Goal: Task Accomplishment & Management: Use online tool/utility

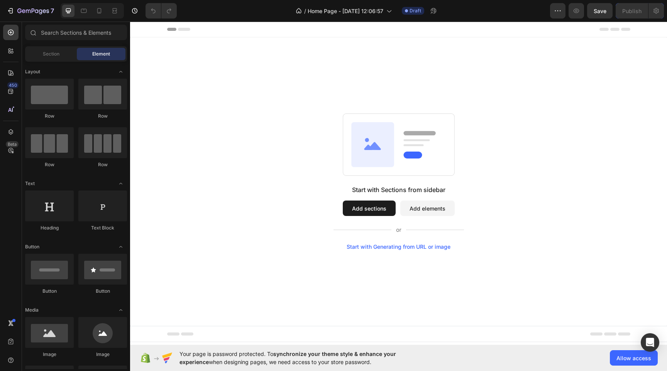
click at [377, 247] on div "Start with Generating from URL or image" at bounding box center [399, 247] width 104 height 6
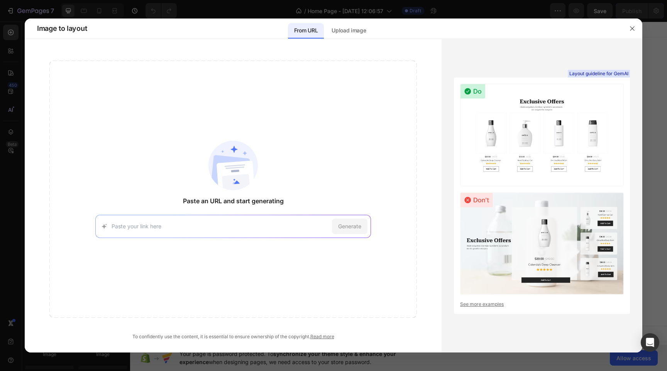
paste input "[URL][DOMAIN_NAME]"
type input "[URL][DOMAIN_NAME]"
click at [346, 220] on div "Generate" at bounding box center [350, 226] width 36 height 15
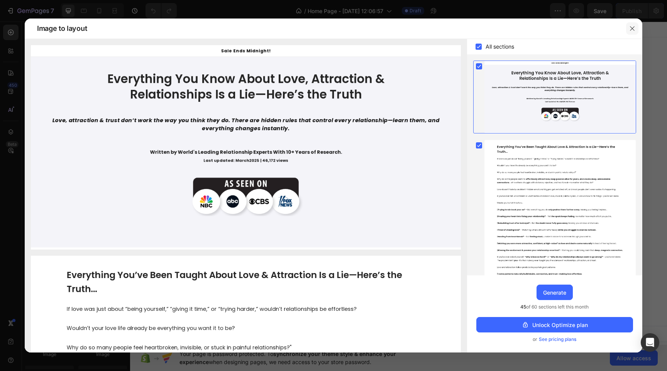
click at [635, 26] on icon "button" at bounding box center [632, 28] width 6 height 6
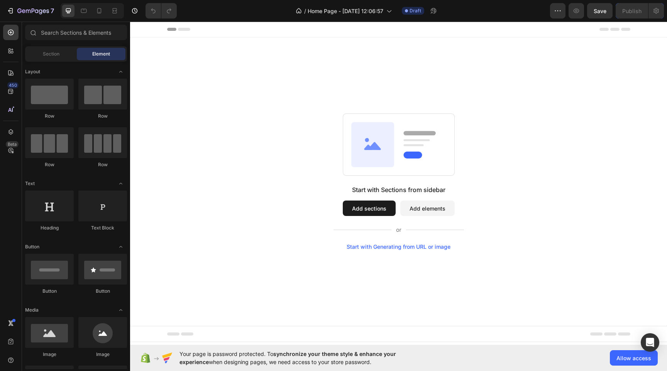
click at [363, 208] on button "Add sections" at bounding box center [369, 208] width 53 height 15
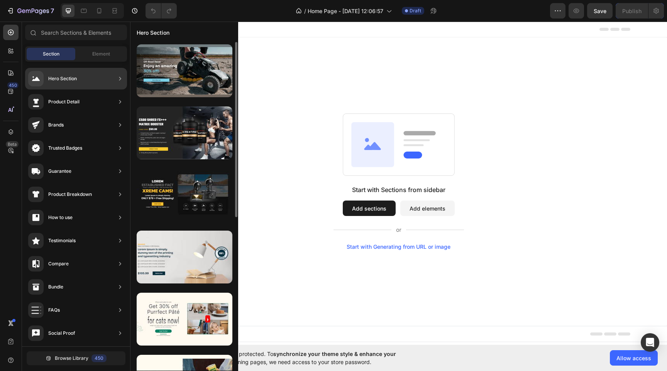
click at [98, 82] on div "Hero Section" at bounding box center [76, 79] width 102 height 22
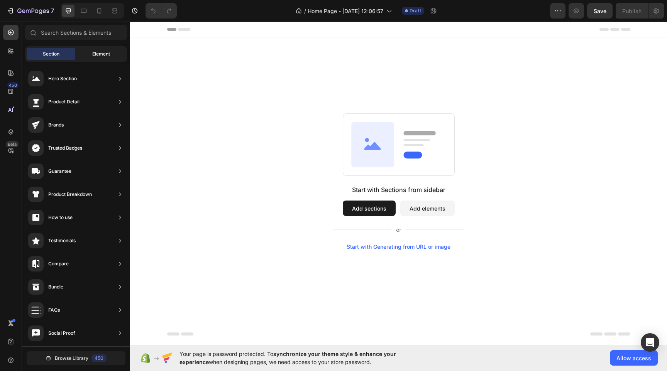
click at [97, 56] on span "Element" at bounding box center [101, 54] width 18 height 7
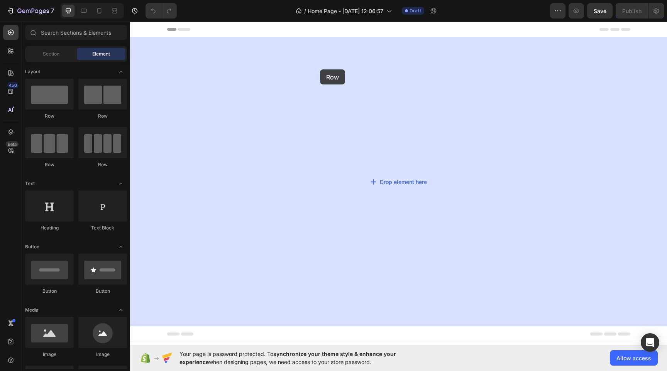
drag, startPoint x: 191, startPoint y: 113, endPoint x: 320, endPoint y: 69, distance: 136.2
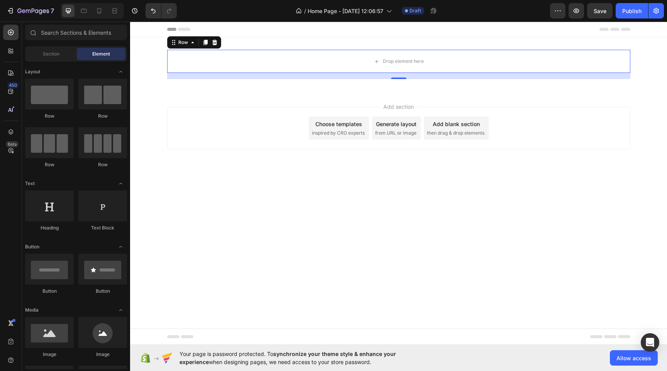
click at [515, 124] on div "Add section Choose templates inspired by CRO experts Generate layout from URL o…" at bounding box center [398, 128] width 463 height 42
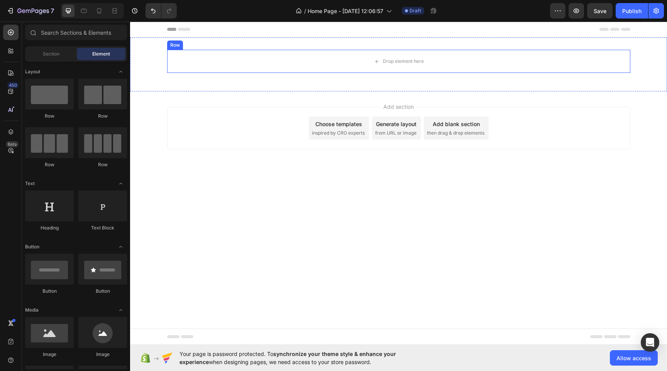
click at [176, 47] on div "Row" at bounding box center [175, 45] width 13 height 7
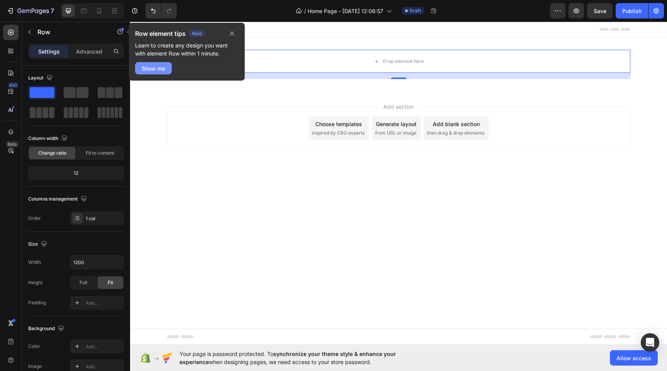
click at [166, 73] on button "Show me" at bounding box center [153, 68] width 37 height 12
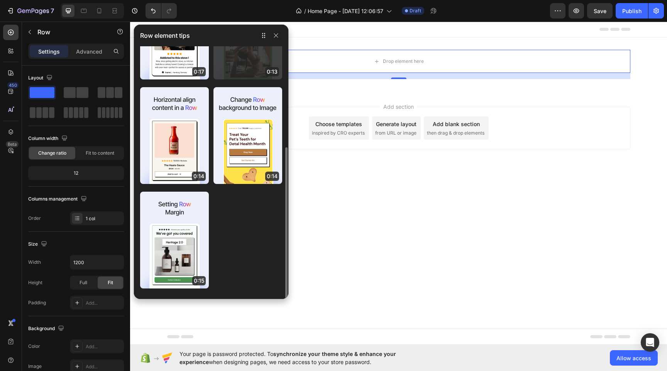
scroll to position [183, 0]
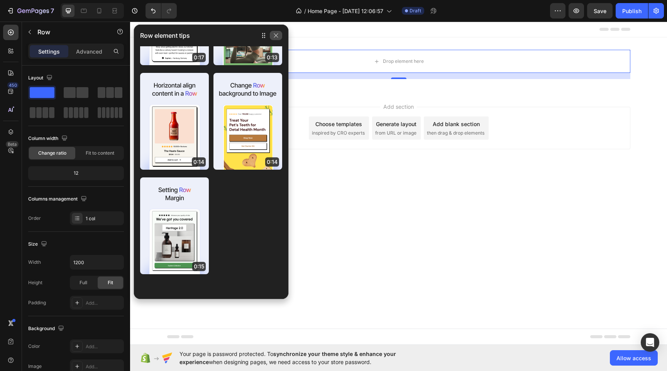
click at [276, 38] on icon "button" at bounding box center [276, 35] width 6 height 6
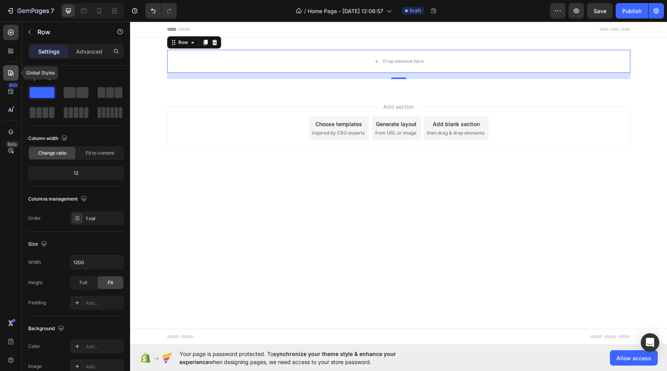
click at [11, 70] on icon at bounding box center [11, 73] width 8 height 8
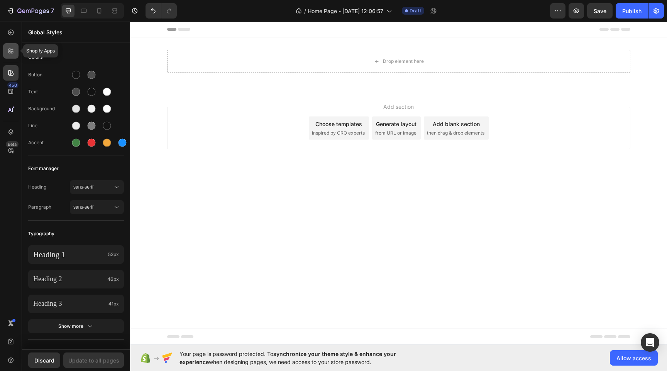
click at [9, 51] on icon at bounding box center [9, 52] width 2 height 2
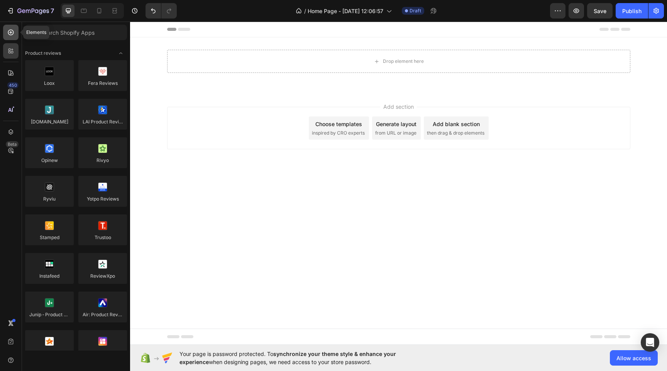
click at [14, 35] on icon at bounding box center [11, 33] width 8 height 8
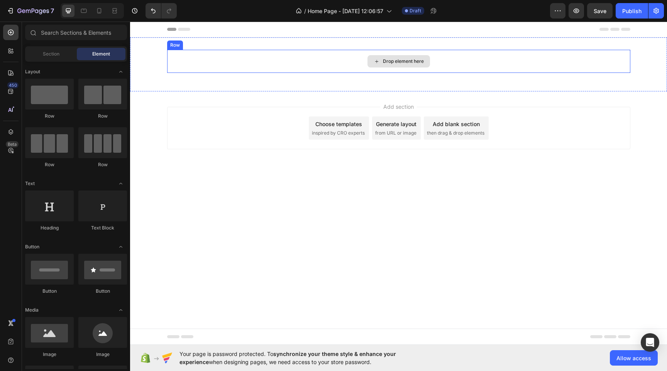
click at [383, 64] on div "Drop element here" at bounding box center [398, 61] width 63 height 12
click at [382, 62] on div "Drop element here" at bounding box center [398, 61] width 63 height 12
click at [58, 54] on span "Section" at bounding box center [51, 54] width 17 height 7
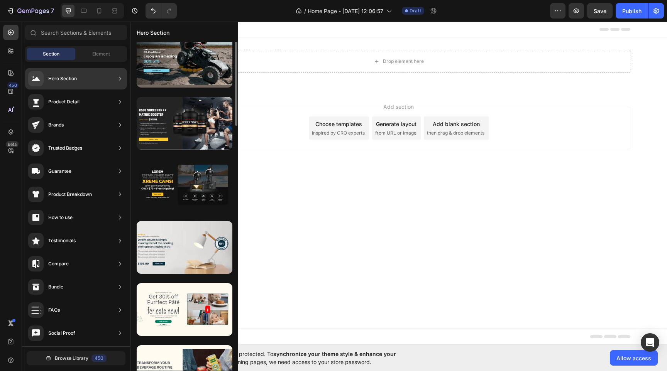
scroll to position [5, 0]
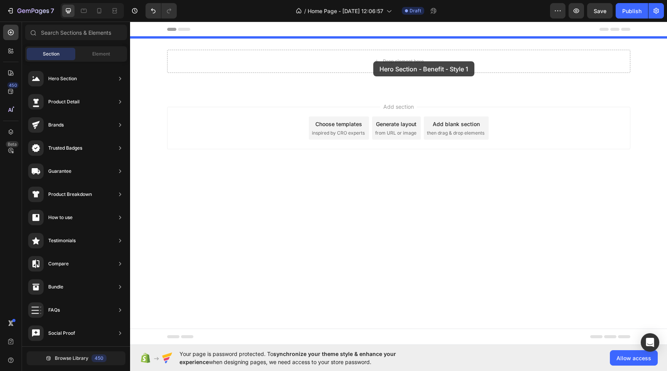
drag, startPoint x: 323, startPoint y: 158, endPoint x: 373, endPoint y: 61, distance: 109.3
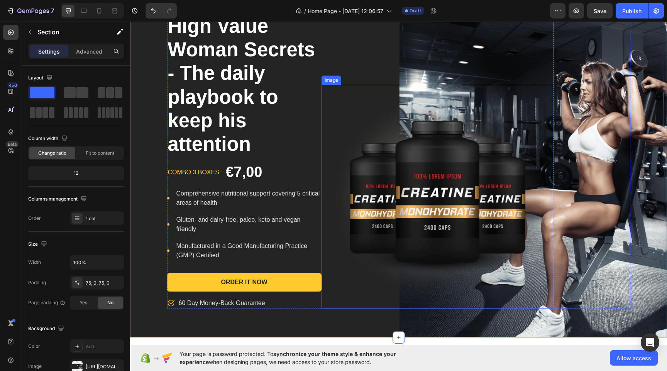
scroll to position [61, 0]
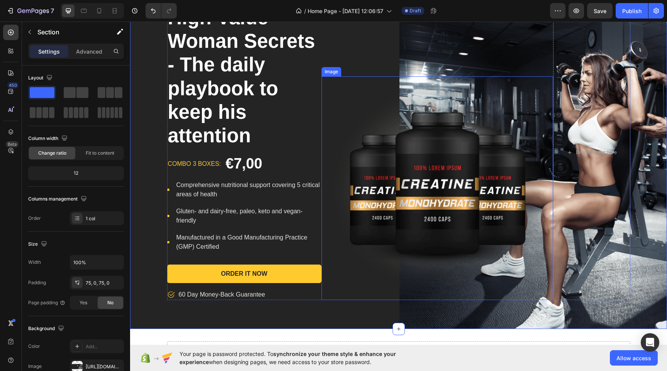
click at [391, 145] on img at bounding box center [438, 187] width 232 height 223
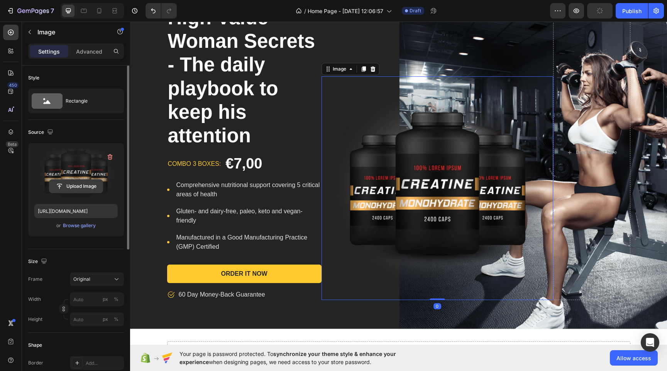
click at [82, 185] on input "file" at bounding box center [75, 186] width 53 height 13
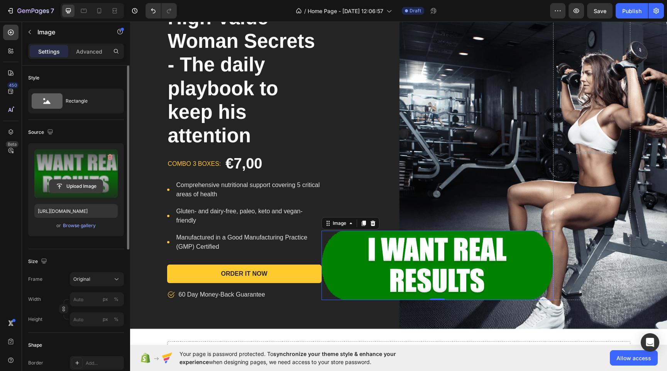
click at [80, 186] on input "file" at bounding box center [75, 186] width 53 height 13
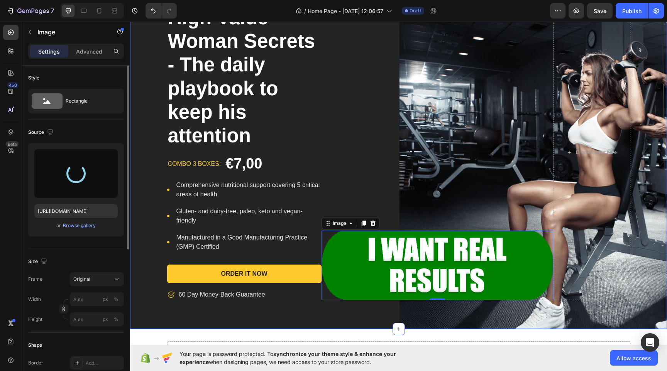
type input "[URL][DOMAIN_NAME]"
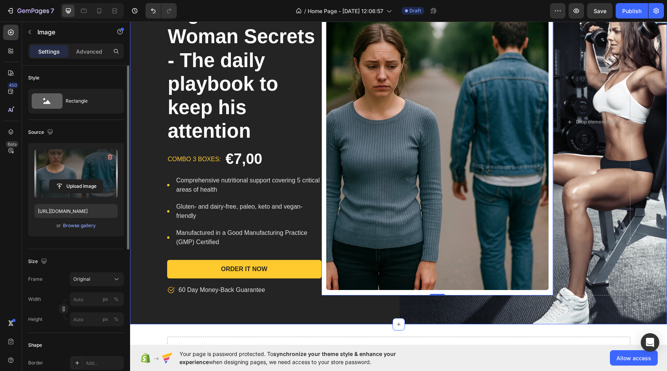
scroll to position [129, 0]
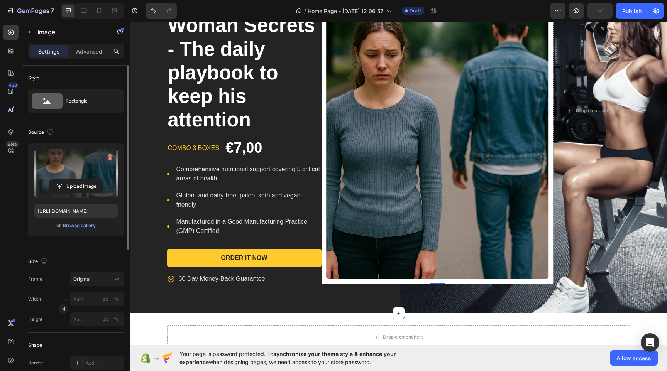
click at [640, 198] on div "High Value Woman Secrets - The daily playbook to keep his attention Product Tit…" at bounding box center [398, 110] width 537 height 347
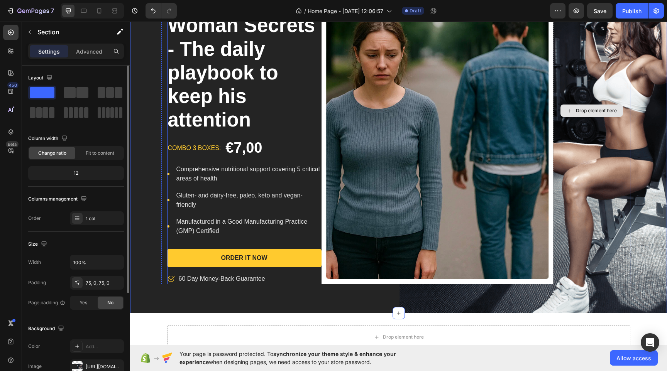
click at [616, 182] on div "Drop element here" at bounding box center [591, 110] width 77 height 347
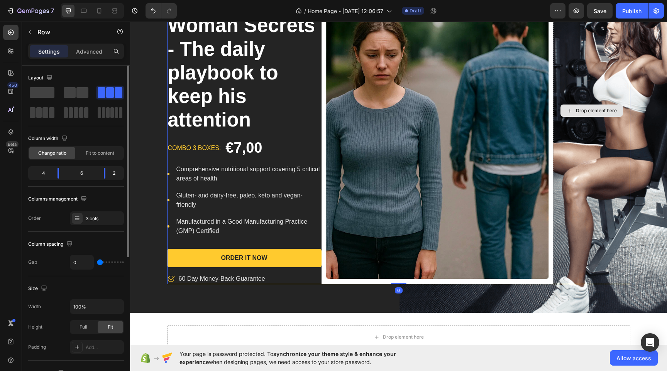
click at [616, 182] on div "Drop element here" at bounding box center [591, 110] width 77 height 347
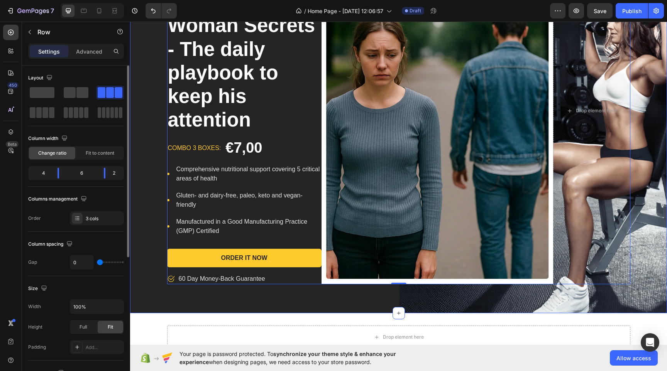
click at [649, 186] on div "High Value Woman Secrets - The daily playbook to keep his attention Product Tit…" at bounding box center [398, 110] width 537 height 347
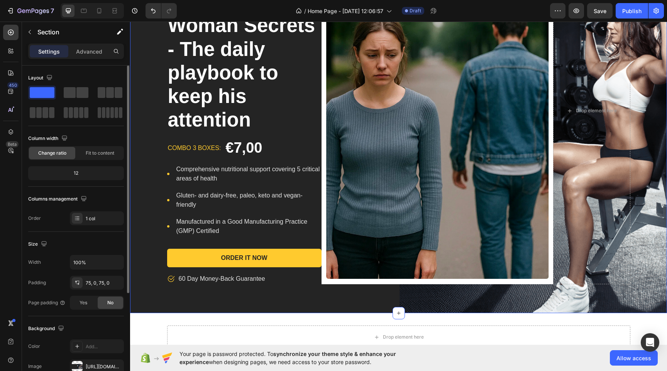
click at [649, 186] on div "High Value Woman Secrets - The daily playbook to keep his attention Product Tit…" at bounding box center [398, 110] width 537 height 347
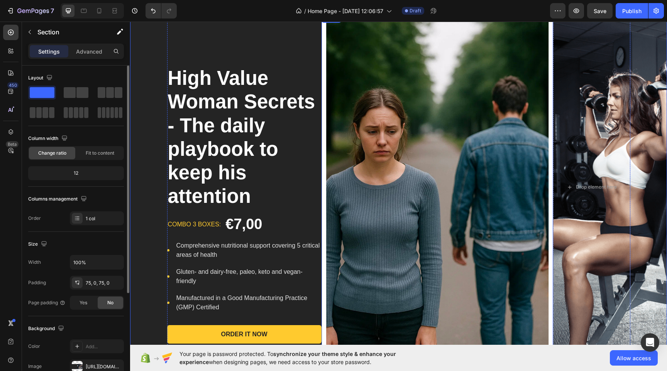
scroll to position [70, 0]
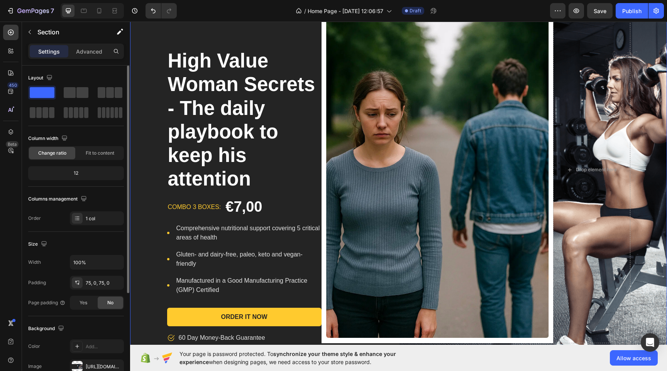
click at [657, 86] on div "High Value Woman Secrets - The daily playbook to keep his attention Product Tit…" at bounding box center [398, 169] width 537 height 347
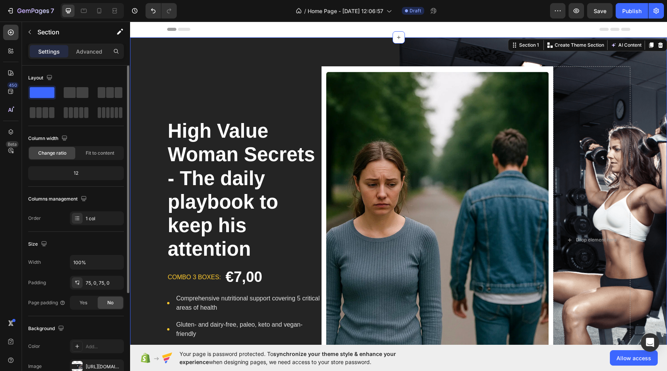
click at [645, 66] on div "High Value Woman Secrets - The daily playbook to keep his attention Product Tit…" at bounding box center [398, 239] width 537 height 347
click at [630, 60] on div "High Value Woman Secrets - The daily playbook to keep his attention Product Tit…" at bounding box center [398, 239] width 537 height 405
click at [652, 117] on div "High Value Woman Secrets - The daily playbook to keep his attention Product Tit…" at bounding box center [398, 239] width 537 height 347
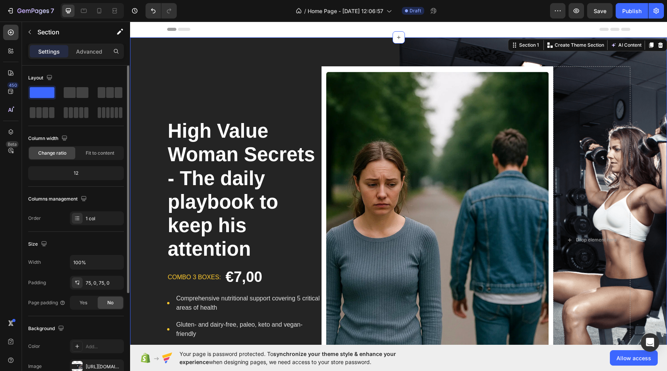
click at [652, 117] on div "High Value Woman Secrets - The daily playbook to keep his attention Product Tit…" at bounding box center [398, 239] width 537 height 347
click at [647, 175] on div "High Value Woman Secrets - The daily playbook to keep his attention Product Tit…" at bounding box center [398, 239] width 537 height 347
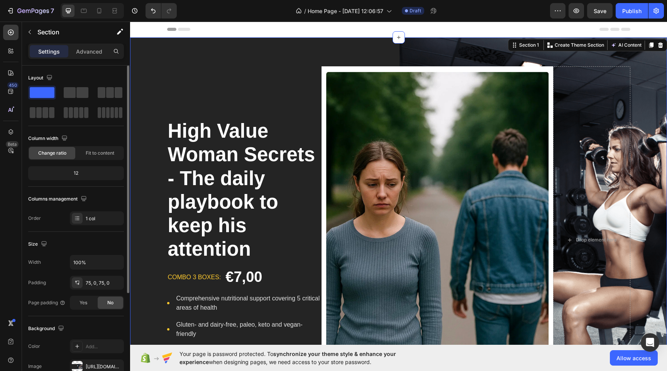
click at [647, 175] on div "High Value Woman Secrets - The daily playbook to keep his attention Product Tit…" at bounding box center [398, 239] width 537 height 347
click at [435, 181] on img at bounding box center [438, 239] width 232 height 347
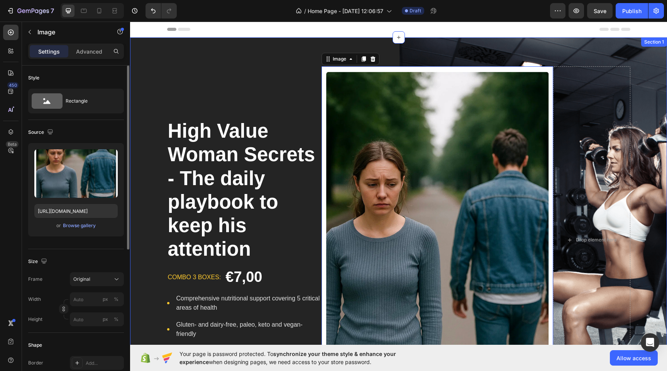
click at [654, 186] on div "High Value Woman Secrets - The daily playbook to keep his attention Product Tit…" at bounding box center [398, 239] width 537 height 347
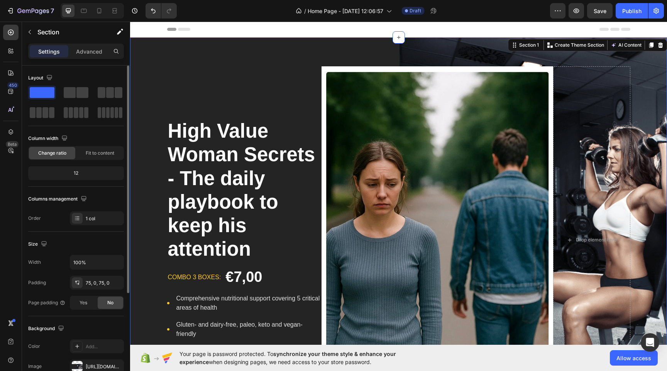
click at [654, 186] on div "High Value Woman Secrets - The daily playbook to keep his attention Product Tit…" at bounding box center [398, 239] width 537 height 347
click at [447, 178] on img at bounding box center [438, 239] width 232 height 347
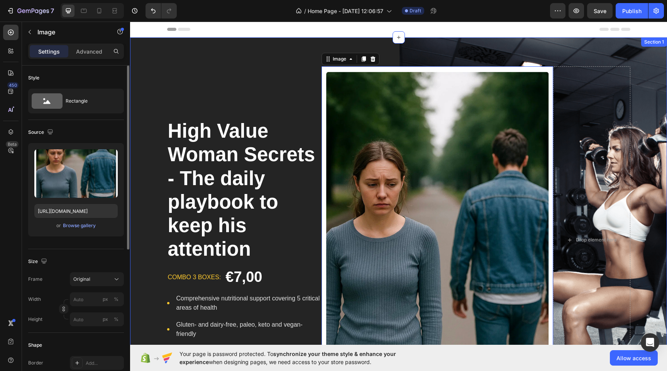
click at [650, 169] on div "High Value Woman Secrets - The daily playbook to keep his attention Product Tit…" at bounding box center [398, 239] width 537 height 347
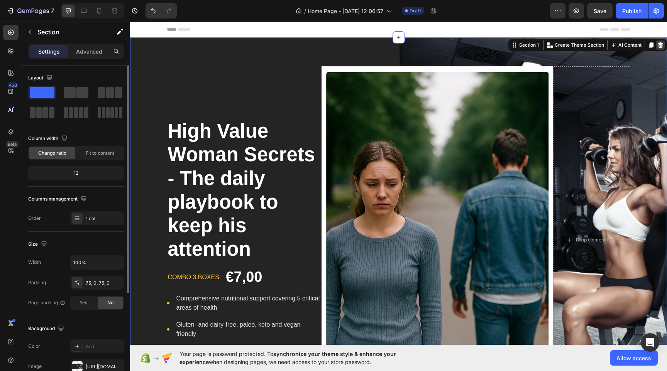
click at [659, 48] on icon at bounding box center [660, 45] width 6 height 6
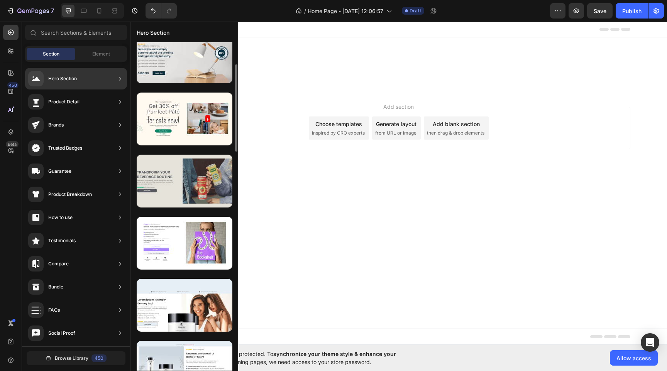
scroll to position [220, 0]
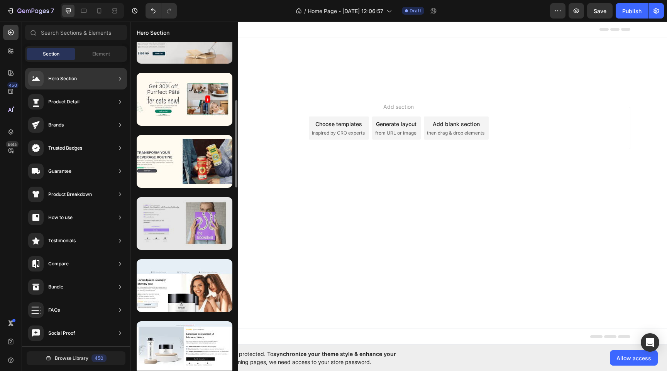
click at [202, 232] on div at bounding box center [185, 223] width 96 height 53
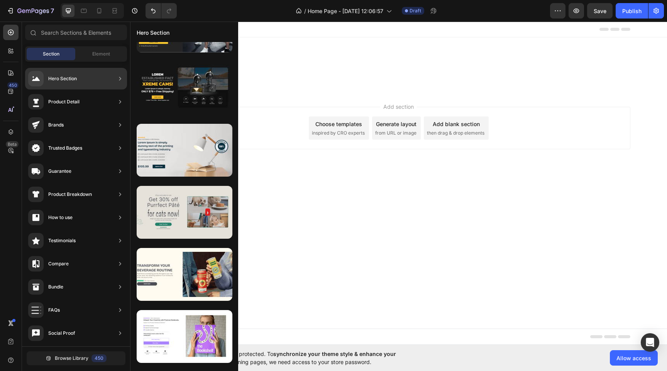
scroll to position [135, 0]
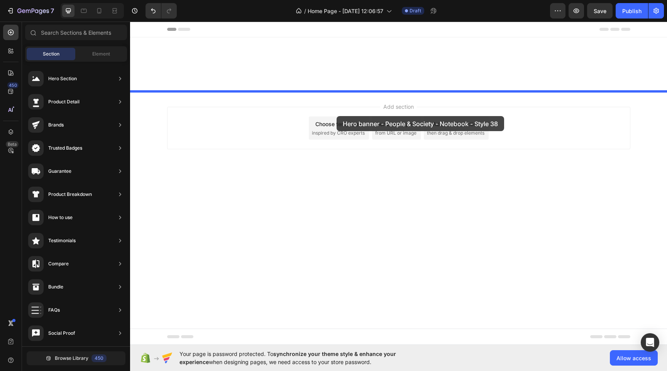
drag, startPoint x: 327, startPoint y: 324, endPoint x: 337, endPoint y: 116, distance: 207.9
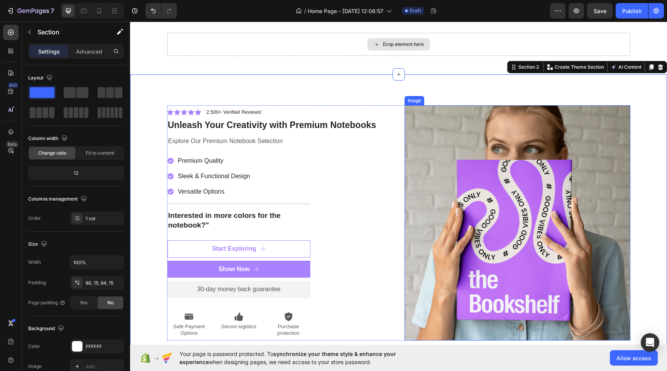
scroll to position [22, 0]
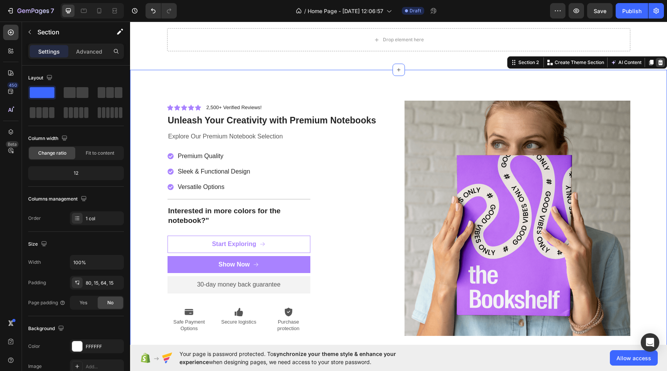
click at [659, 65] on icon at bounding box center [660, 62] width 5 height 5
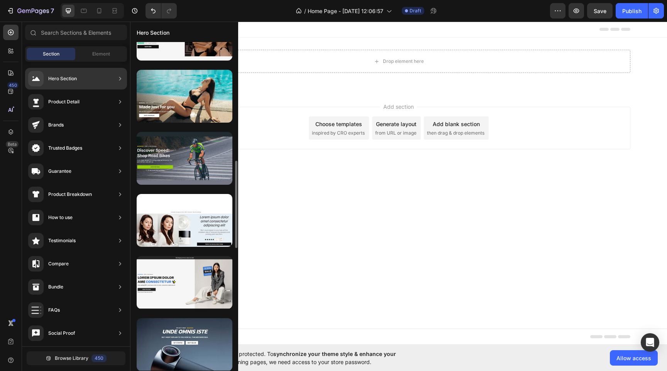
scroll to position [705, 0]
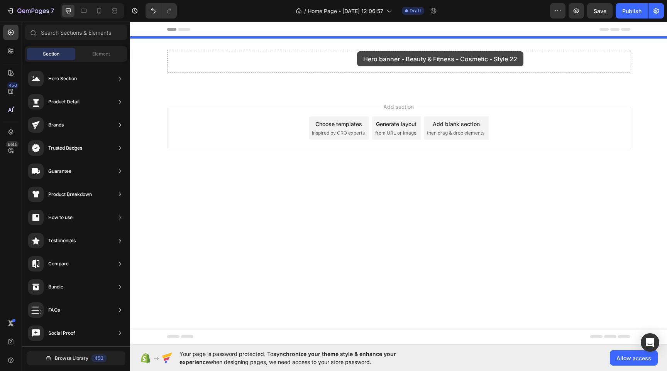
drag, startPoint x: 319, startPoint y: 199, endPoint x: 357, endPoint y: 51, distance: 152.3
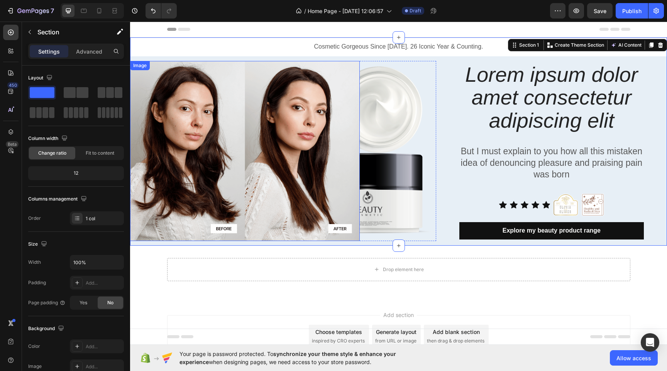
click at [203, 162] on img at bounding box center [245, 151] width 230 height 180
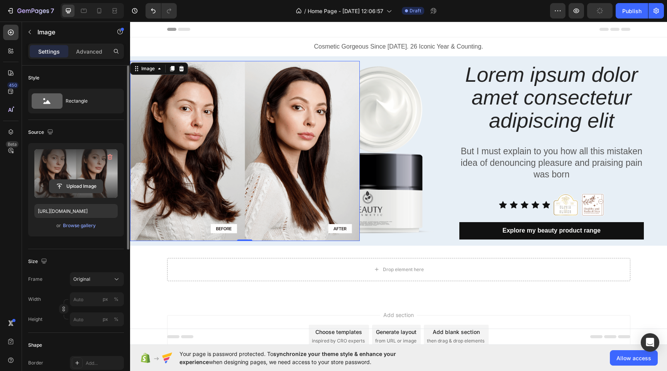
click at [77, 190] on input "file" at bounding box center [75, 186] width 53 height 13
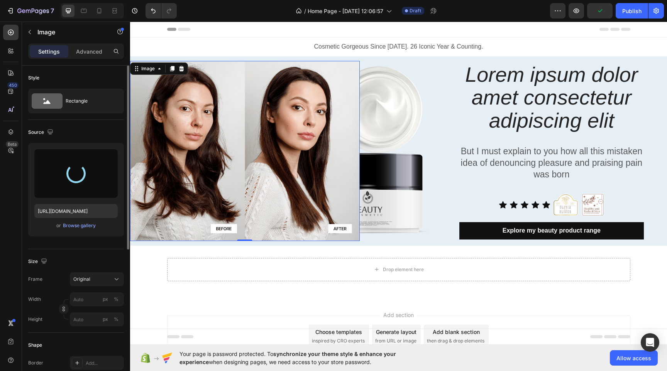
type input "[URL][DOMAIN_NAME]"
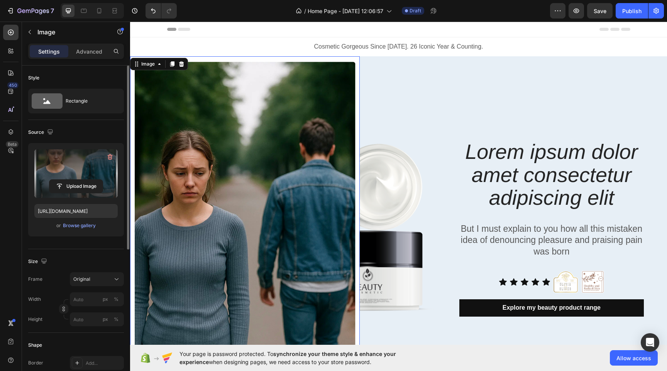
click at [253, 97] on img at bounding box center [245, 228] width 230 height 344
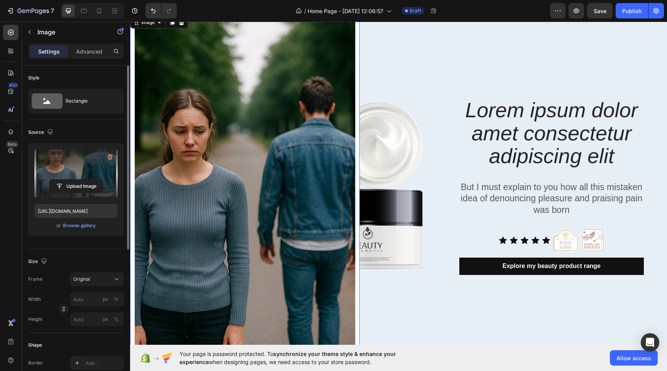
scroll to position [156, 0]
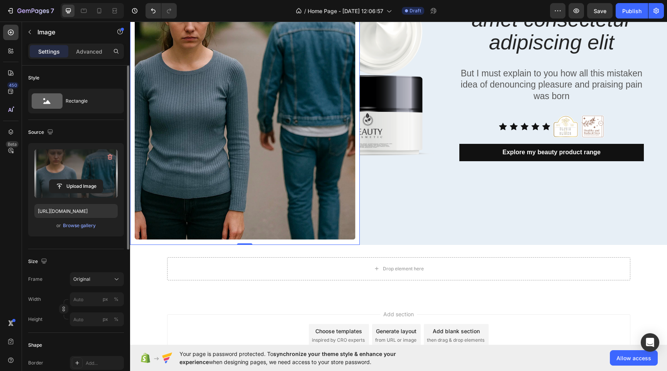
drag, startPoint x: 248, startPoint y: 243, endPoint x: 233, endPoint y: 135, distance: 108.4
click at [233, 135] on div "Image 0" at bounding box center [245, 73] width 230 height 344
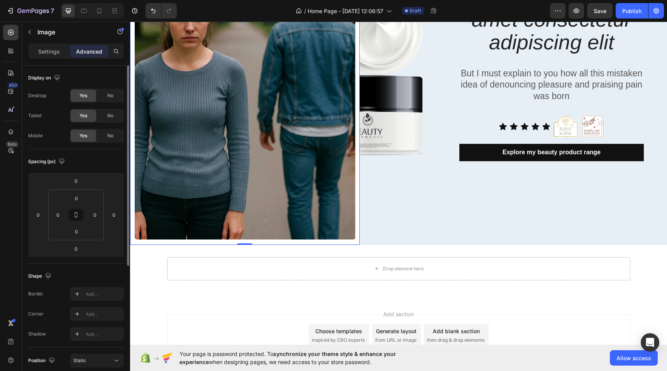
drag, startPoint x: 248, startPoint y: 244, endPoint x: 246, endPoint y: 186, distance: 58.7
click at [246, 186] on div "Image 0" at bounding box center [245, 73] width 230 height 344
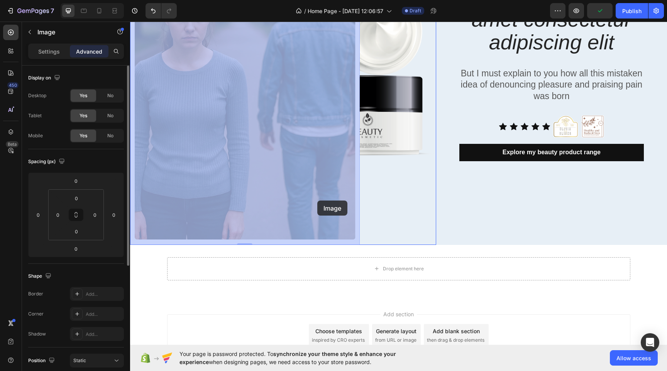
drag, startPoint x: 359, startPoint y: 244, endPoint x: 308, endPoint y: 190, distance: 73.7
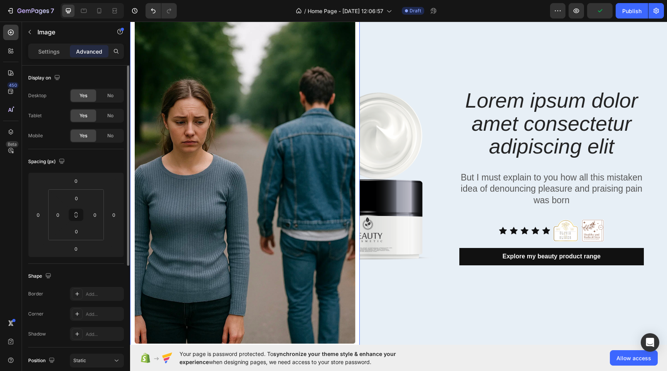
scroll to position [4, 0]
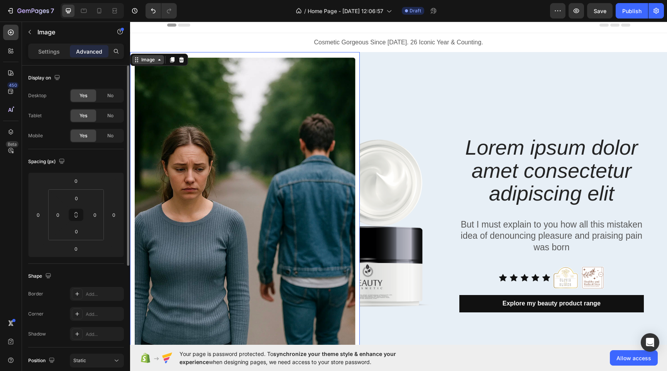
click at [161, 63] on div "Image" at bounding box center [148, 59] width 32 height 9
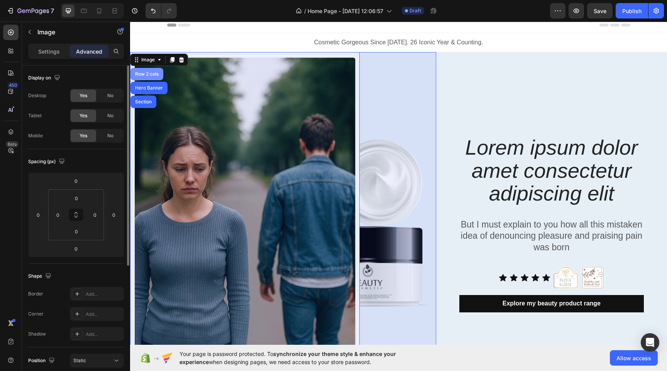
click at [153, 76] on div "Row 2 cols" at bounding box center [147, 74] width 27 height 5
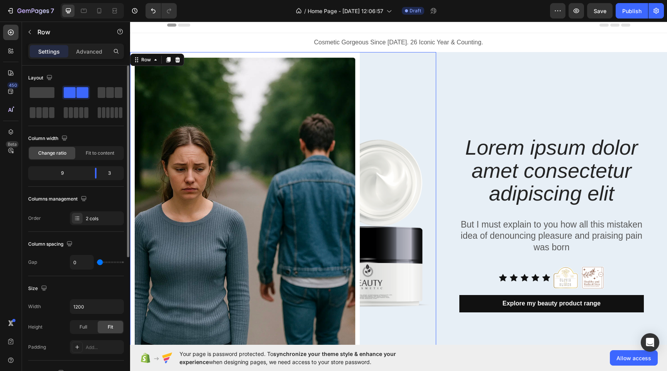
click at [78, 93] on span at bounding box center [82, 92] width 12 height 11
click at [77, 92] on span at bounding box center [82, 92] width 12 height 11
click at [260, 132] on img at bounding box center [245, 224] width 230 height 344
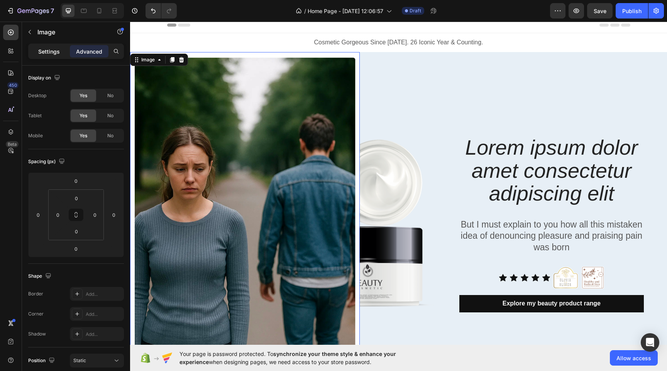
click at [49, 49] on p "Settings" at bounding box center [49, 51] width 22 height 8
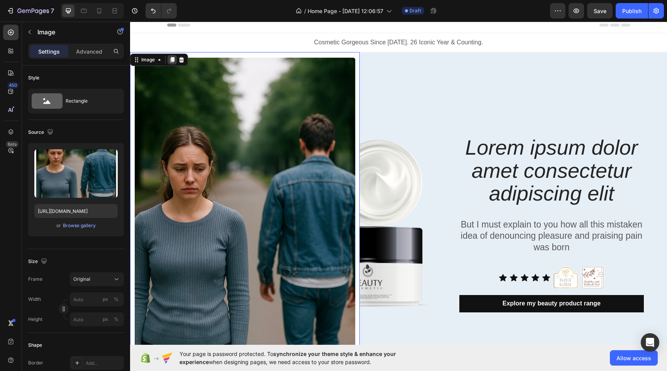
click at [171, 59] on icon at bounding box center [172, 59] width 4 height 5
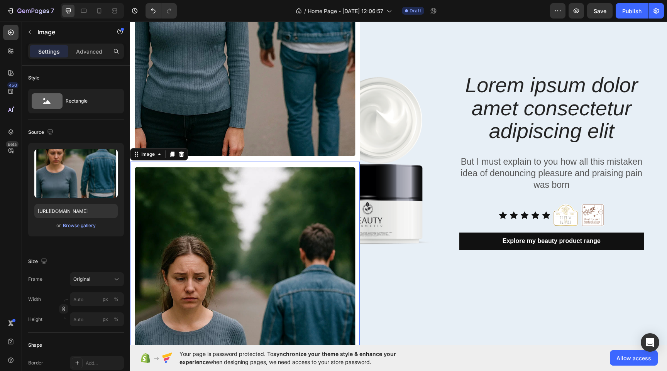
scroll to position [211, 0]
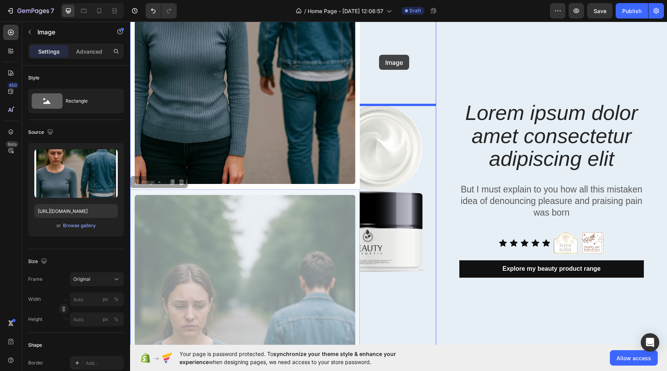
drag, startPoint x: 228, startPoint y: 198, endPoint x: 379, endPoint y: 55, distance: 207.8
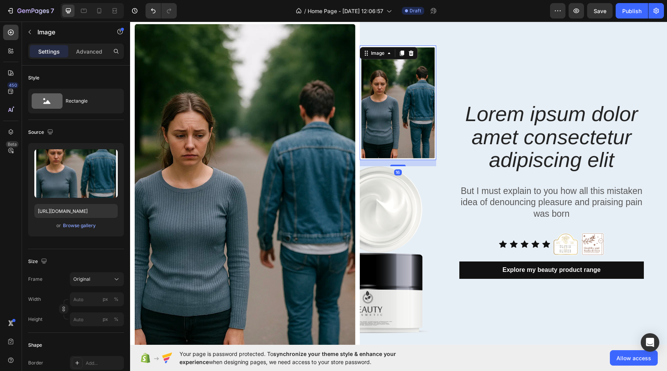
scroll to position [29, 0]
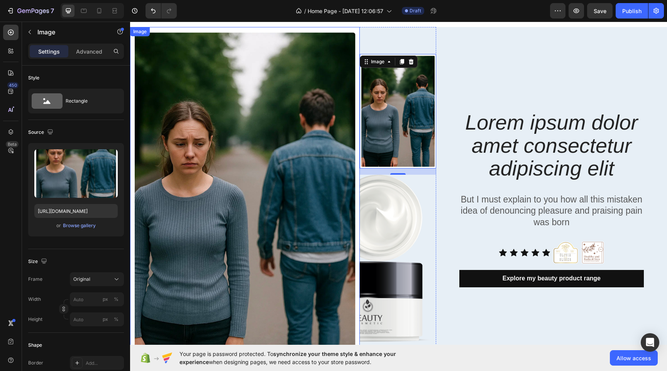
click at [294, 226] on img at bounding box center [245, 199] width 230 height 344
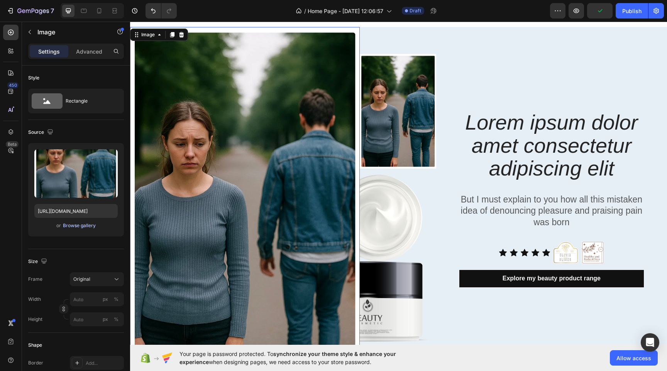
click at [80, 227] on div "Browse gallery" at bounding box center [79, 225] width 33 height 7
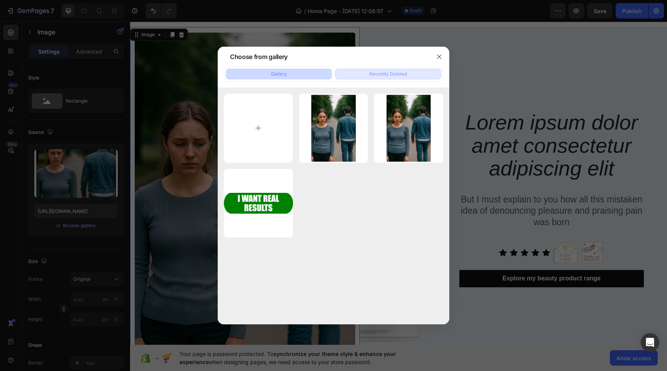
click at [379, 72] on div "Recently Deleted" at bounding box center [387, 74] width 37 height 7
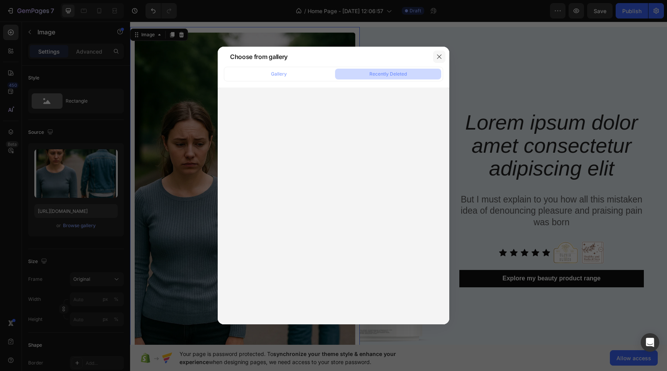
click at [439, 56] on icon "button" at bounding box center [439, 57] width 6 height 6
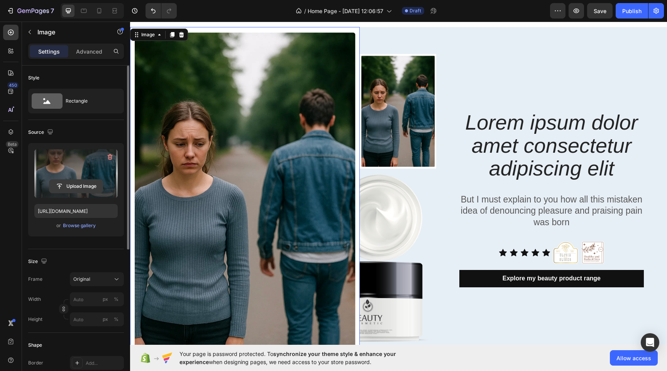
click at [78, 184] on input "file" at bounding box center [75, 186] width 53 height 13
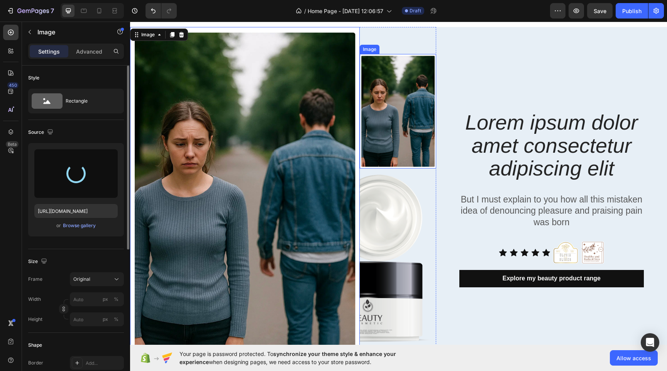
type input "[URL][DOMAIN_NAME]"
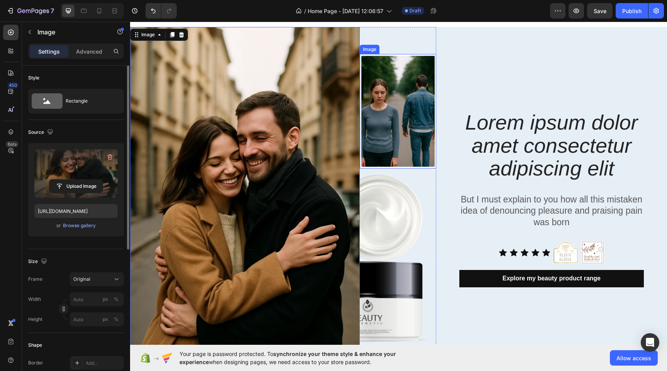
scroll to position [0, 0]
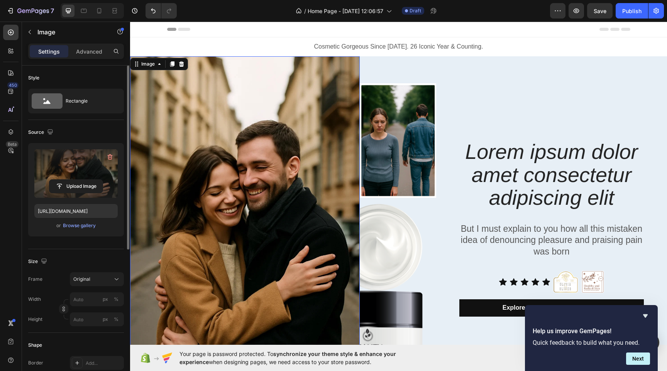
click at [432, 44] on p "Cosmetic Gorgeous Since [DATE]. 26 Iconic Year & Counting." at bounding box center [399, 47] width 524 height 8
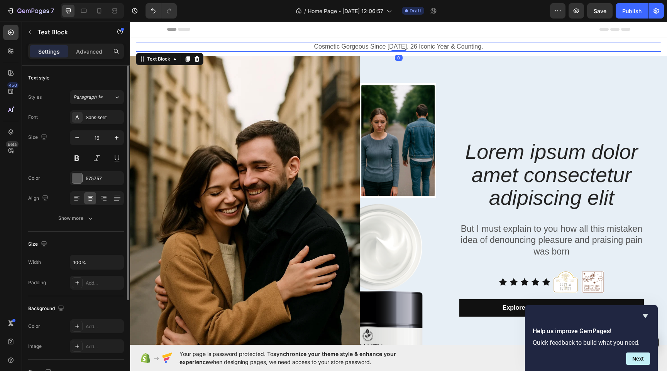
click at [432, 49] on p "Cosmetic Gorgeous Since [DATE]. 26 Iconic Year & Counting." at bounding box center [399, 47] width 524 height 8
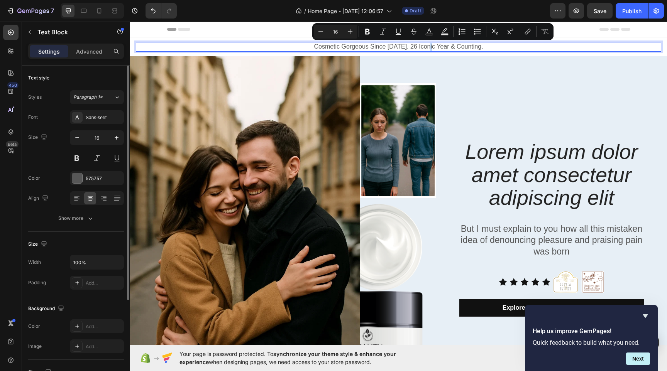
click at [432, 49] on p "Cosmetic Gorgeous Since [DATE]. 26 Iconic Year & Counting." at bounding box center [399, 47] width 524 height 8
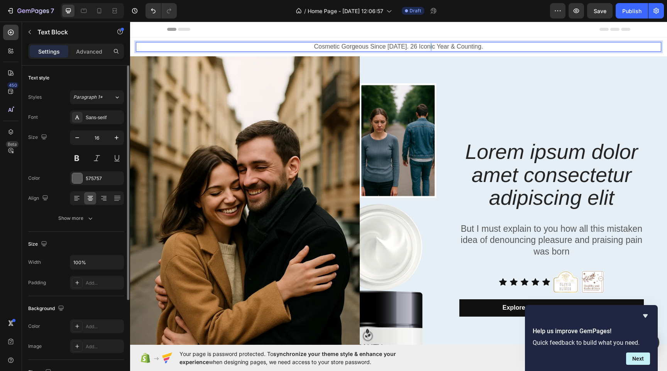
click at [432, 49] on p "Cosmetic Gorgeous Since [DATE]. 26 Iconic Year & Counting." at bounding box center [399, 47] width 524 height 8
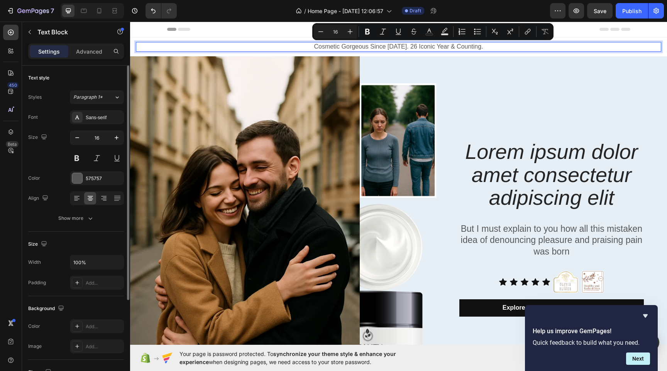
click at [437, 47] on p "Cosmetic Gorgeous Since [DATE]. 26 Iconic Year & Counting." at bounding box center [399, 47] width 524 height 8
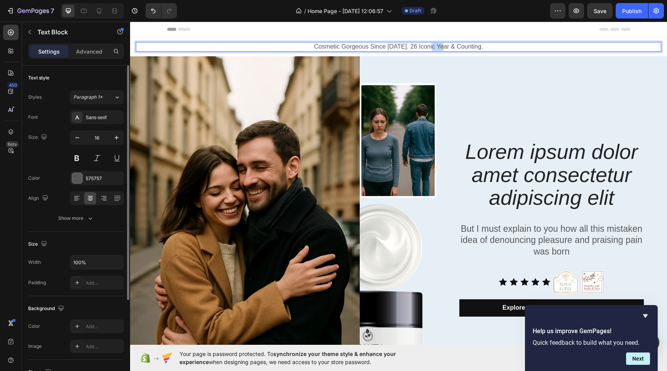
click at [437, 47] on p "Cosmetic Gorgeous Since [DATE]. 26 Iconic Year & Counting." at bounding box center [399, 47] width 524 height 8
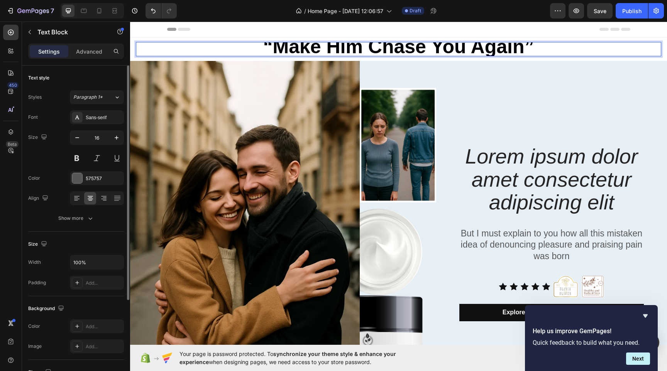
click at [260, 49] on p "“Make Him Chase You Again”" at bounding box center [399, 49] width 524 height 13
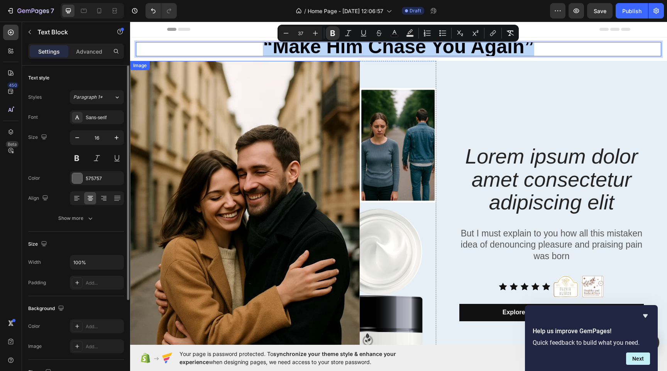
drag, startPoint x: 264, startPoint y: 56, endPoint x: 264, endPoint y: 68, distance: 12.4
click at [264, 68] on div "“Make Him Chase You Again” Text Block 0 Row Lorem ipsum dolor amet consectetur …" at bounding box center [398, 221] width 537 height 368
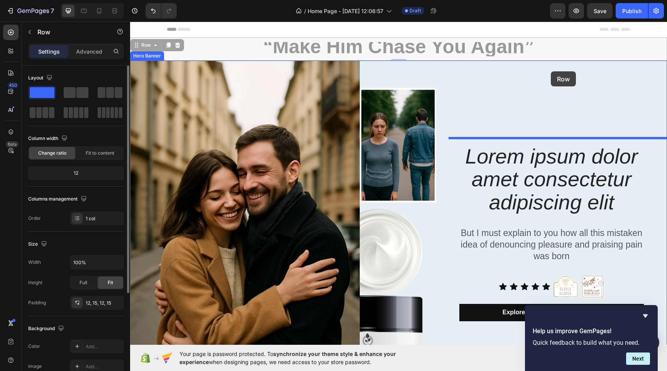
drag, startPoint x: 550, startPoint y: 58, endPoint x: 551, endPoint y: 71, distance: 13.1
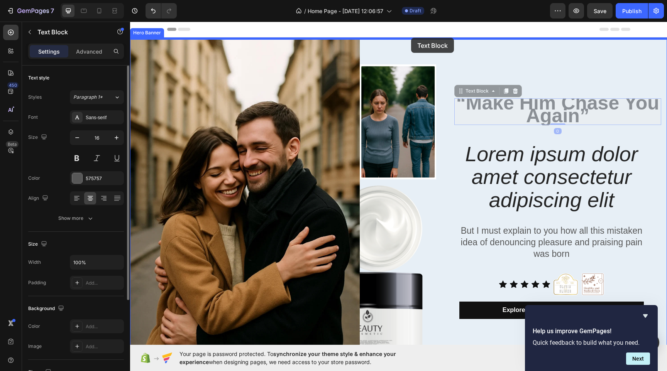
drag, startPoint x: 543, startPoint y: 108, endPoint x: 411, endPoint y: 38, distance: 149.7
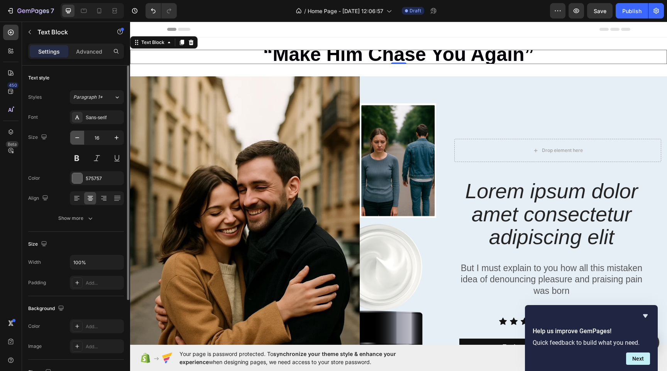
click at [81, 140] on button "button" at bounding box center [77, 138] width 14 height 14
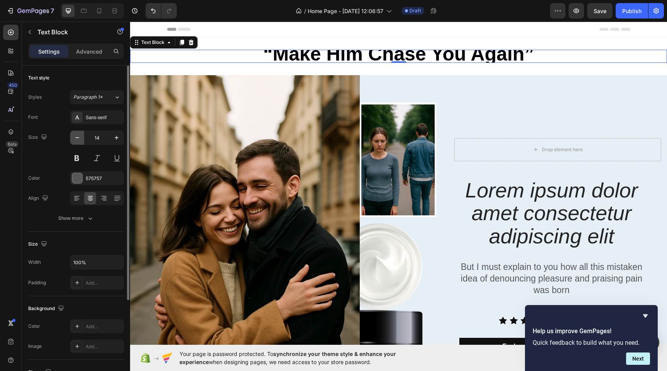
click at [81, 140] on button "button" at bounding box center [77, 138] width 14 height 14
click at [115, 139] on icon "button" at bounding box center [117, 138] width 8 height 8
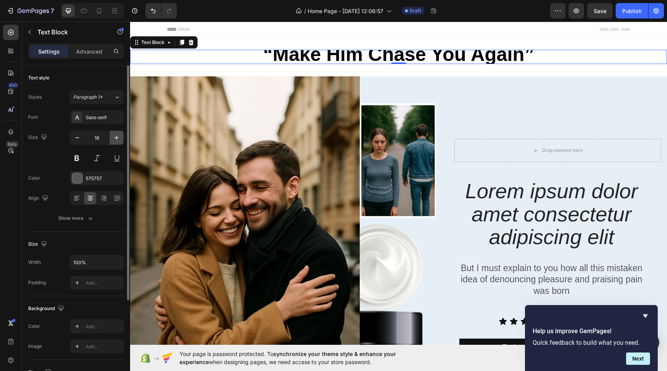
click at [115, 139] on icon "button" at bounding box center [117, 138] width 8 height 8
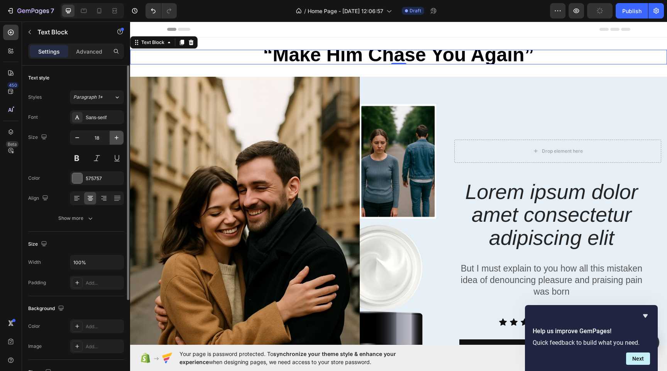
click at [115, 139] on icon "button" at bounding box center [117, 138] width 8 height 8
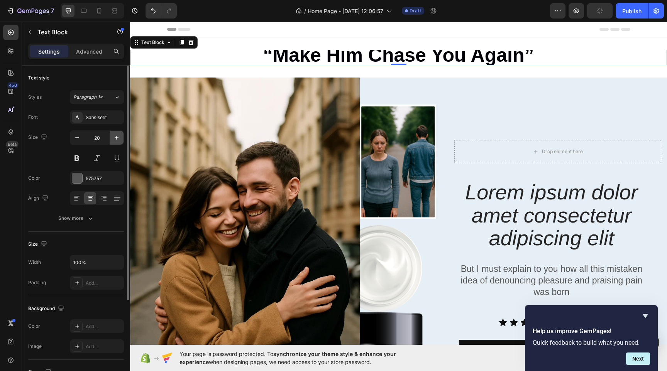
click at [115, 139] on icon "button" at bounding box center [117, 138] width 8 height 8
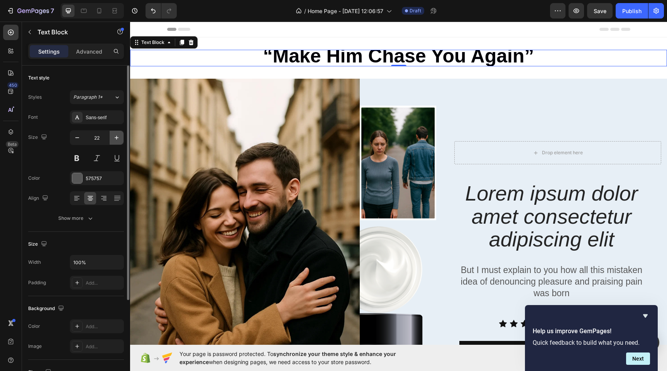
click at [115, 139] on icon "button" at bounding box center [117, 138] width 8 height 8
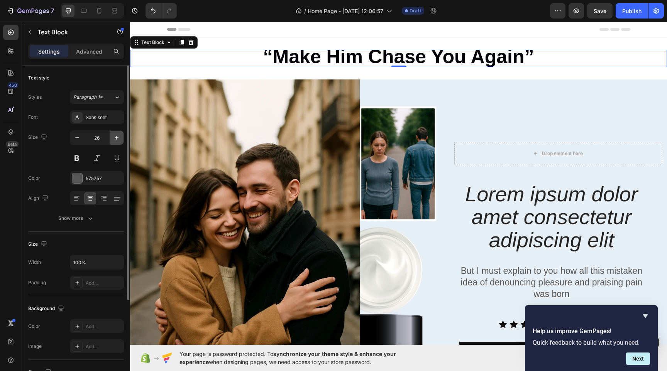
click at [115, 139] on icon "button" at bounding box center [117, 138] width 8 height 8
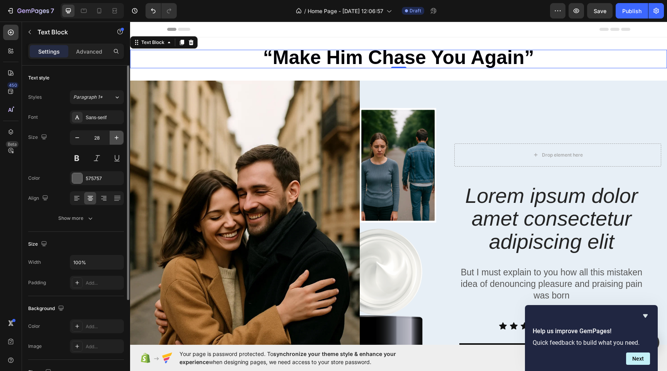
click at [115, 139] on icon "button" at bounding box center [117, 138] width 8 height 8
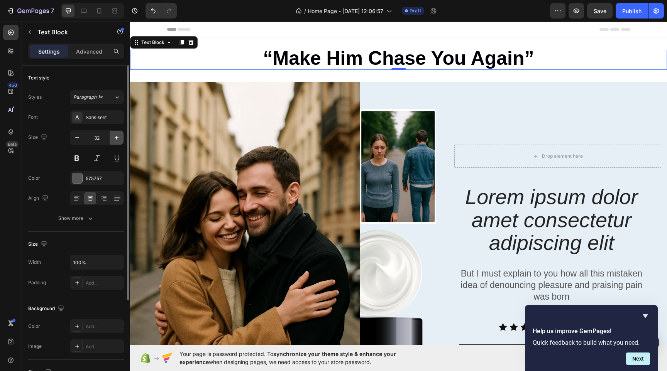
click at [115, 139] on icon "button" at bounding box center [117, 138] width 8 height 8
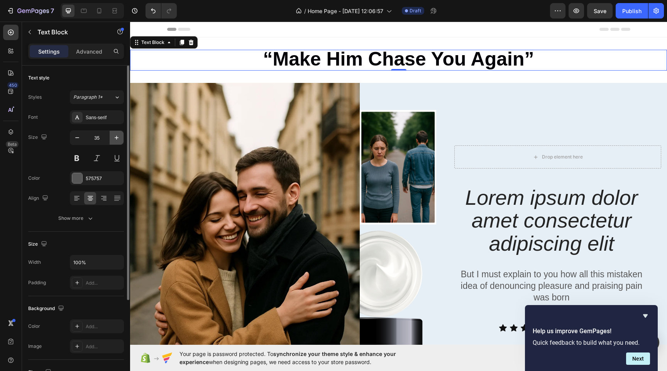
click at [115, 139] on icon "button" at bounding box center [117, 138] width 8 height 8
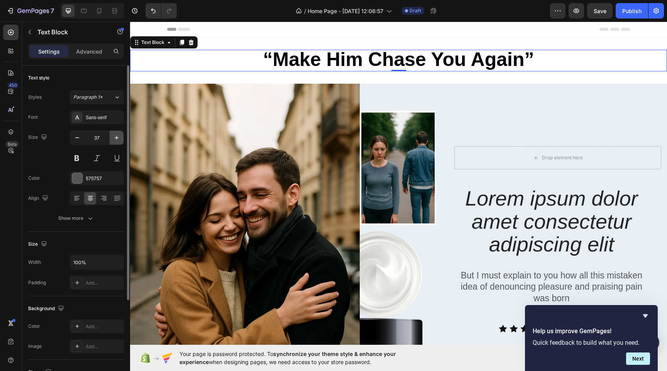
click at [115, 139] on icon "button" at bounding box center [117, 138] width 8 height 8
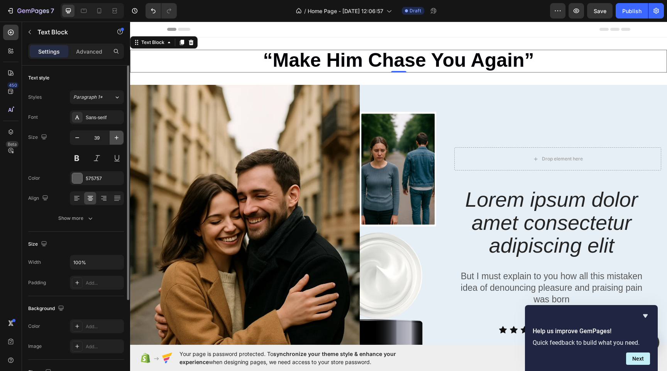
click at [115, 139] on icon "button" at bounding box center [117, 138] width 8 height 8
type input "42"
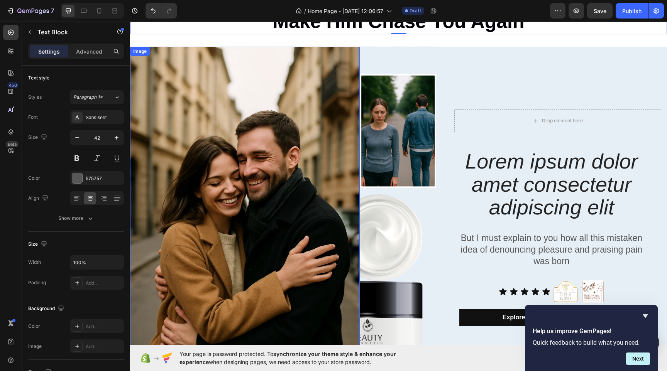
scroll to position [41, 0]
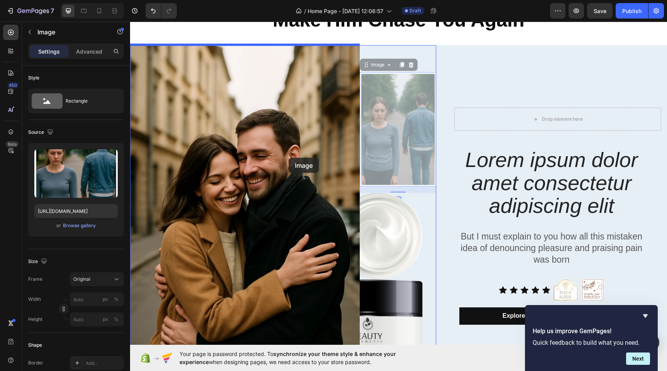
drag, startPoint x: 389, startPoint y: 154, endPoint x: 289, endPoint y: 158, distance: 100.8
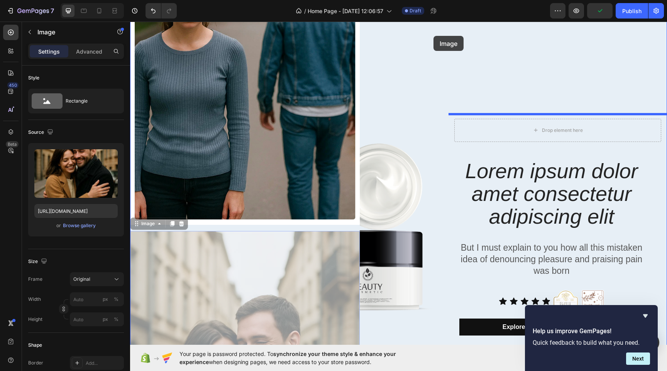
scroll to position [107, 0]
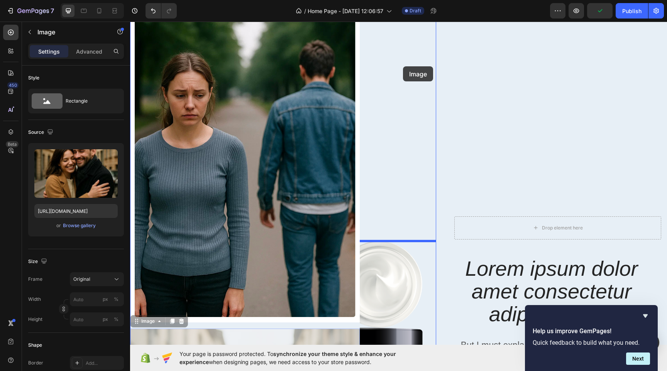
drag, startPoint x: 327, startPoint y: 269, endPoint x: 401, endPoint y: 69, distance: 213.2
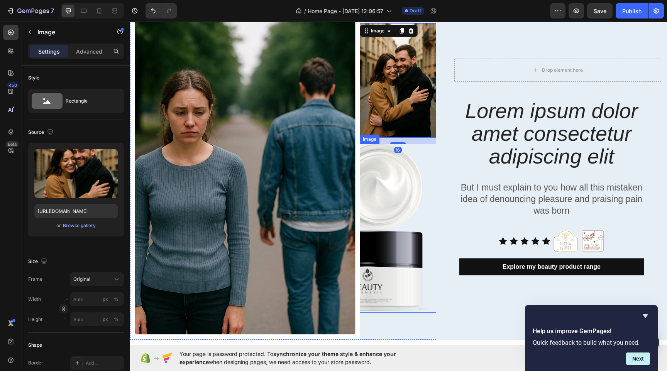
scroll to position [60, 0]
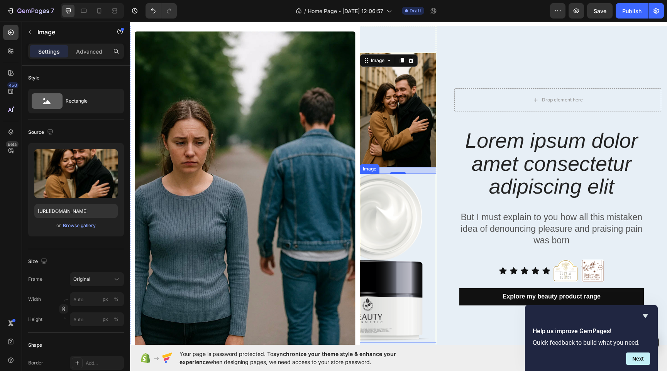
click at [400, 220] on img at bounding box center [398, 258] width 76 height 169
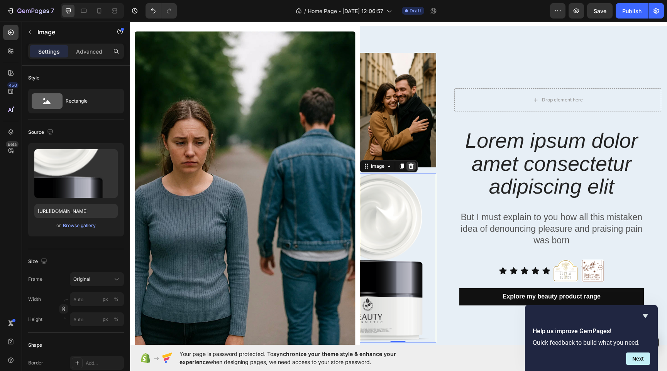
click at [413, 166] on icon at bounding box center [410, 166] width 5 height 5
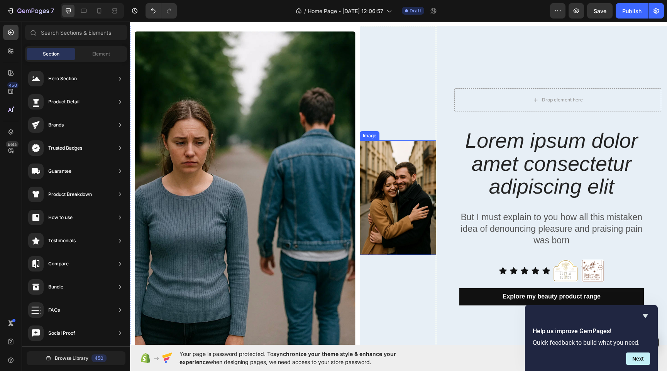
click at [406, 175] on img at bounding box center [398, 198] width 76 height 115
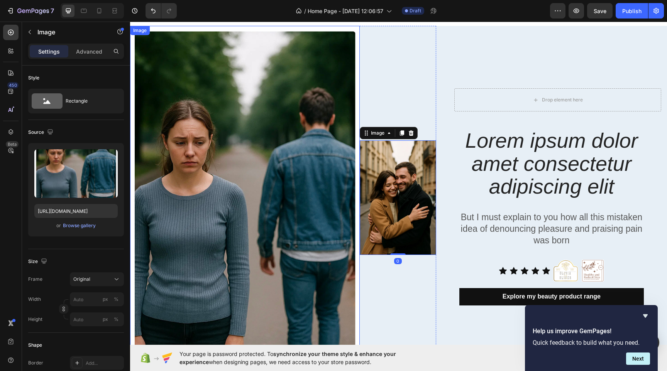
click at [325, 96] on img at bounding box center [245, 198] width 230 height 344
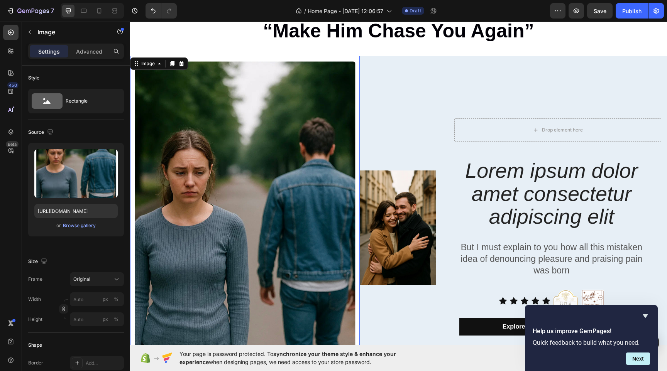
scroll to position [27, 0]
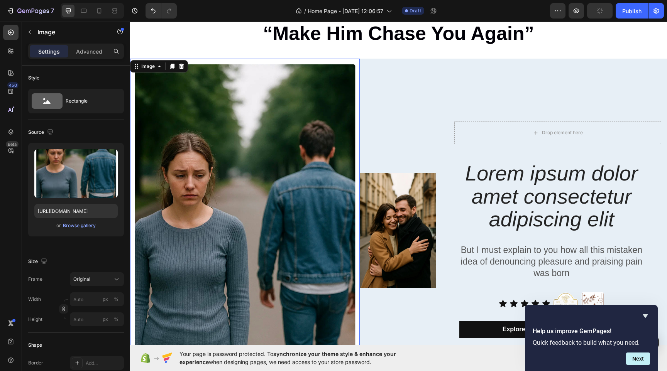
click at [327, 124] on img at bounding box center [245, 231] width 230 height 344
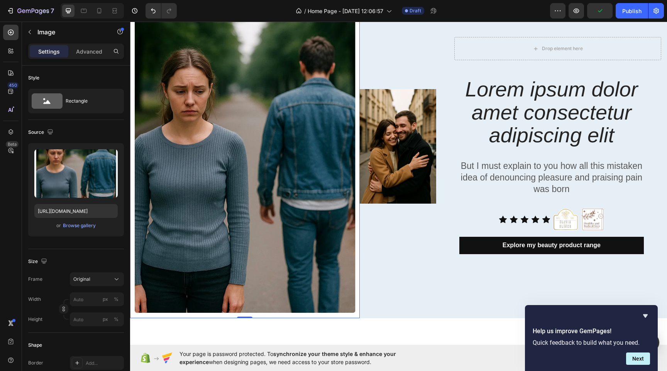
scroll to position [159, 0]
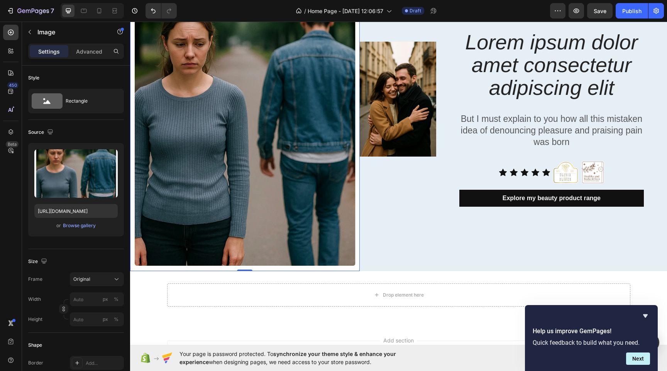
drag, startPoint x: 245, startPoint y: 270, endPoint x: 197, endPoint y: 139, distance: 139.7
click at [197, 139] on div "Image 0" at bounding box center [245, 99] width 230 height 344
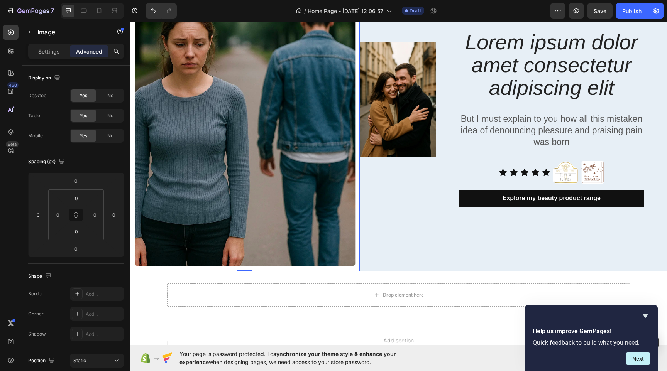
click at [197, 139] on img at bounding box center [245, 99] width 230 height 344
click at [256, 152] on img at bounding box center [245, 99] width 230 height 344
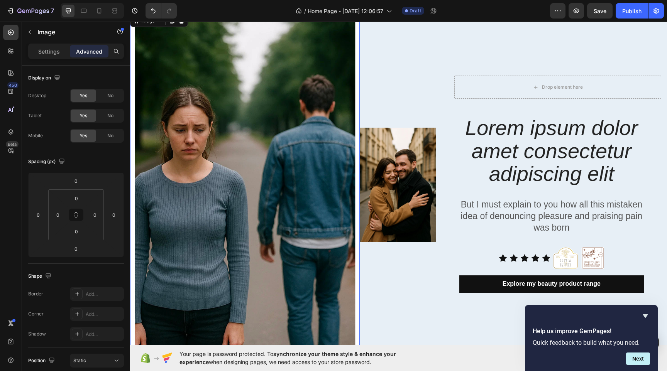
scroll to position [81, 0]
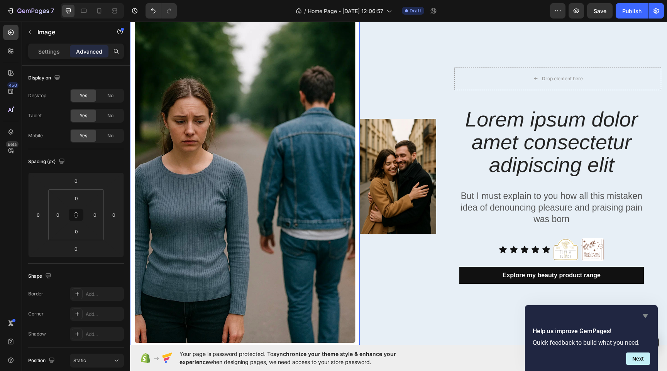
click at [646, 316] on icon "Hide survey" at bounding box center [645, 316] width 5 height 3
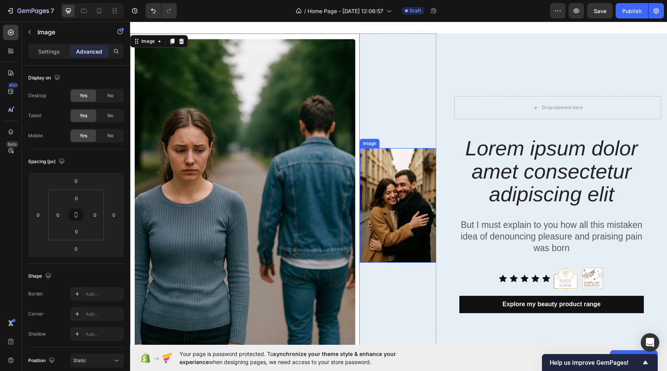
scroll to position [64, 0]
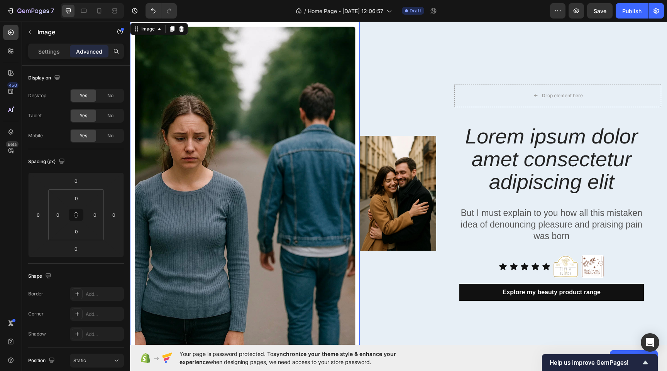
click at [217, 198] on img at bounding box center [245, 193] width 230 height 344
click at [58, 56] on div "Settings" at bounding box center [49, 51] width 39 height 12
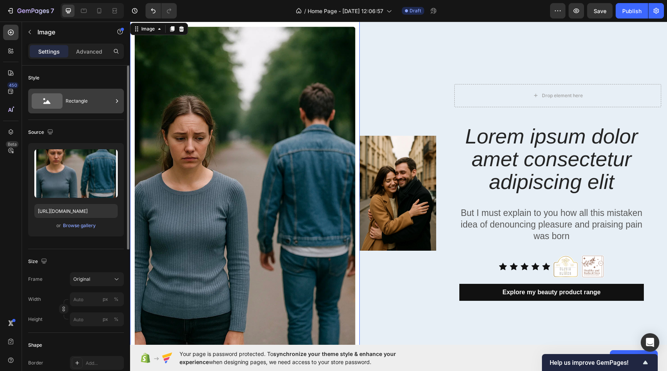
click at [102, 100] on div "Rectangle" at bounding box center [89, 101] width 47 height 18
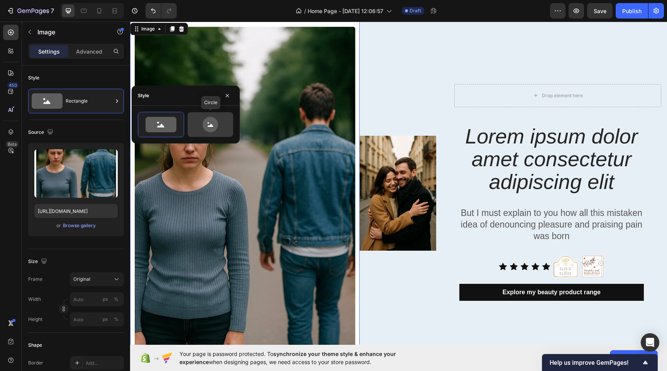
click at [205, 129] on icon at bounding box center [210, 124] width 15 height 15
type input "80"
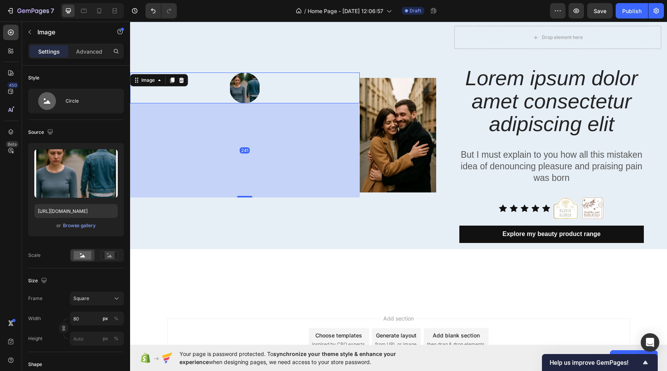
drag, startPoint x: 245, startPoint y: 151, endPoint x: 252, endPoint y: 247, distance: 97.1
click at [252, 247] on div "Image 241 Image Row" at bounding box center [283, 135] width 306 height 228
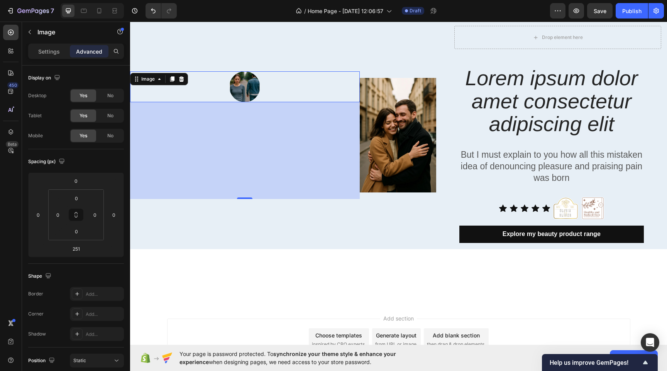
type input "0"
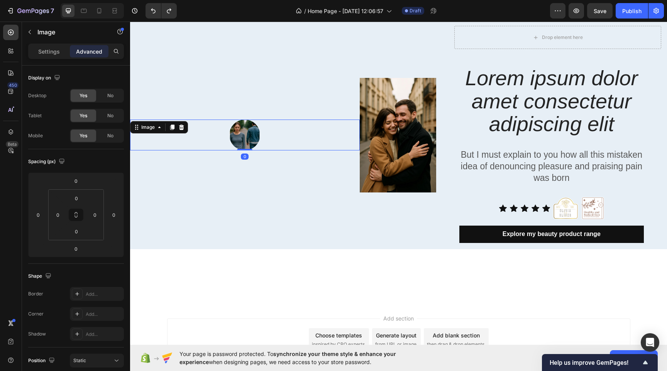
click at [240, 134] on img at bounding box center [244, 135] width 31 height 31
click at [57, 57] on div "Settings" at bounding box center [49, 51] width 39 height 12
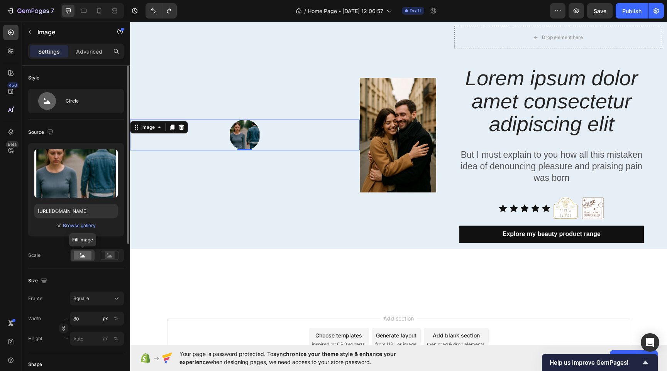
click at [83, 254] on rect at bounding box center [83, 255] width 18 height 8
click at [109, 254] on rect at bounding box center [110, 256] width 10 height 8
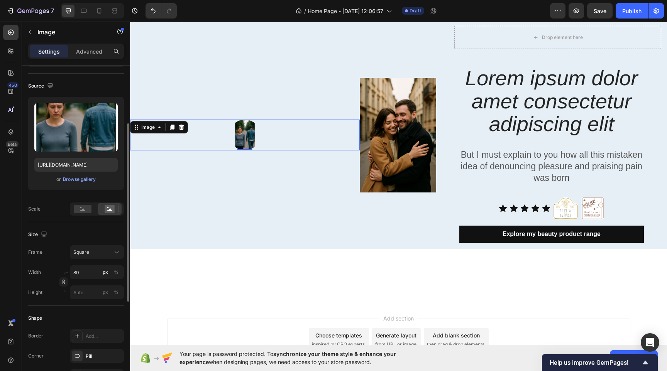
scroll to position [80, 0]
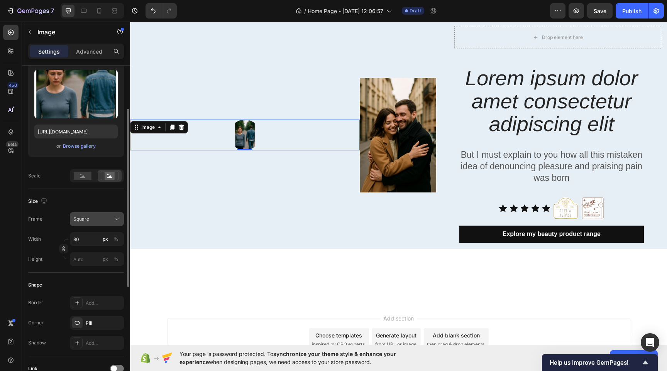
click at [112, 221] on div "Square" at bounding box center [96, 219] width 47 height 8
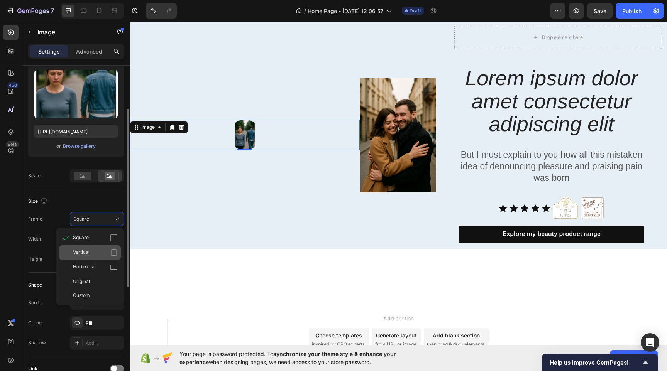
click at [92, 251] on div "Vertical" at bounding box center [95, 253] width 45 height 8
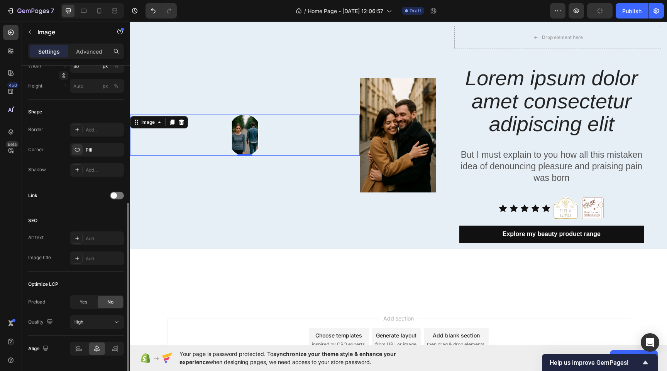
scroll to position [274, 0]
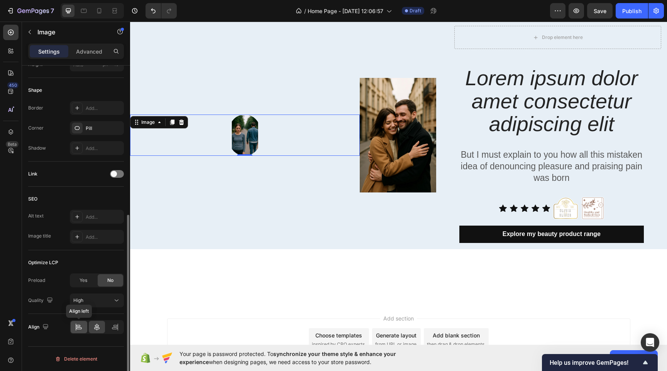
click at [80, 329] on icon at bounding box center [78, 329] width 5 height 2
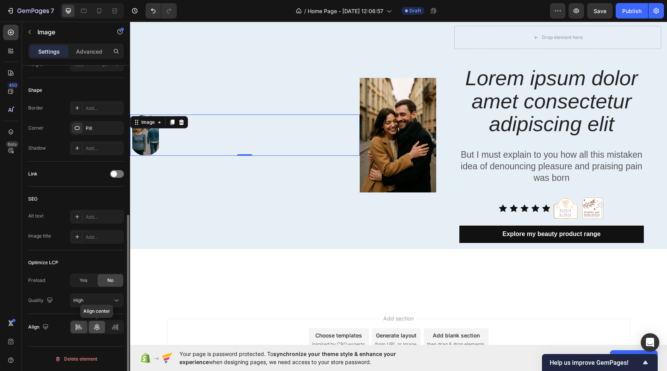
click at [101, 327] on div at bounding box center [97, 327] width 17 height 12
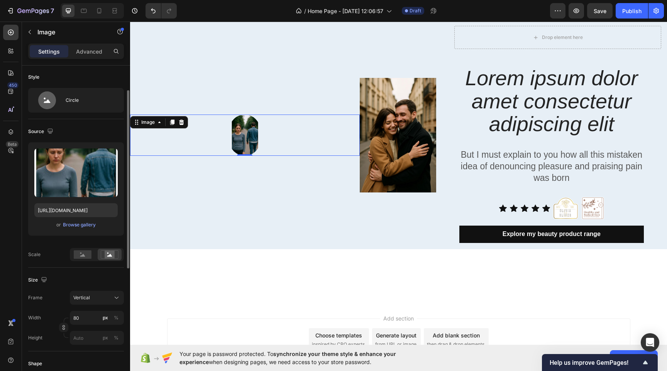
scroll to position [0, 0]
click at [65, 105] on div "Circle" at bounding box center [76, 101] width 96 height 25
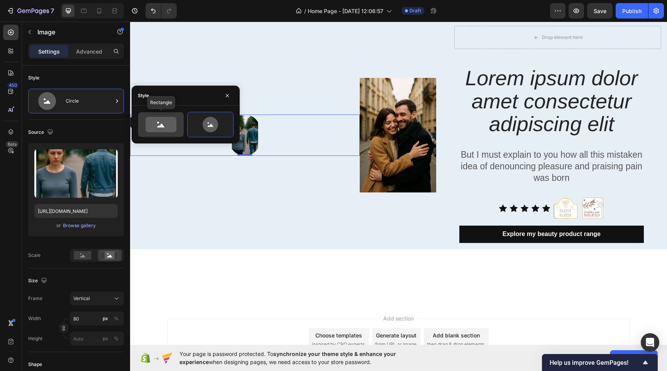
click at [173, 126] on icon at bounding box center [161, 124] width 31 height 15
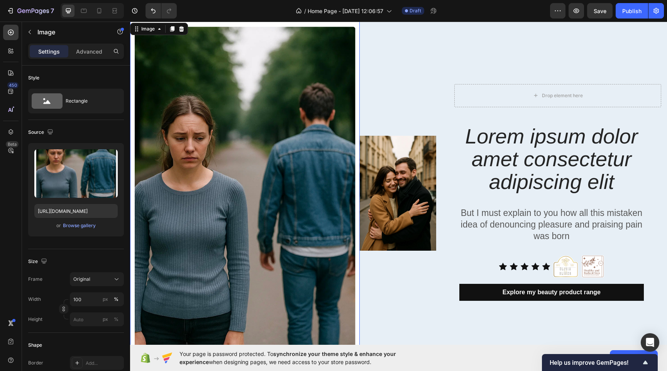
click at [325, 178] on img at bounding box center [245, 193] width 230 height 344
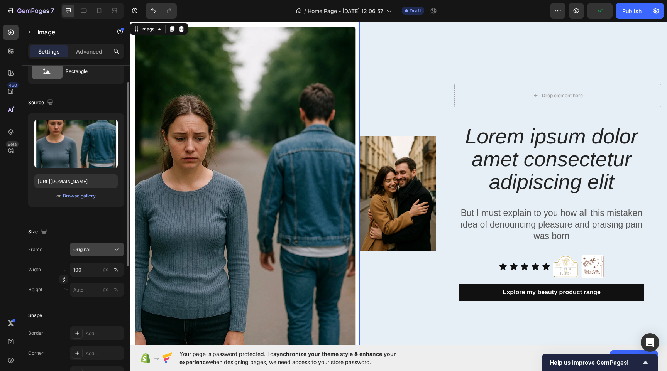
click at [108, 245] on button "Original" at bounding box center [97, 250] width 54 height 14
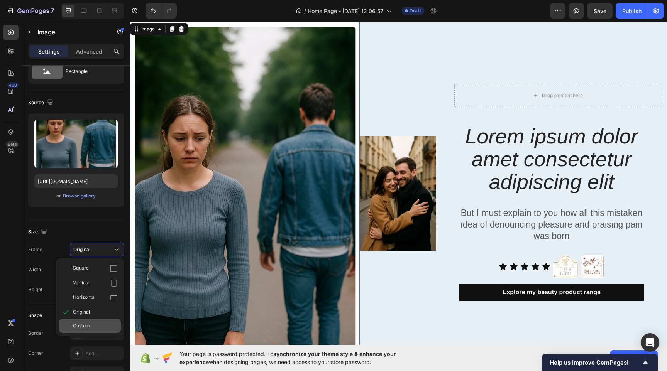
click at [92, 329] on div "Custom" at bounding box center [95, 326] width 45 height 7
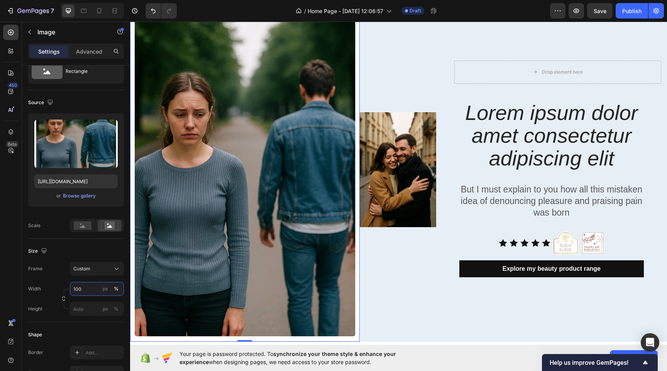
scroll to position [99, 0]
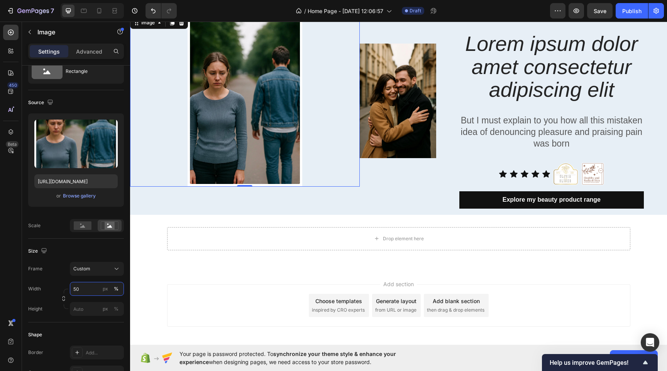
type input "5"
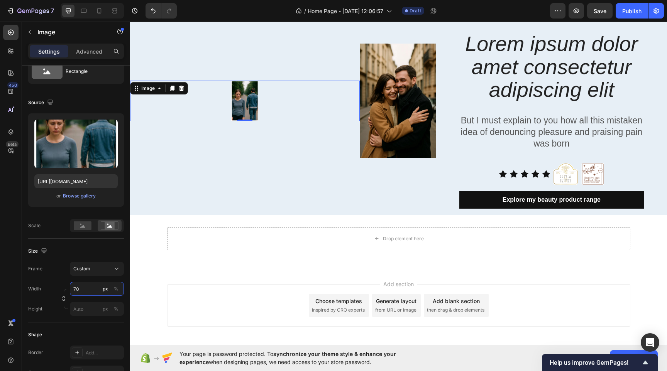
type input "7"
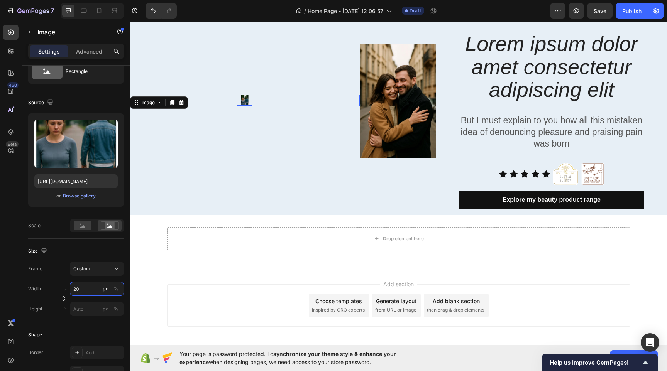
type input "2"
type input "100"
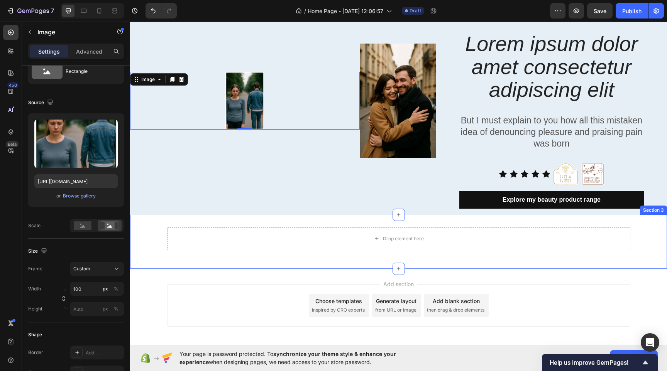
click at [154, 210] on div "Image 0 Image Row" at bounding box center [283, 101] width 306 height 228
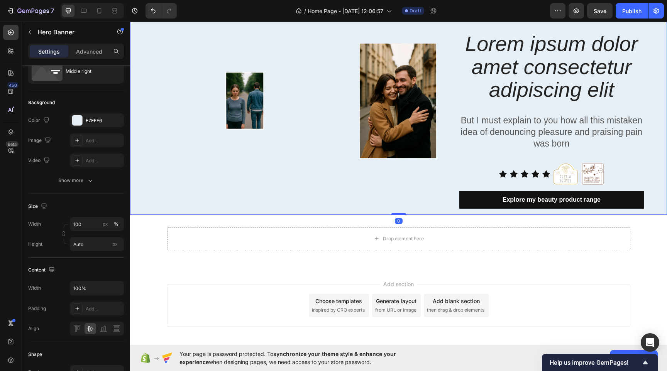
scroll to position [0, 0]
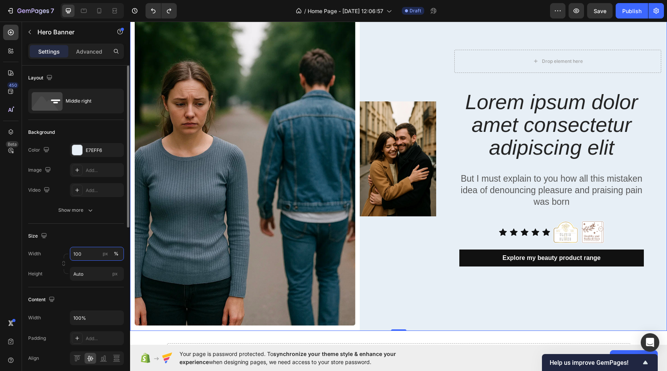
click at [87, 256] on input "100" at bounding box center [97, 254] width 54 height 14
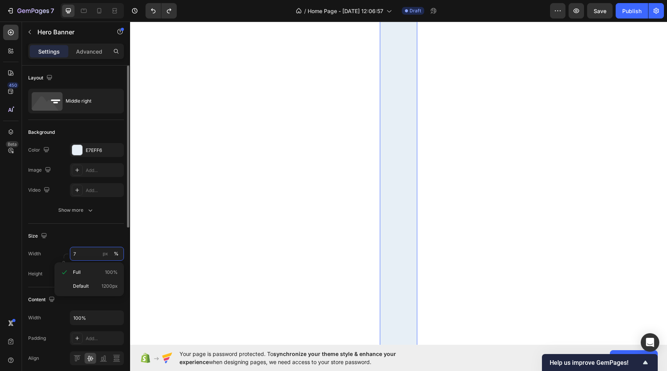
type input "70"
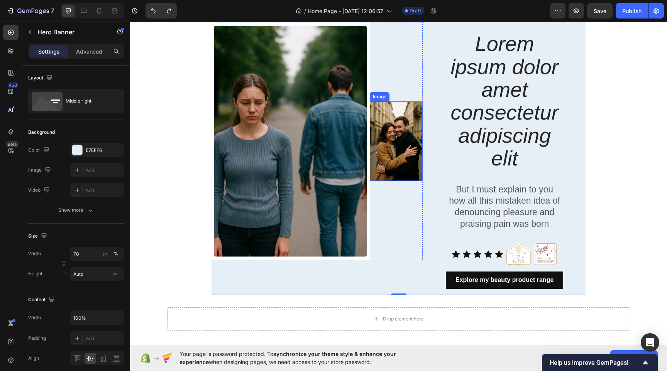
click at [378, 153] on img at bounding box center [396, 142] width 53 height 80
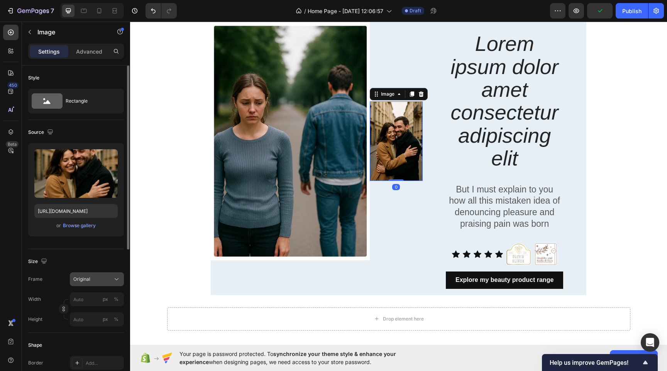
click at [101, 284] on button "Original" at bounding box center [97, 280] width 54 height 14
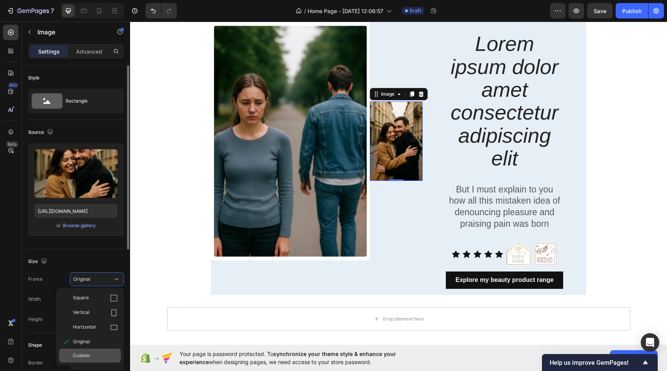
click at [98, 353] on div "Custom" at bounding box center [95, 355] width 45 height 7
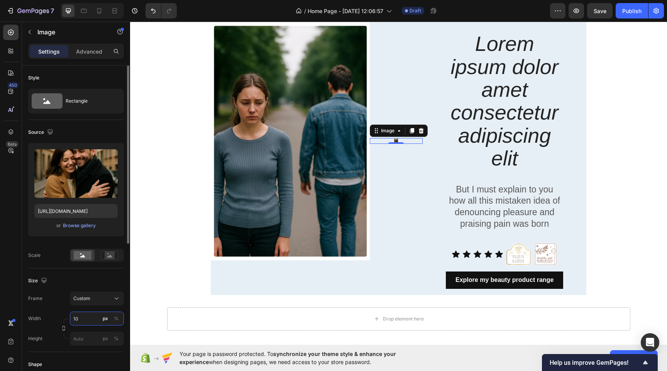
type input "100"
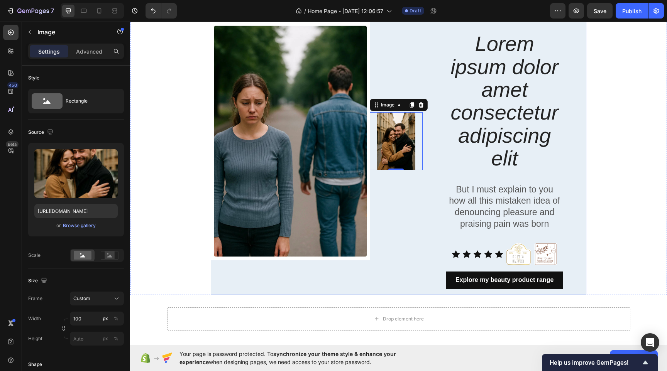
click at [284, 274] on div "Image Image 0 Row" at bounding box center [317, 141] width 212 height 308
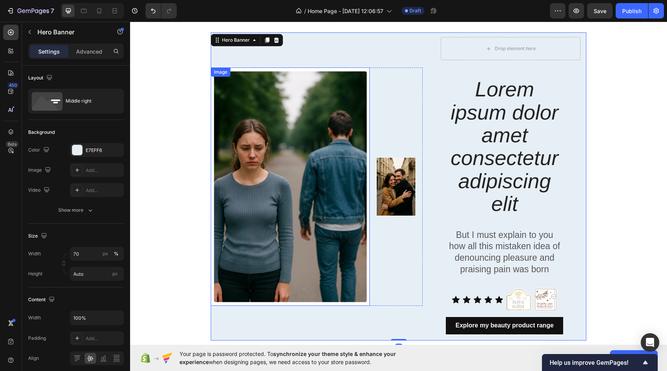
scroll to position [56, 0]
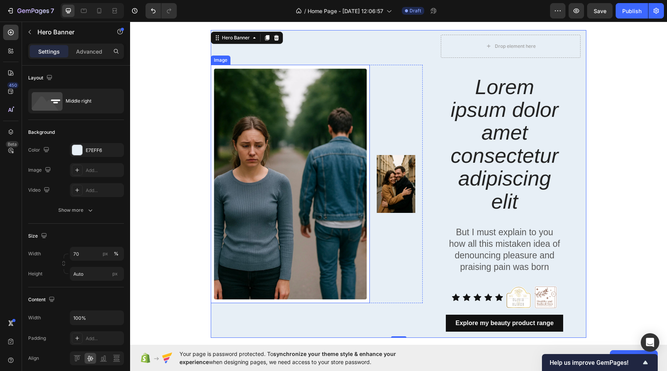
click at [235, 128] on img at bounding box center [290, 184] width 159 height 239
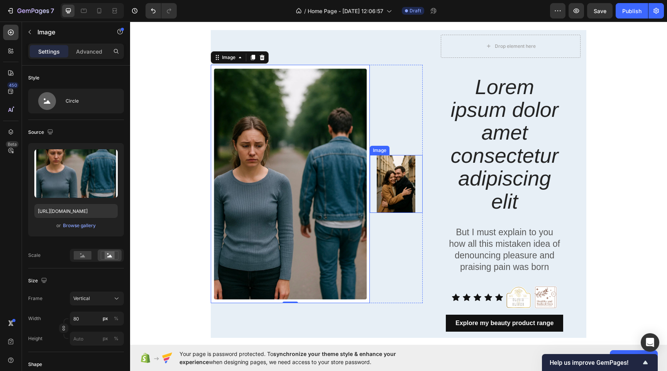
click at [389, 174] on img at bounding box center [396, 184] width 39 height 58
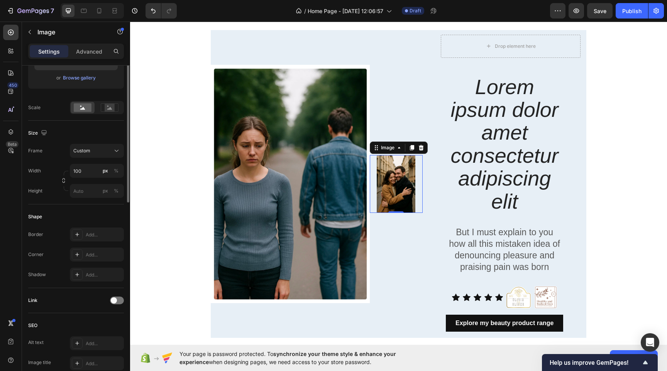
scroll to position [0, 0]
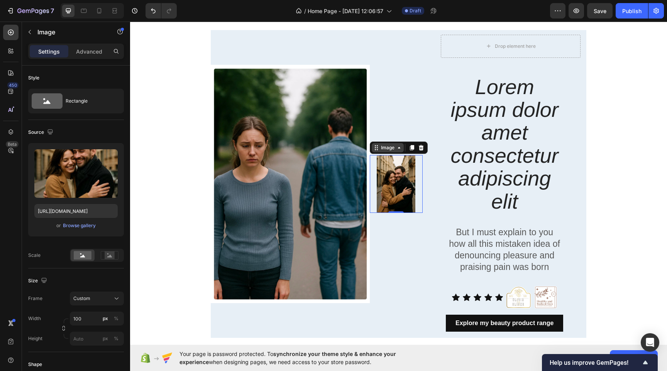
click at [388, 148] on div "Image" at bounding box center [387, 147] width 17 height 7
click at [91, 49] on p "Advanced" at bounding box center [89, 51] width 26 height 8
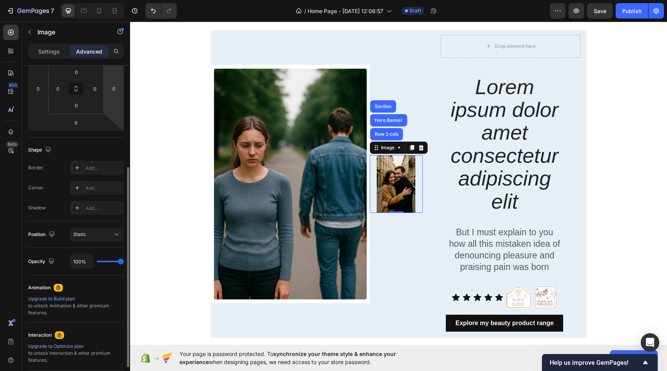
scroll to position [159, 0]
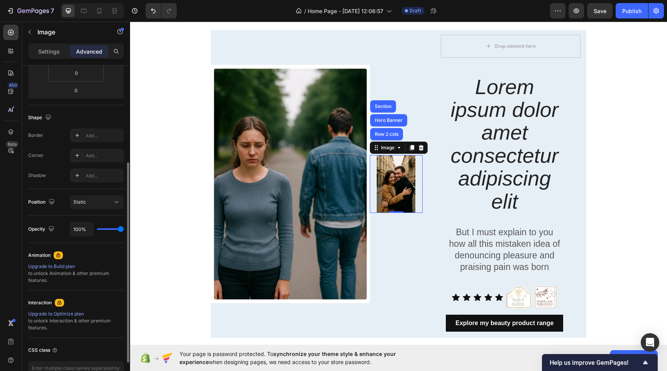
type input "80%"
type input "80"
type input "53%"
type input "53"
type input "8%"
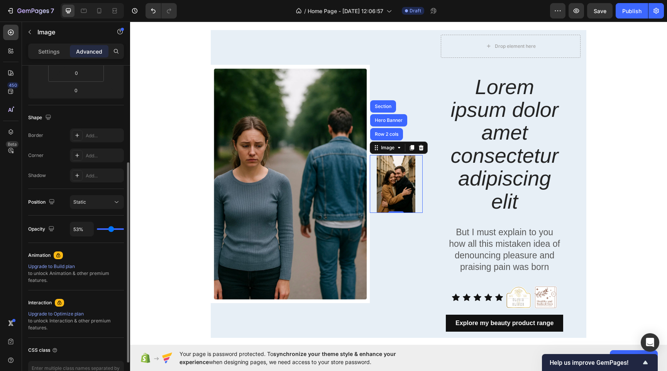
type input "8"
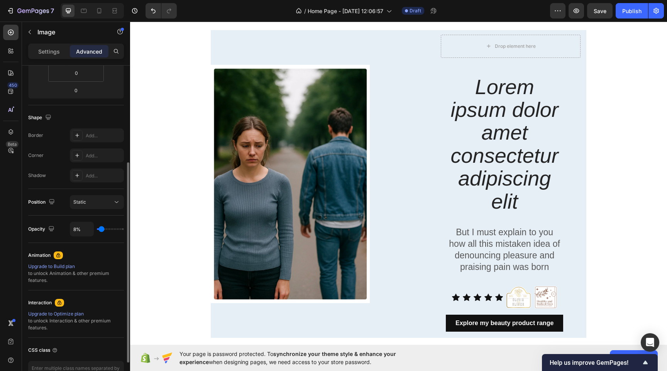
type input "0%"
type input "0"
type input "66%"
type input "66"
type input "100%"
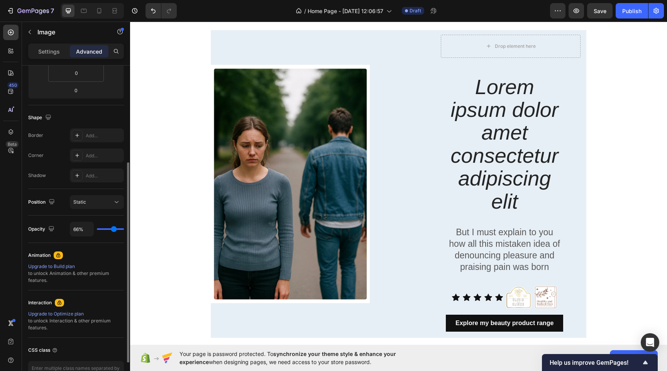
type input "100"
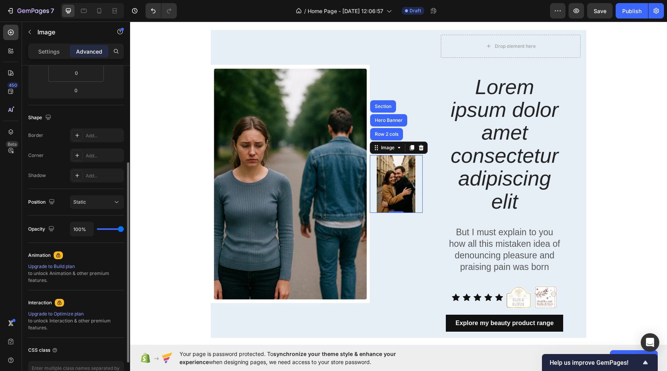
drag, startPoint x: 122, startPoint y: 228, endPoint x: 133, endPoint y: 230, distance: 11.0
click at [124, 230] on input "range" at bounding box center [110, 230] width 27 height 2
click at [103, 203] on div "Static" at bounding box center [92, 202] width 39 height 7
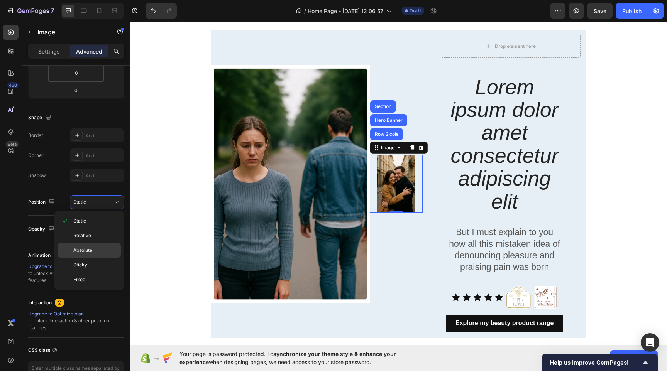
click at [99, 249] on p "Absolute" at bounding box center [95, 250] width 44 height 7
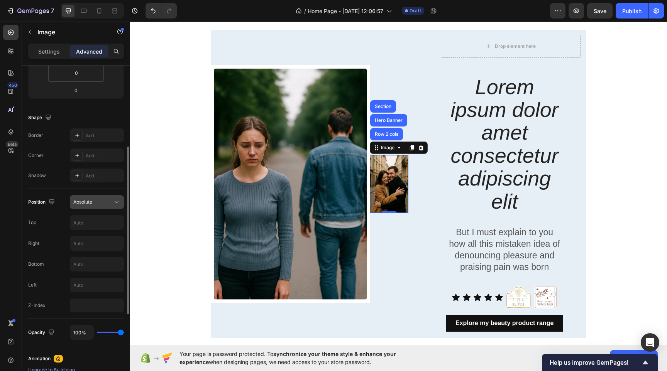
click at [105, 208] on button "Absolute" at bounding box center [97, 202] width 54 height 14
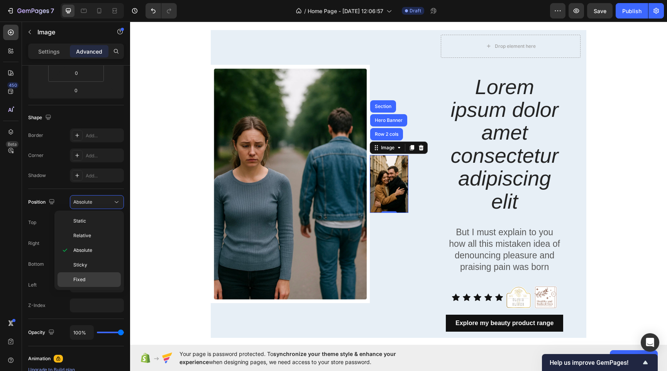
click at [100, 278] on p "Fixed" at bounding box center [95, 279] width 44 height 7
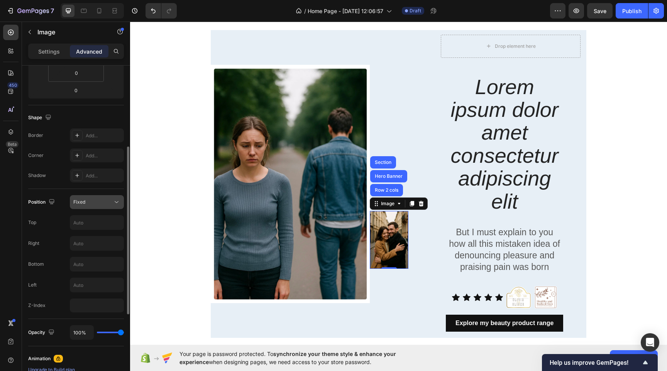
click at [108, 198] on div "Fixed" at bounding box center [96, 202] width 47 height 8
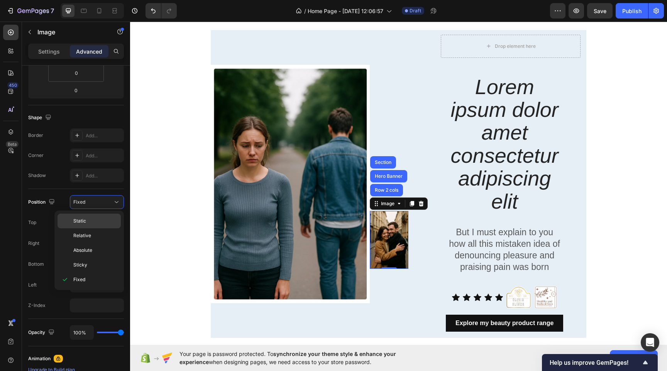
click at [103, 221] on p "Static" at bounding box center [95, 221] width 44 height 7
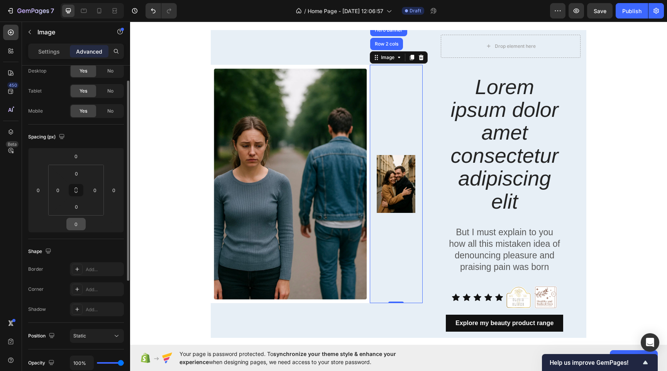
scroll to position [0, 0]
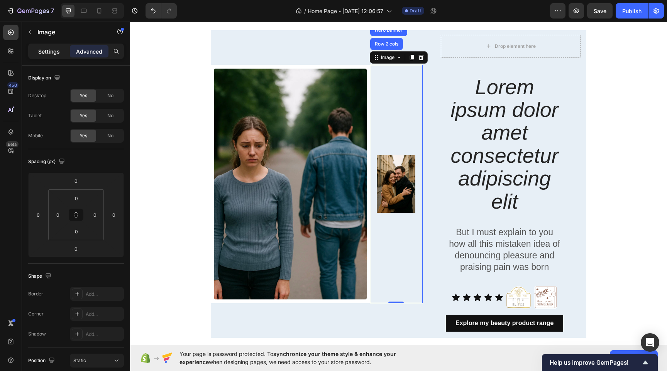
click at [58, 56] on div "Settings" at bounding box center [49, 51] width 39 height 12
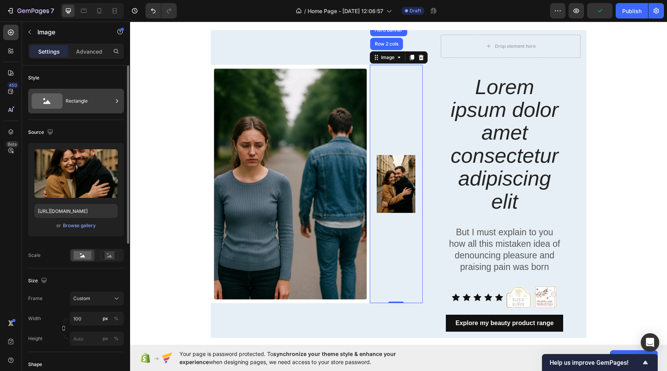
click at [89, 101] on div "Rectangle" at bounding box center [89, 101] width 47 height 18
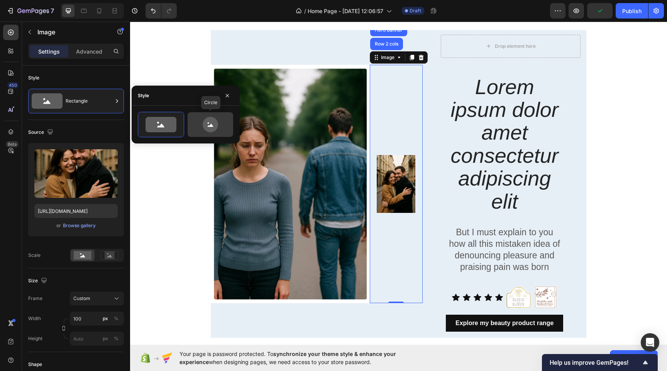
click at [217, 120] on icon at bounding box center [210, 124] width 36 height 15
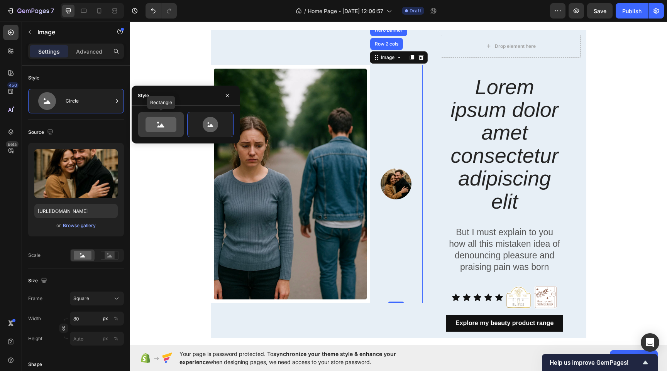
click at [168, 124] on icon at bounding box center [161, 124] width 31 height 15
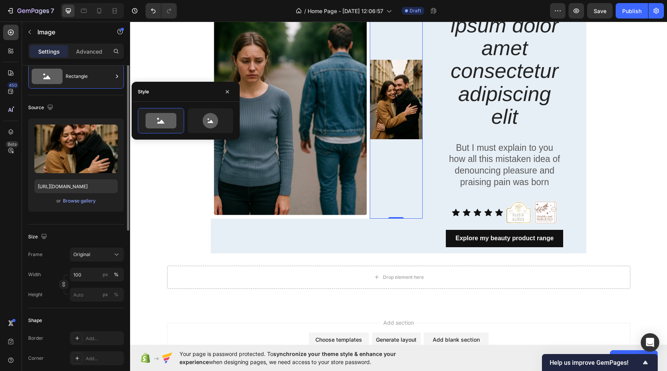
scroll to position [37, 0]
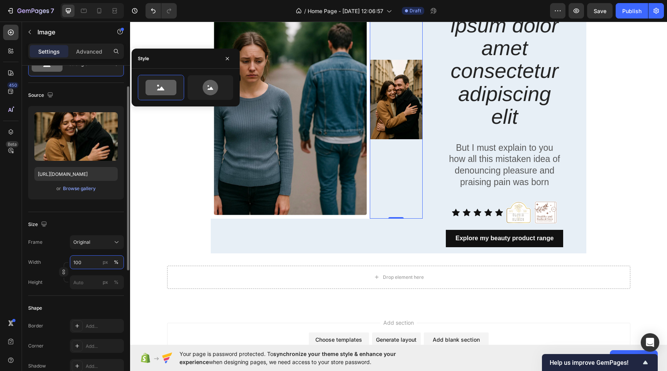
click at [84, 260] on input "100" at bounding box center [97, 263] width 54 height 14
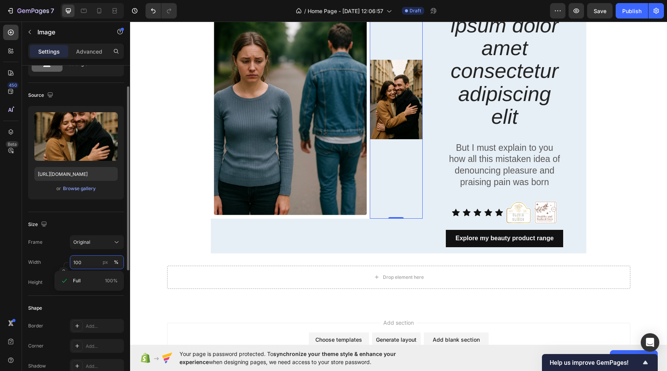
click at [84, 260] on input "100" at bounding box center [97, 263] width 54 height 14
click at [91, 263] on input "200" at bounding box center [97, 263] width 54 height 14
type input "5"
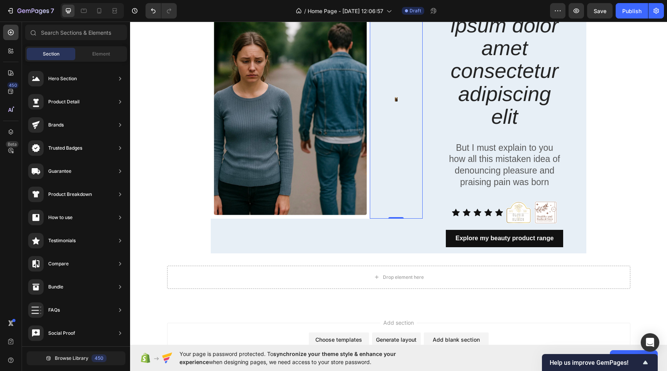
click at [149, 320] on div "Add section Choose templates inspired by CRO experts Generate layout from URL o…" at bounding box center [398, 355] width 537 height 95
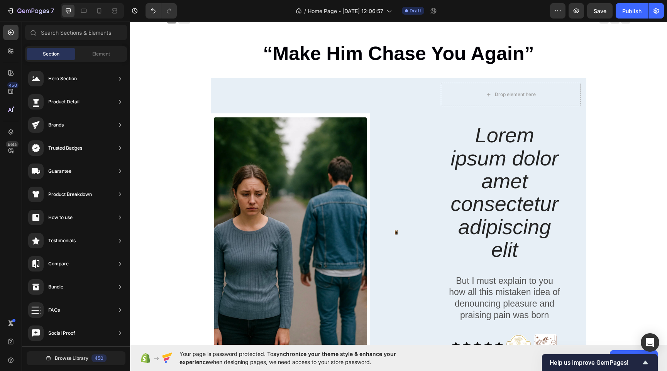
scroll to position [4, 0]
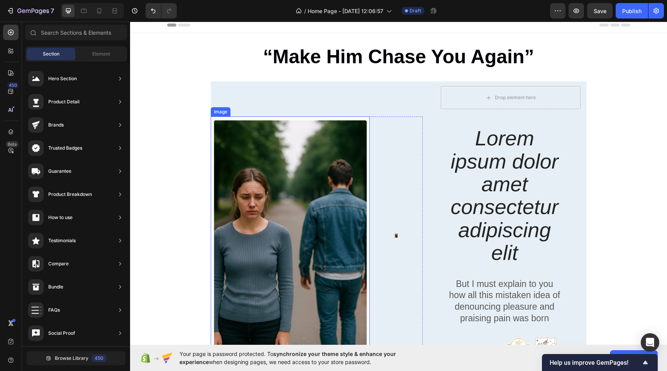
click at [271, 243] on img at bounding box center [290, 236] width 159 height 239
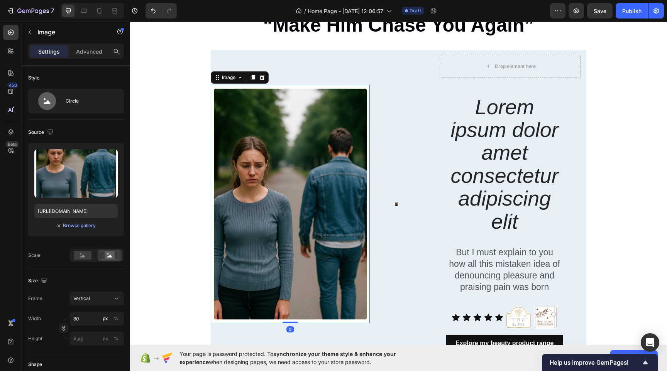
scroll to position [40, 0]
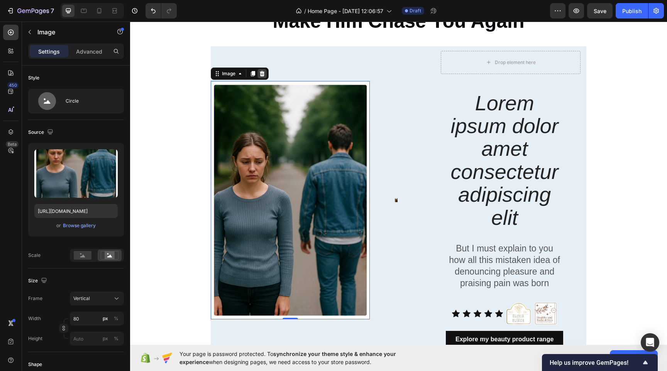
click at [265, 73] on icon at bounding box center [262, 74] width 6 height 6
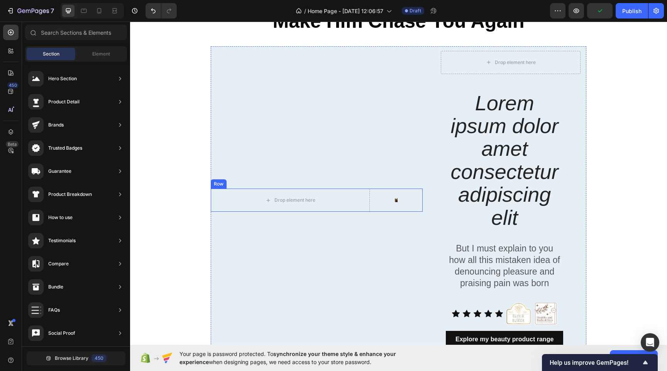
click at [396, 202] on div "Image" at bounding box center [396, 200] width 53 height 23
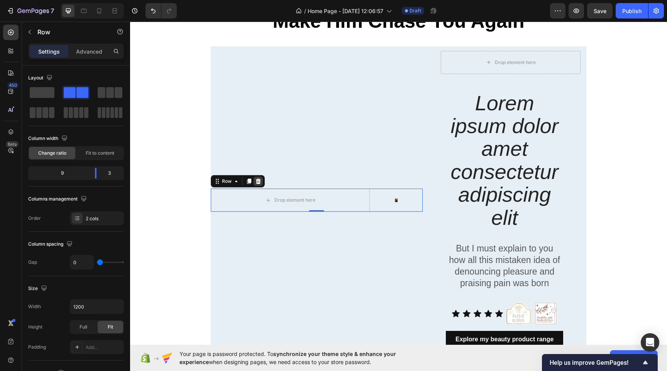
click at [258, 181] on icon at bounding box center [258, 181] width 5 height 5
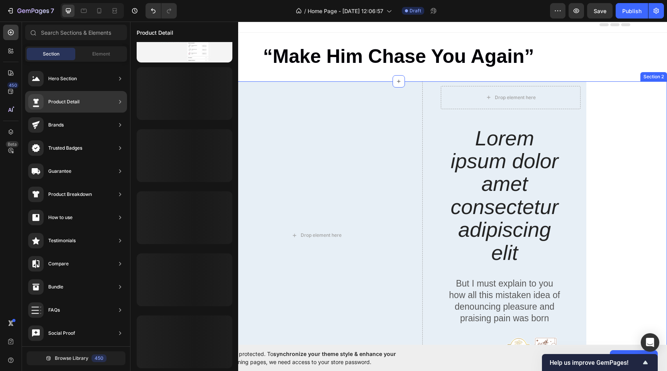
scroll to position [288, 0]
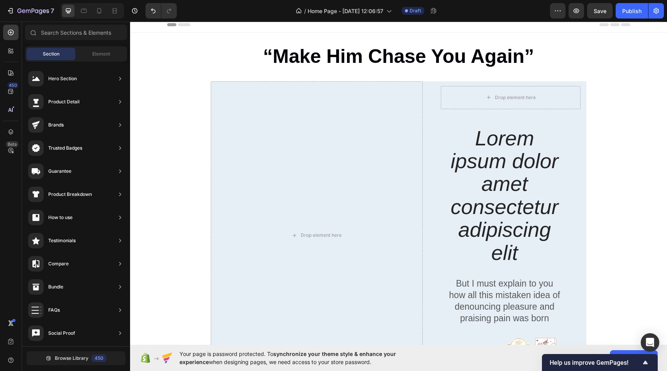
click at [55, 55] on span "Section" at bounding box center [51, 54] width 17 height 7
click at [94, 54] on span "Element" at bounding box center [101, 54] width 18 height 7
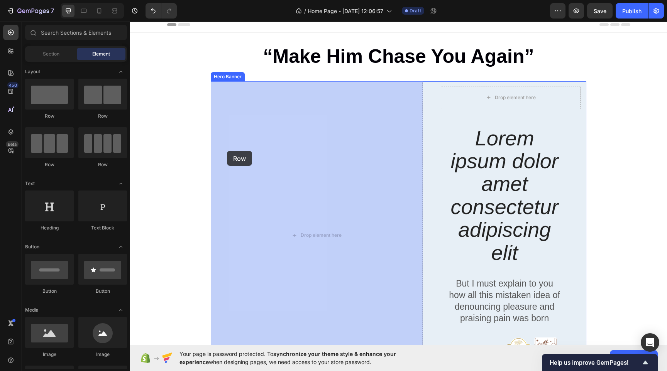
drag, startPoint x: 240, startPoint y: 123, endPoint x: 227, endPoint y: 151, distance: 30.7
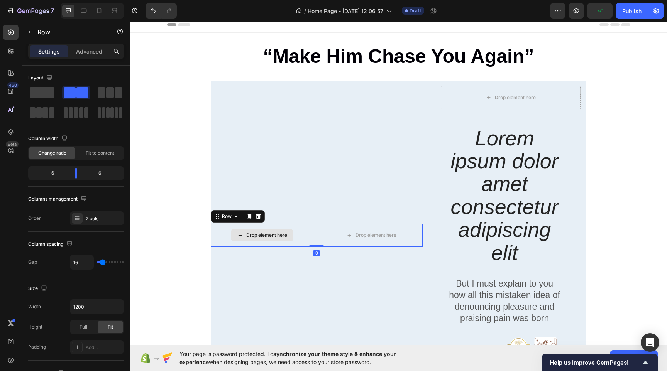
click at [271, 238] on div "Drop element here" at bounding box center [262, 235] width 63 height 12
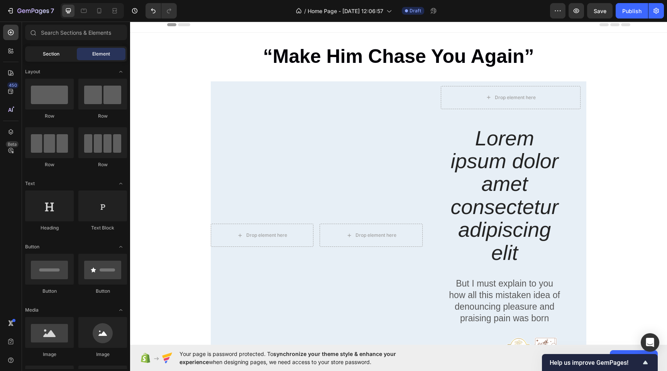
click at [56, 59] on div "Section" at bounding box center [51, 54] width 49 height 12
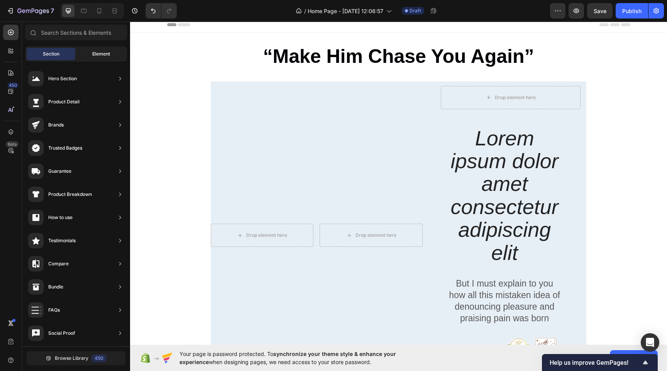
click at [102, 56] on span "Element" at bounding box center [101, 54] width 18 height 7
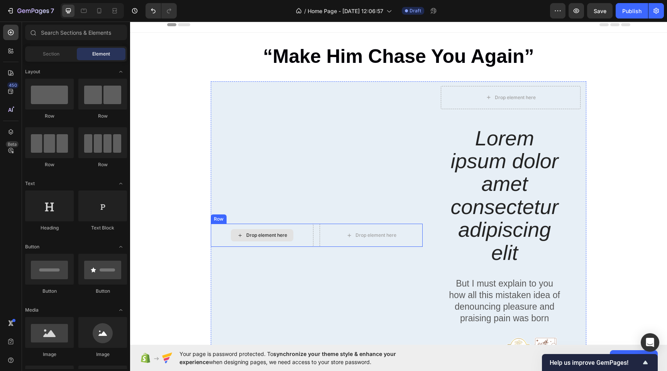
click at [266, 232] on div "Drop element here" at bounding box center [262, 235] width 63 height 12
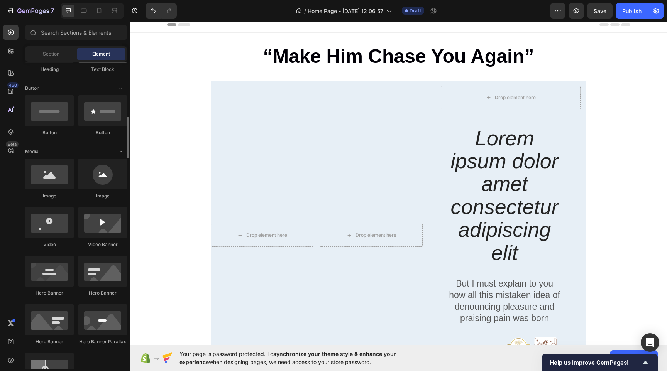
scroll to position [216, 0]
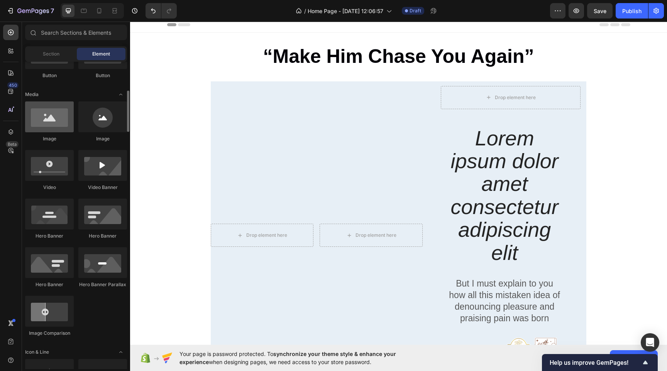
click at [60, 120] on div at bounding box center [49, 117] width 49 height 31
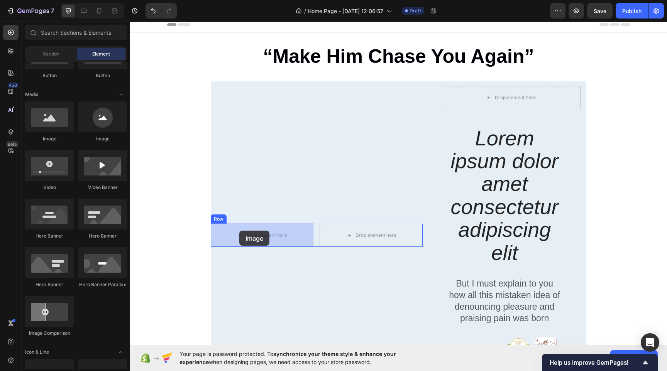
drag, startPoint x: 178, startPoint y: 146, endPoint x: 239, endPoint y: 231, distance: 105.3
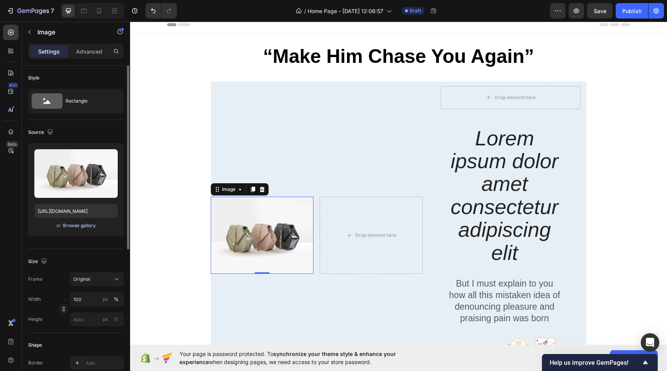
click at [90, 228] on div "Browse gallery" at bounding box center [79, 225] width 33 height 7
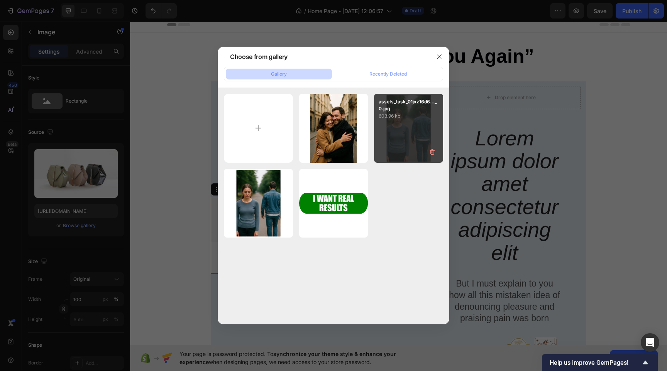
click at [388, 141] on div "assets_task_01jxz16d6..._0.jpg 603.96 kb" at bounding box center [408, 128] width 69 height 69
type input "[URL][DOMAIN_NAME]"
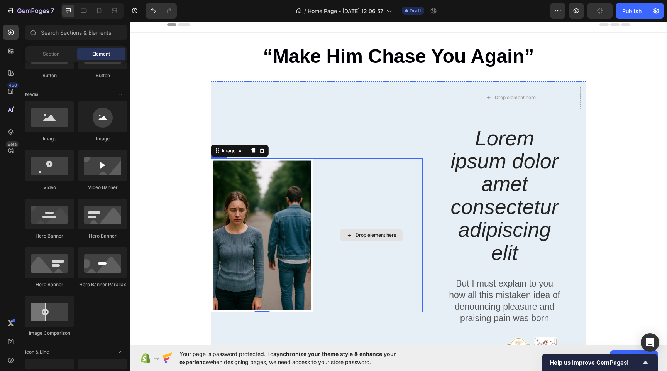
click at [382, 232] on div "Drop element here" at bounding box center [376, 235] width 41 height 6
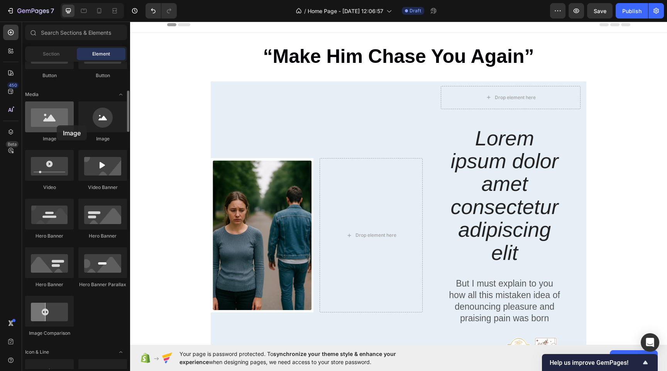
click at [57, 125] on div at bounding box center [49, 117] width 49 height 31
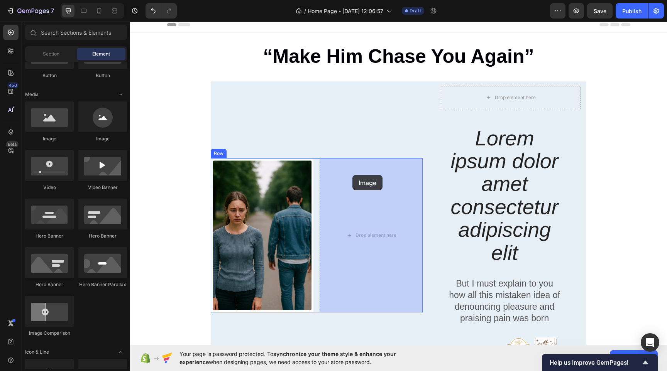
drag, startPoint x: 188, startPoint y: 141, endPoint x: 352, endPoint y: 175, distance: 167.9
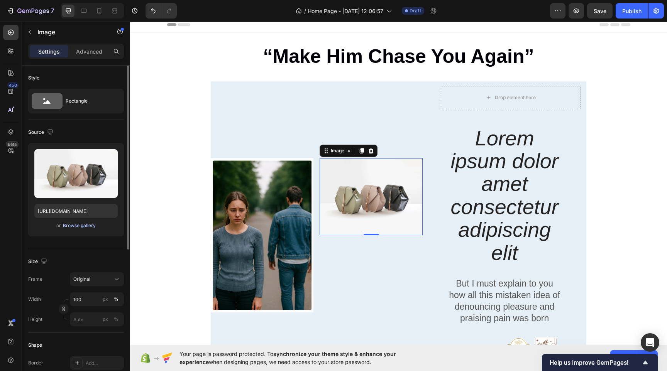
click at [77, 228] on div "Browse gallery" at bounding box center [79, 225] width 33 height 7
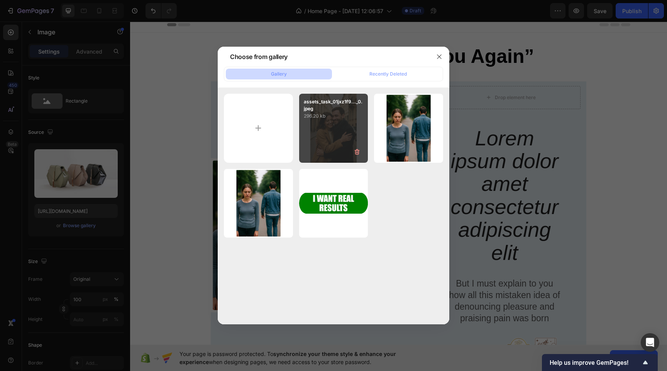
click at [344, 139] on div "assets_task_01jxz1f9..._0.jpeg 296.20 kb" at bounding box center [333, 128] width 69 height 69
type input "[URL][DOMAIN_NAME]"
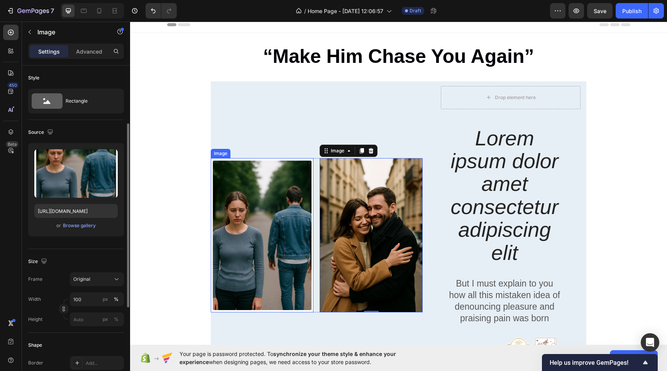
click at [226, 173] on img at bounding box center [262, 235] width 103 height 154
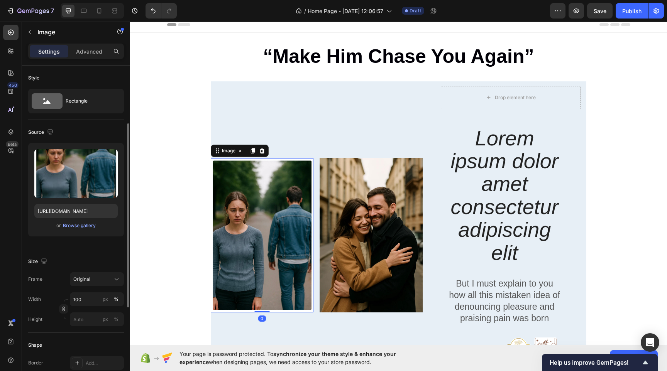
scroll to position [37, 0]
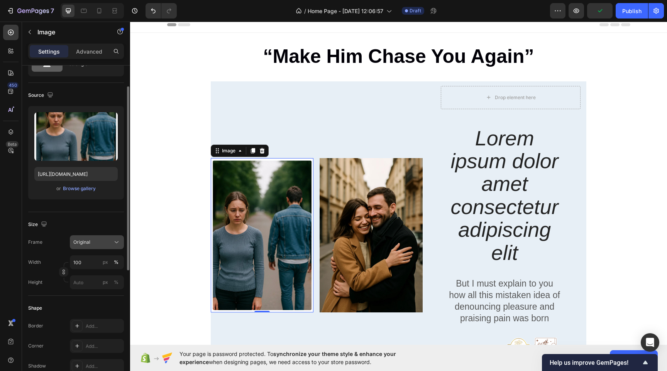
click at [111, 241] on div "Original" at bounding box center [92, 242] width 38 height 7
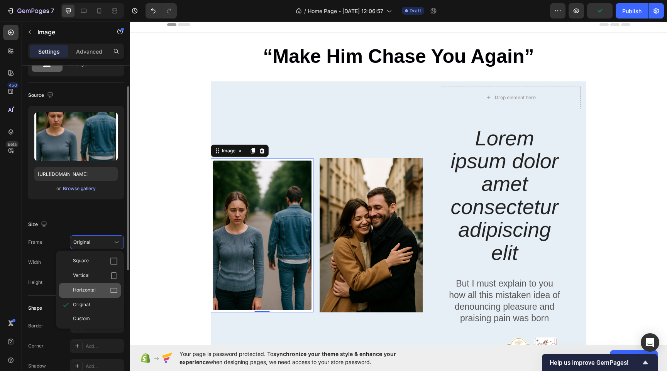
click at [97, 288] on div "Horizontal" at bounding box center [95, 291] width 45 height 8
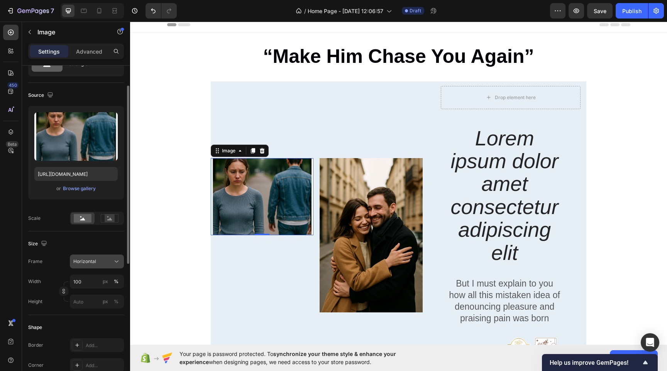
click at [106, 262] on div "Horizontal" at bounding box center [92, 261] width 38 height 7
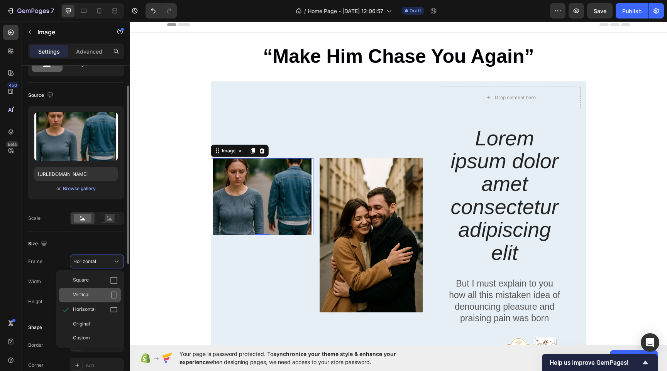
click at [98, 293] on div "Vertical" at bounding box center [95, 295] width 45 height 8
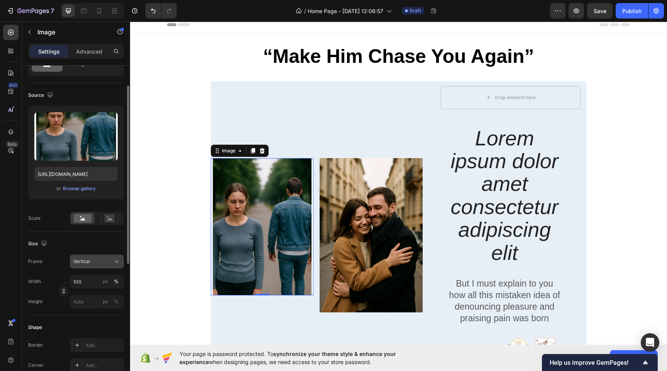
click at [108, 261] on div "Vertical" at bounding box center [92, 261] width 38 height 7
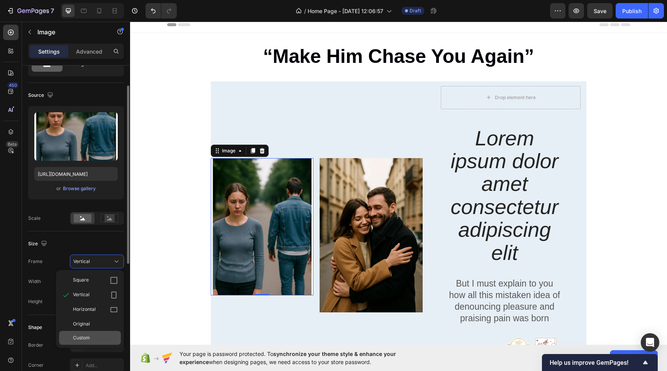
click at [93, 341] on div "Custom" at bounding box center [95, 338] width 45 height 7
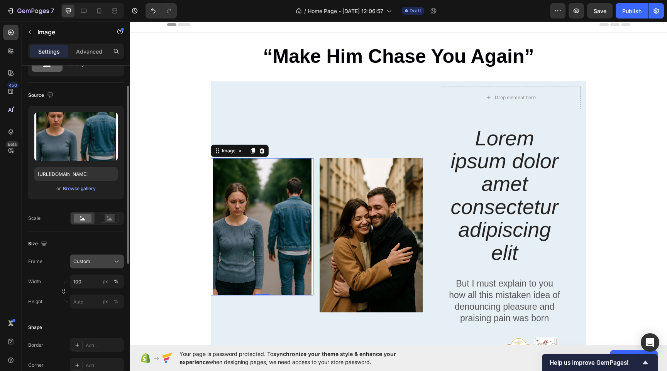
click at [101, 261] on div "Custom" at bounding box center [92, 261] width 38 height 7
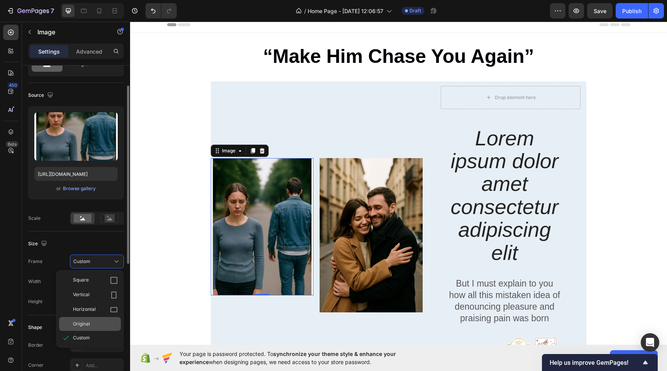
click at [90, 323] on span "Original" at bounding box center [81, 324] width 17 height 7
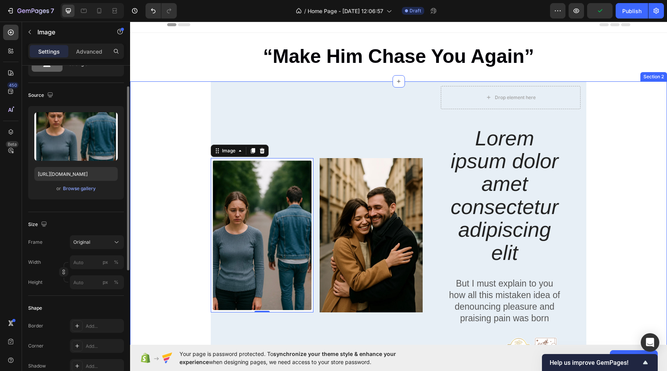
click at [188, 218] on div "Drop element here Row Lorem ipsum dolor amet consectetur adipiscing elit Headin…" at bounding box center [398, 235] width 537 height 308
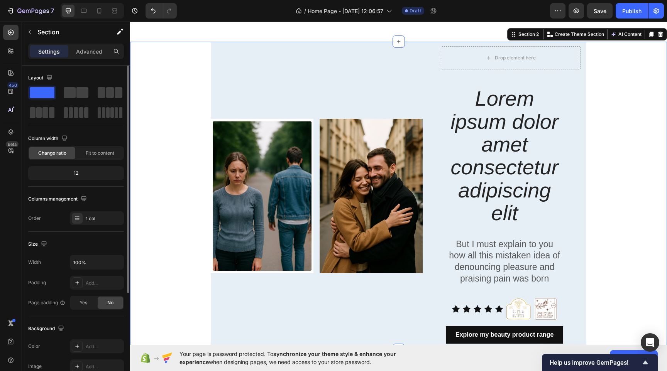
scroll to position [23, 0]
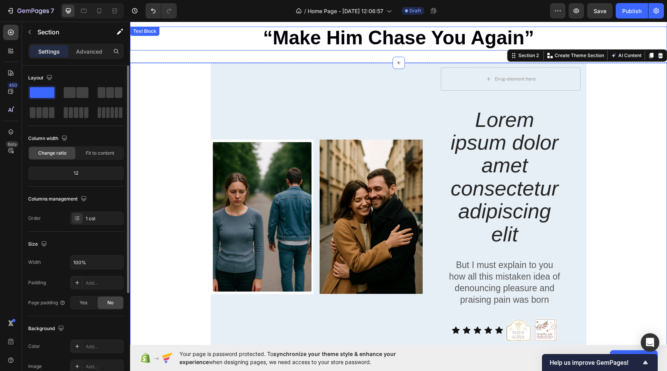
click at [249, 37] on p "“Make Him Chase You Again”" at bounding box center [398, 38] width 535 height 22
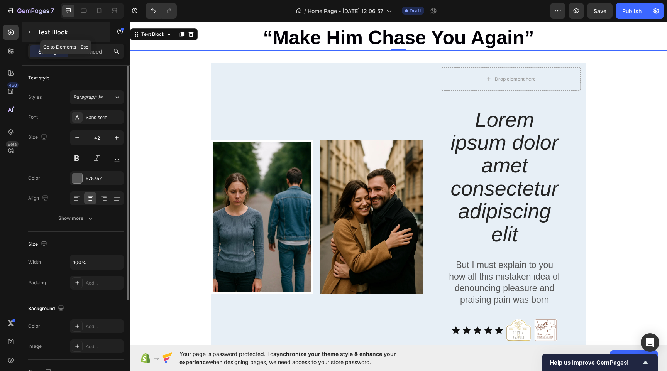
click at [32, 33] on icon "button" at bounding box center [30, 32] width 6 height 6
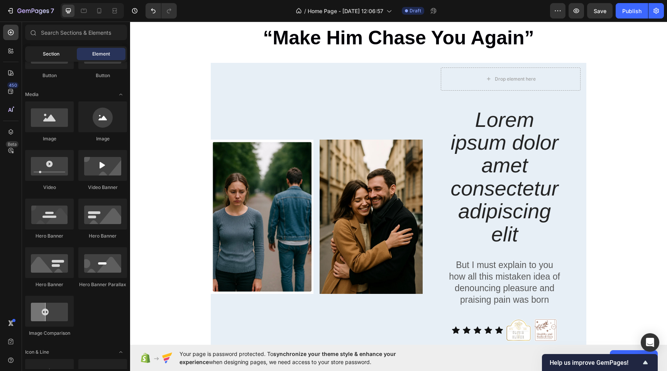
click at [46, 57] on span "Section" at bounding box center [51, 54] width 17 height 7
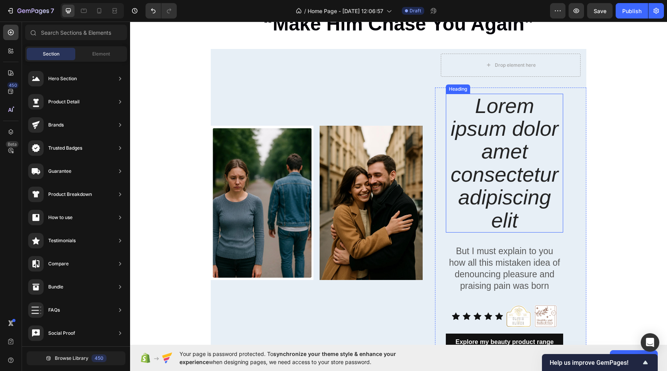
scroll to position [41, 0]
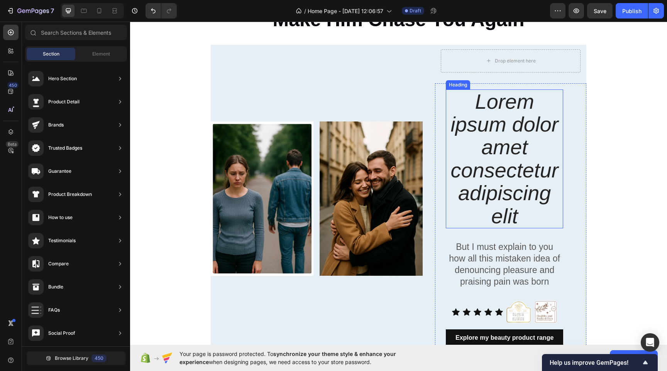
click at [476, 97] on h2 "Lorem ipsum dolor amet consectetur adipiscing elit" at bounding box center [504, 159] width 117 height 139
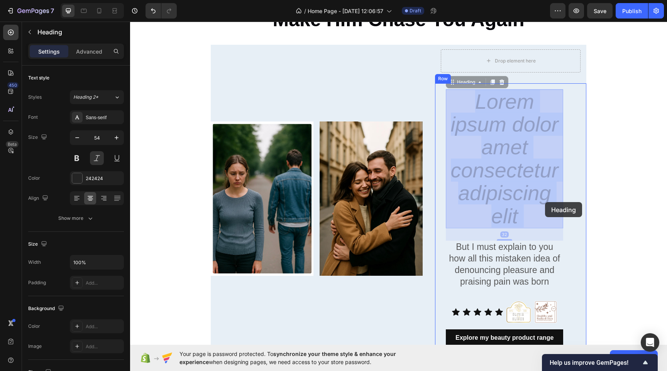
drag, startPoint x: 473, startPoint y: 99, endPoint x: 545, endPoint y: 202, distance: 125.9
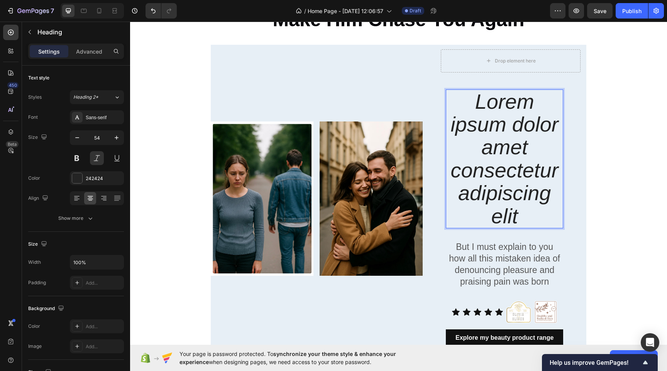
click at [528, 218] on p "Lorem ipsum dolor amet consectetur adipiscing elit" at bounding box center [505, 158] width 116 height 137
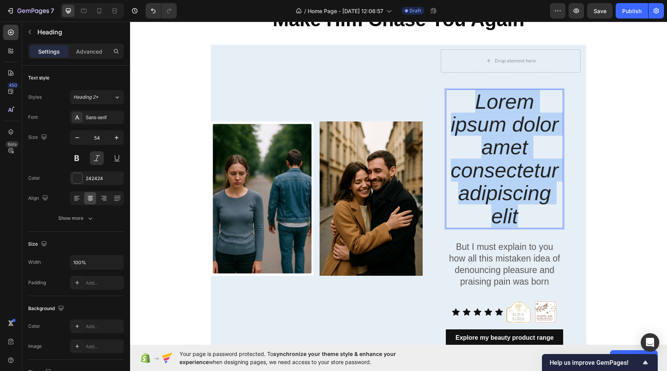
click at [528, 218] on p "Lorem ipsum dolor amet consectetur adipiscing elit" at bounding box center [505, 158] width 116 height 137
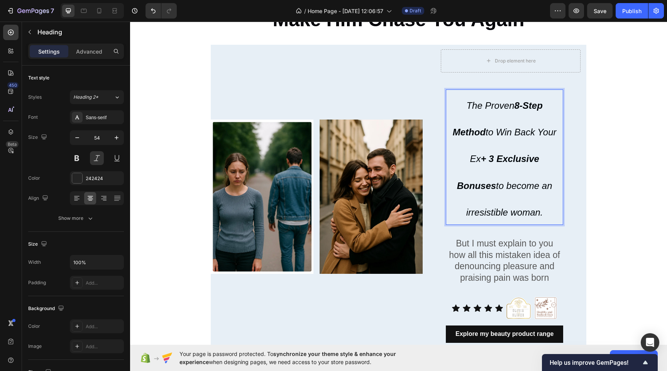
scroll to position [56, 0]
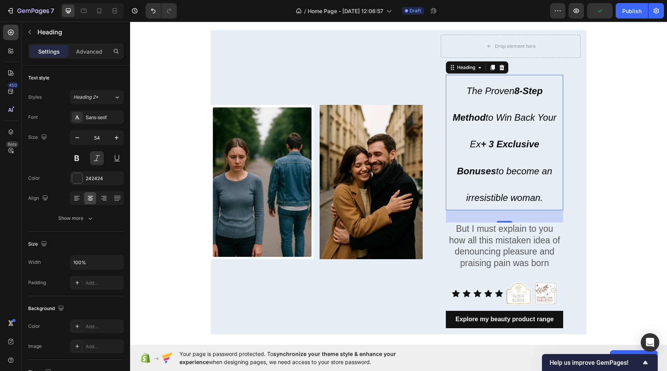
click at [474, 260] on p "But I must explain to you how all this mistaken idea of denouncing pleasure and…" at bounding box center [505, 246] width 116 height 46
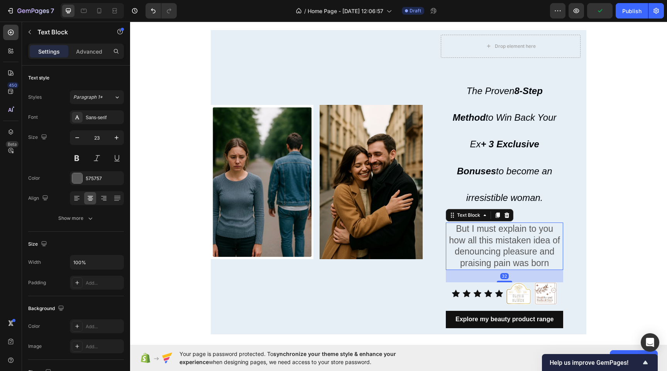
click at [474, 260] on p "But I must explain to you how all this mistaken idea of denouncing pleasure and…" at bounding box center [505, 246] width 116 height 46
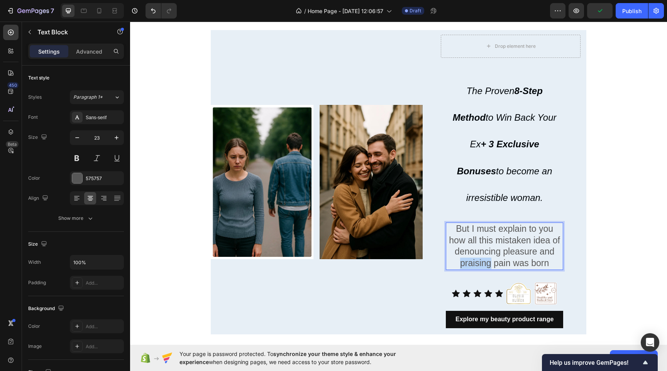
click at [474, 260] on p "But I must explain to you how all this mistaken idea of denouncing pleasure and…" at bounding box center [505, 246] width 116 height 46
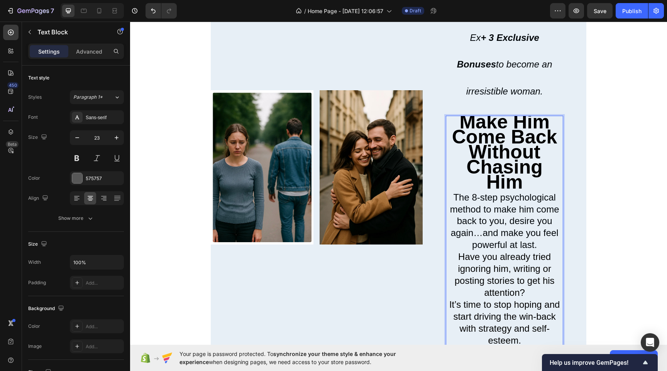
scroll to position [171, 0]
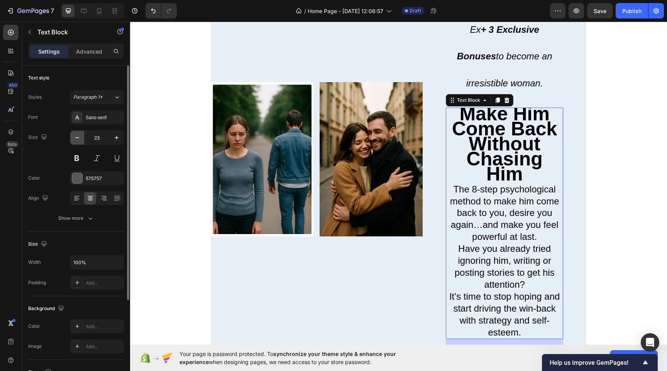
click at [80, 141] on icon "button" at bounding box center [77, 138] width 8 height 8
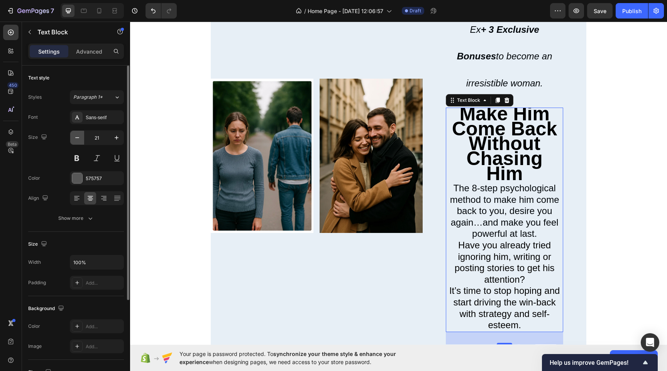
click at [80, 141] on icon "button" at bounding box center [77, 138] width 8 height 8
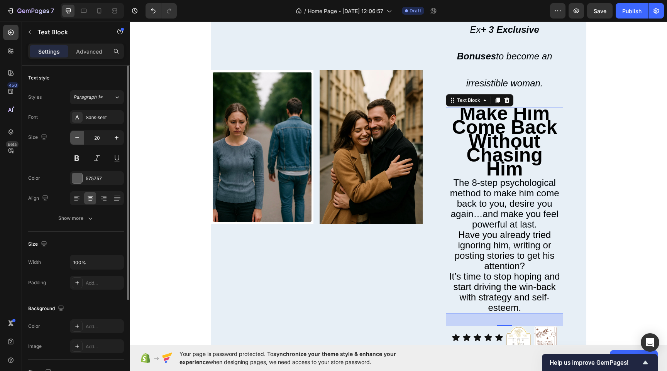
click at [80, 141] on icon "button" at bounding box center [77, 138] width 8 height 8
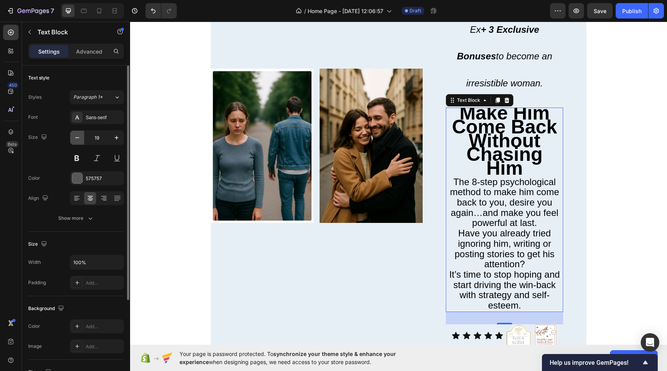
click at [80, 141] on icon "button" at bounding box center [77, 138] width 8 height 8
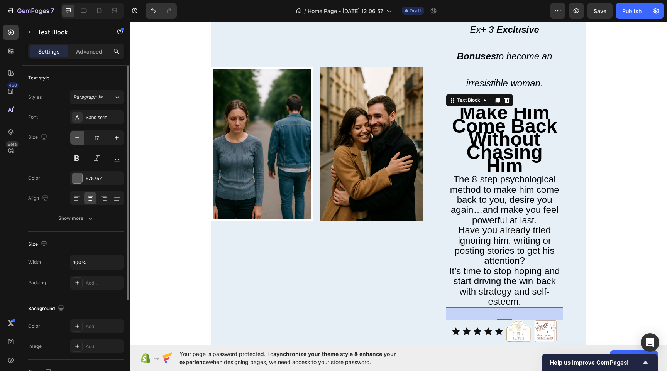
click at [80, 141] on icon "button" at bounding box center [77, 138] width 8 height 8
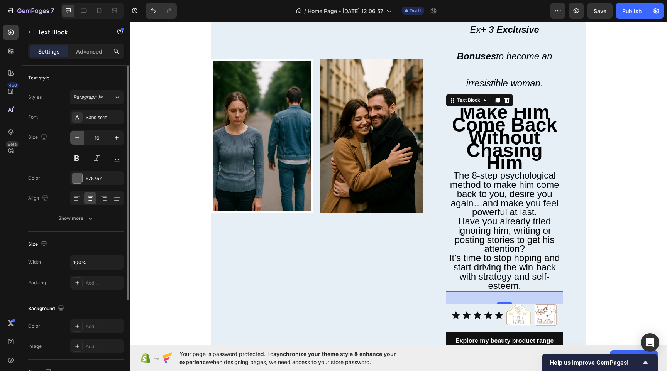
click at [80, 141] on icon "button" at bounding box center [77, 138] width 8 height 8
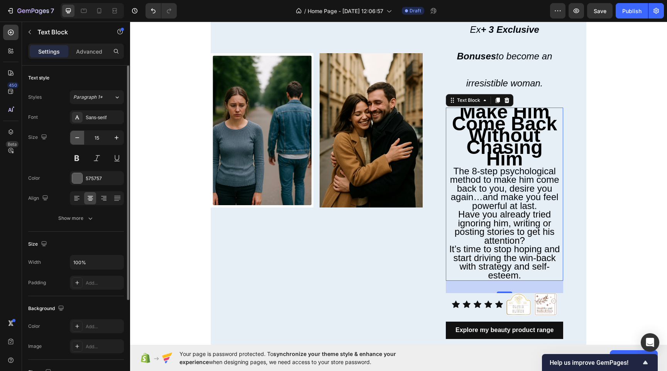
click at [80, 141] on icon "button" at bounding box center [77, 138] width 8 height 8
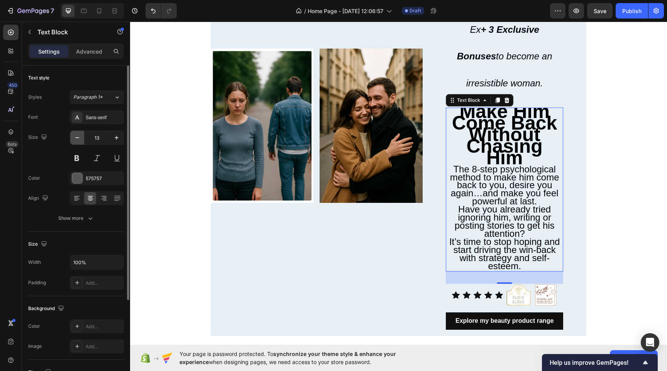
click at [80, 141] on icon "button" at bounding box center [77, 138] width 8 height 8
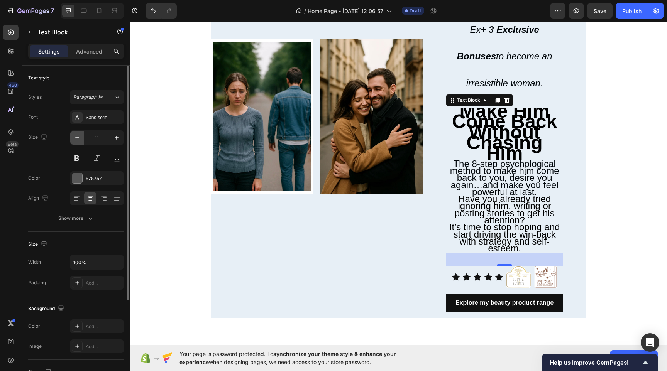
click at [80, 141] on icon "button" at bounding box center [77, 138] width 8 height 8
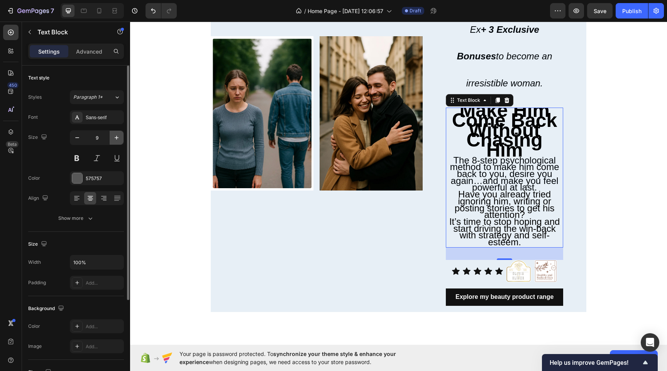
click at [112, 137] on button "button" at bounding box center [117, 138] width 14 height 14
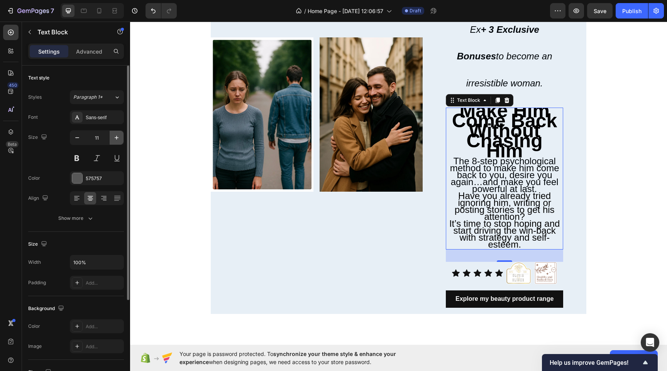
click at [112, 137] on button "button" at bounding box center [117, 138] width 14 height 14
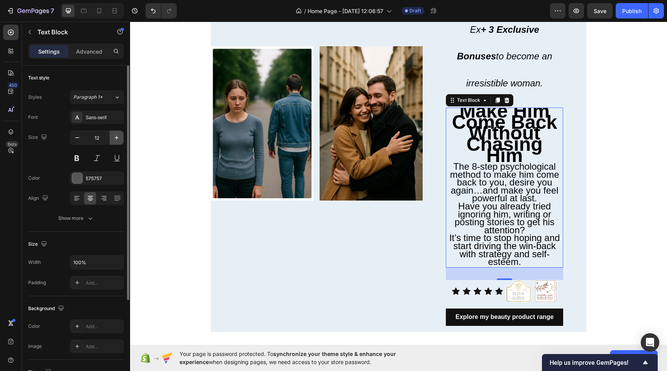
click at [112, 137] on button "button" at bounding box center [117, 138] width 14 height 14
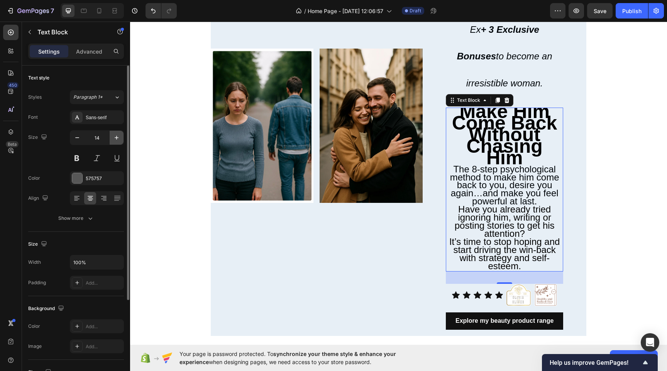
click at [112, 137] on button "button" at bounding box center [117, 138] width 14 height 14
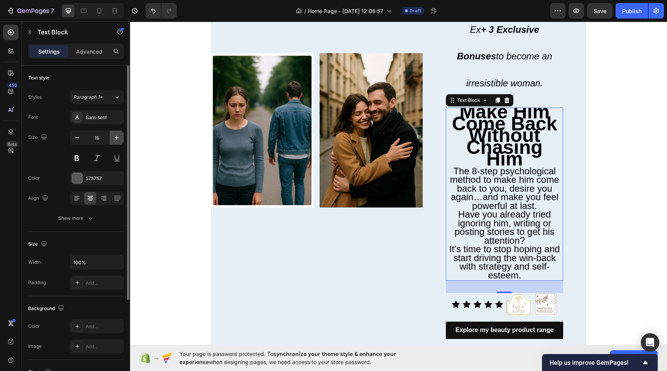
click at [112, 137] on button "button" at bounding box center [117, 138] width 14 height 14
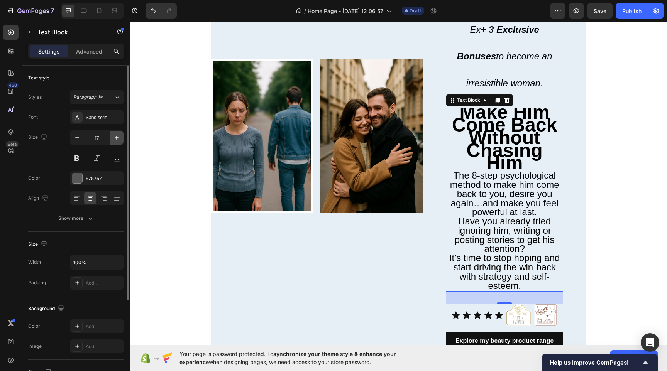
click at [112, 137] on button "button" at bounding box center [117, 138] width 14 height 14
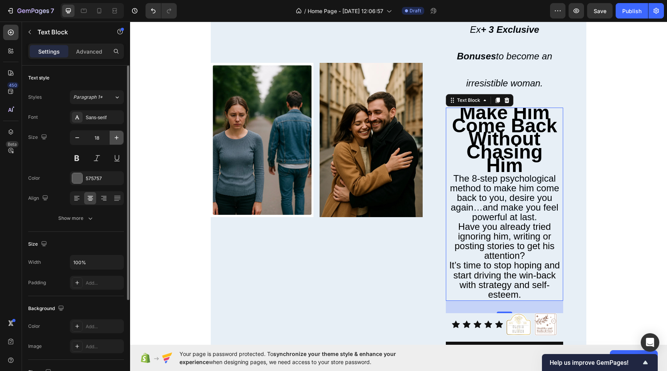
click at [112, 137] on button "button" at bounding box center [117, 138] width 14 height 14
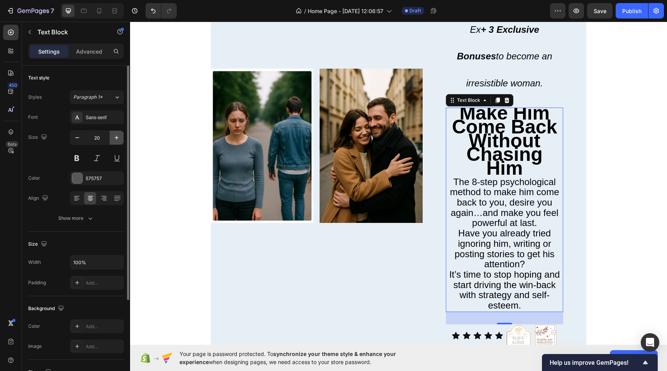
click at [112, 137] on button "button" at bounding box center [117, 138] width 14 height 14
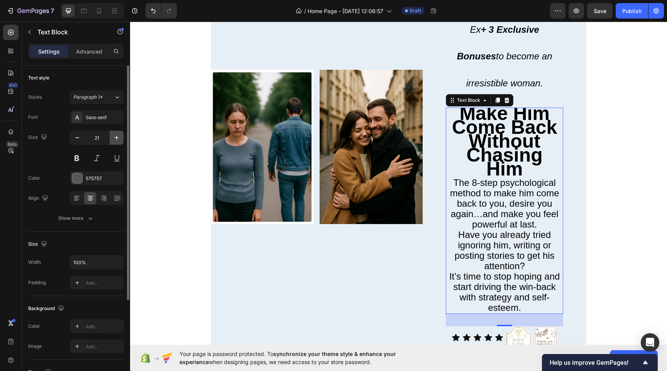
click at [112, 137] on button "button" at bounding box center [117, 138] width 14 height 14
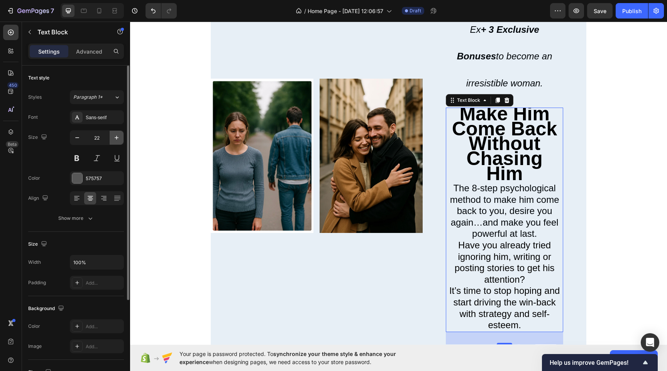
click at [112, 137] on button "button" at bounding box center [117, 138] width 14 height 14
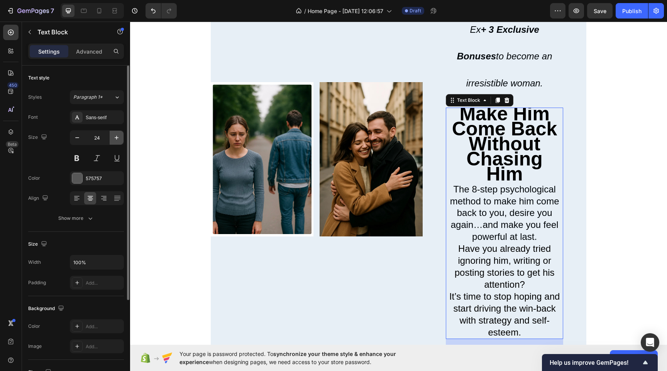
click at [112, 137] on button "button" at bounding box center [117, 138] width 14 height 14
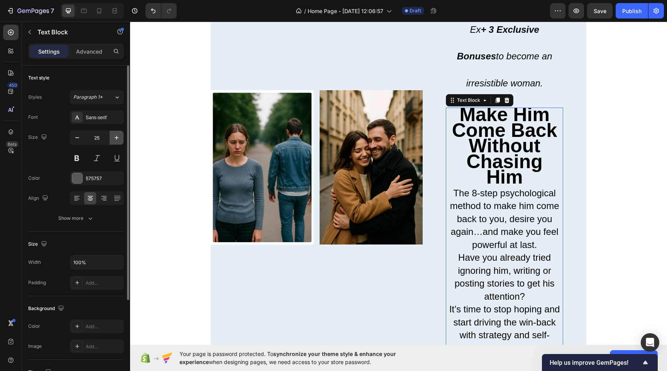
click at [112, 137] on button "button" at bounding box center [117, 138] width 14 height 14
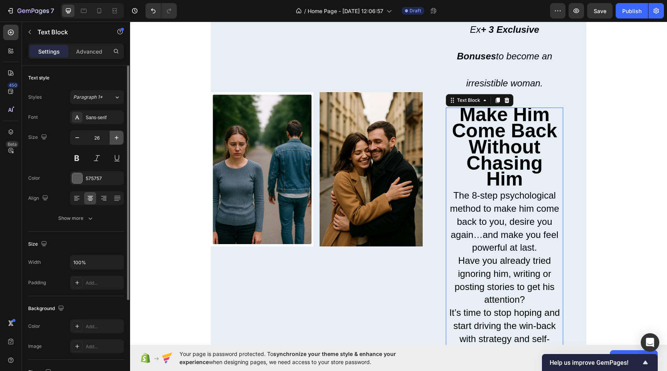
click at [112, 137] on button "button" at bounding box center [117, 138] width 14 height 14
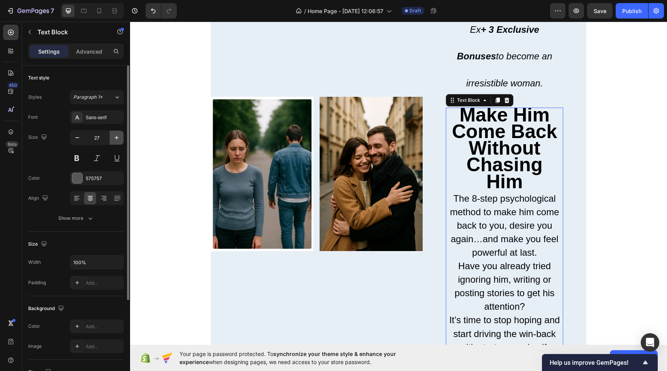
click at [112, 137] on button "button" at bounding box center [117, 138] width 14 height 14
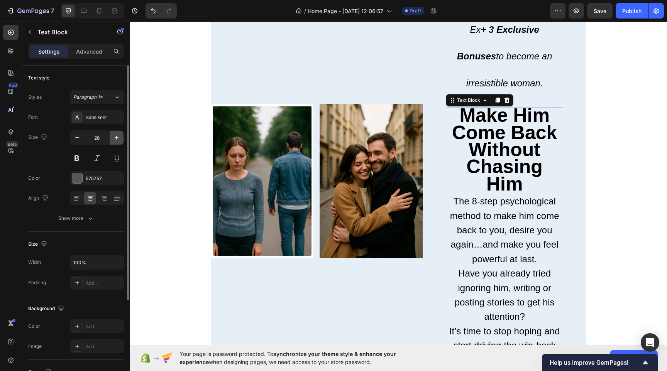
click at [112, 137] on button "button" at bounding box center [117, 138] width 14 height 14
type input "29"
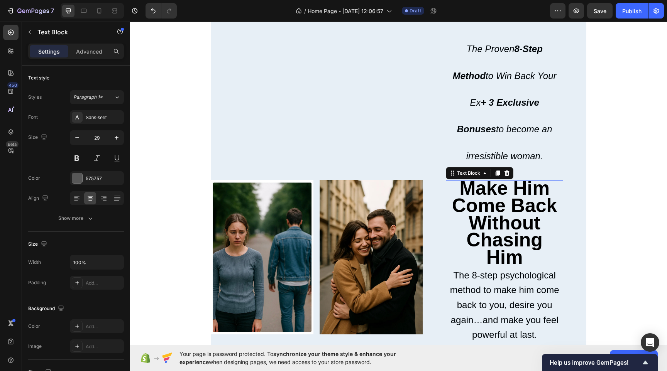
scroll to position [76, 0]
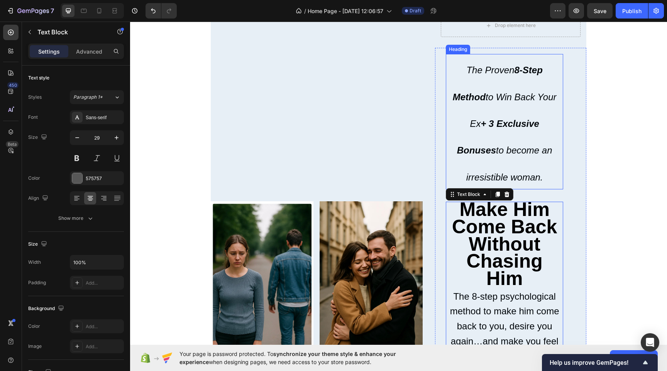
click at [531, 163] on p "⁠⁠⁠⁠⁠⁠⁠ The Proven 8-Step Method to Win Back Your Ex + 3 Exclusive Bonuses to b…" at bounding box center [505, 122] width 116 height 134
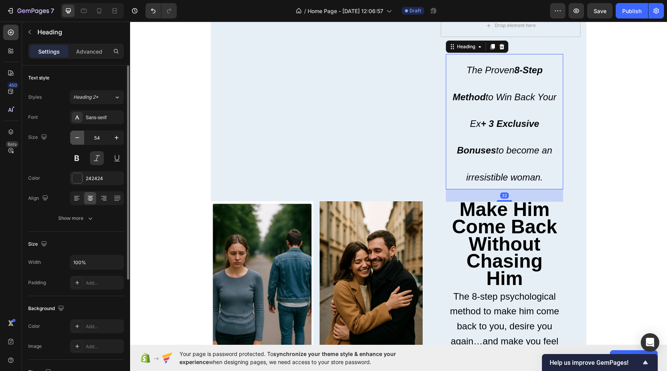
click at [81, 139] on button "button" at bounding box center [77, 138] width 14 height 14
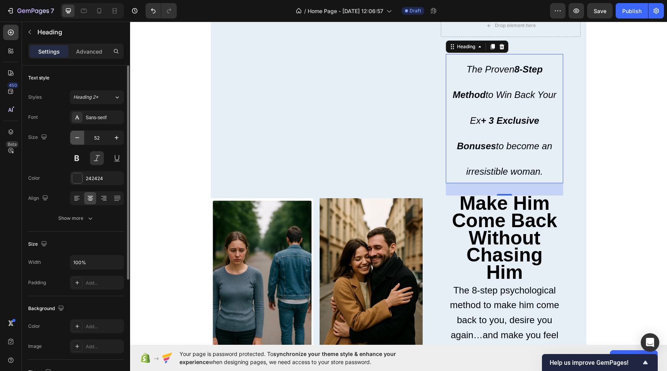
click at [81, 139] on button "button" at bounding box center [77, 138] width 14 height 14
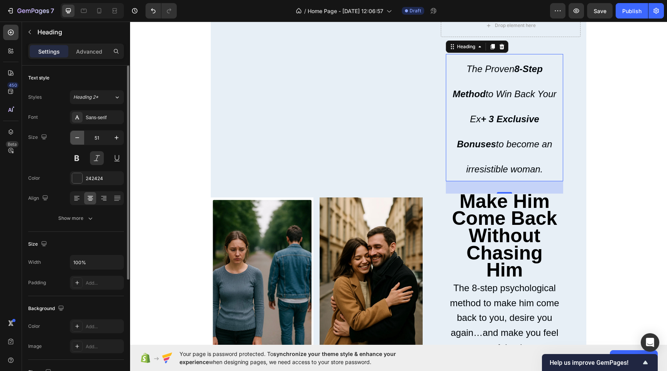
click at [81, 139] on button "button" at bounding box center [77, 138] width 14 height 14
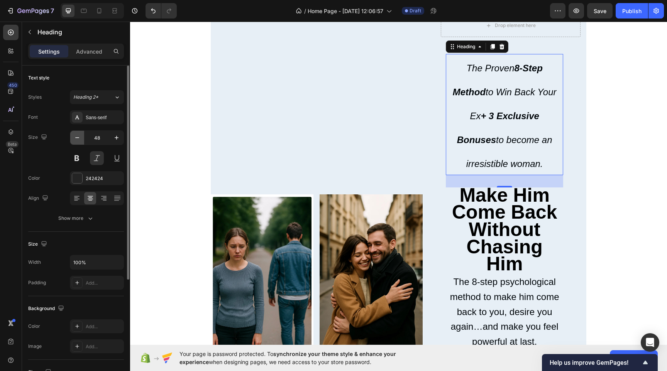
click at [81, 139] on button "button" at bounding box center [77, 138] width 14 height 14
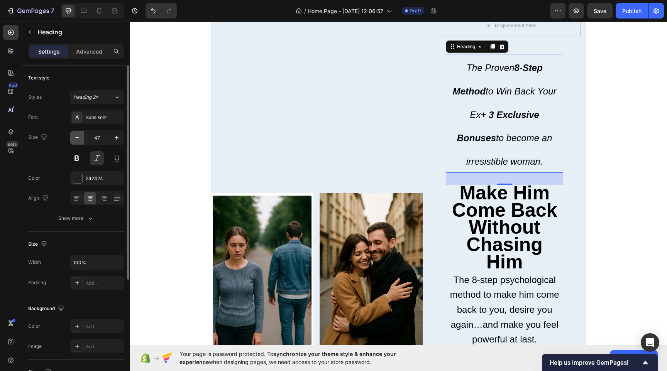
click at [81, 139] on button "button" at bounding box center [77, 138] width 14 height 14
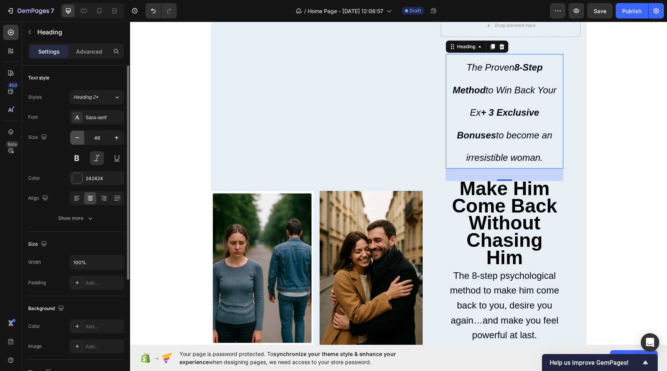
click at [81, 139] on button "button" at bounding box center [77, 138] width 14 height 14
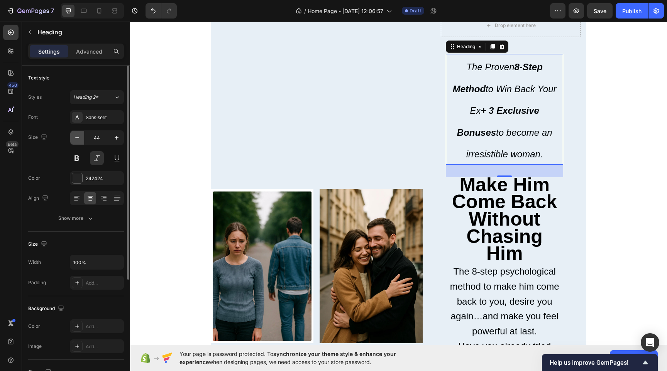
click at [81, 139] on button "button" at bounding box center [77, 138] width 14 height 14
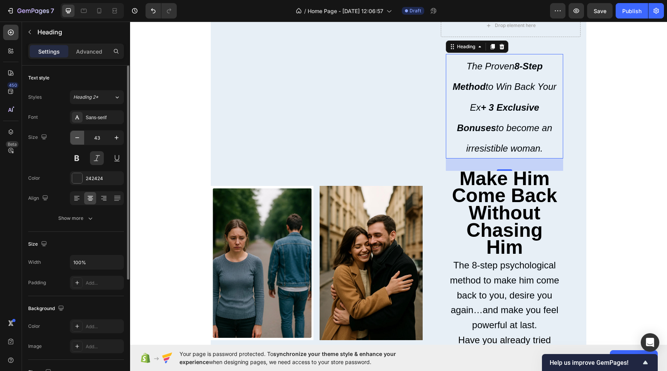
click at [81, 139] on button "button" at bounding box center [77, 138] width 14 height 14
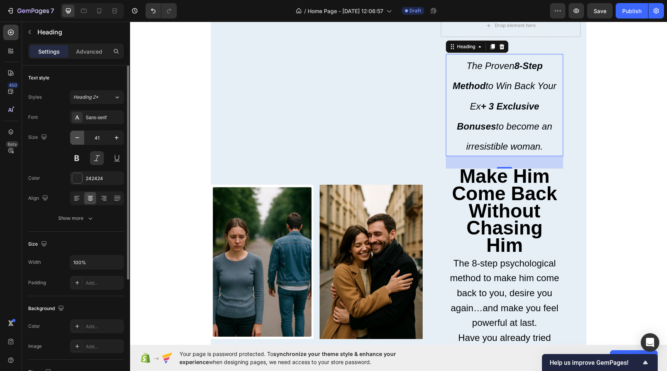
click at [81, 139] on button "button" at bounding box center [77, 138] width 14 height 14
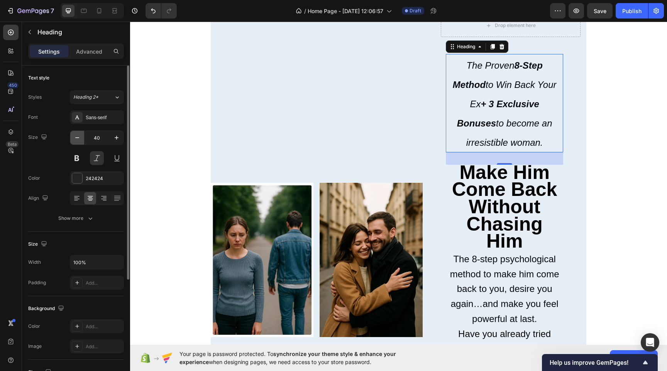
click at [81, 139] on button "button" at bounding box center [77, 138] width 14 height 14
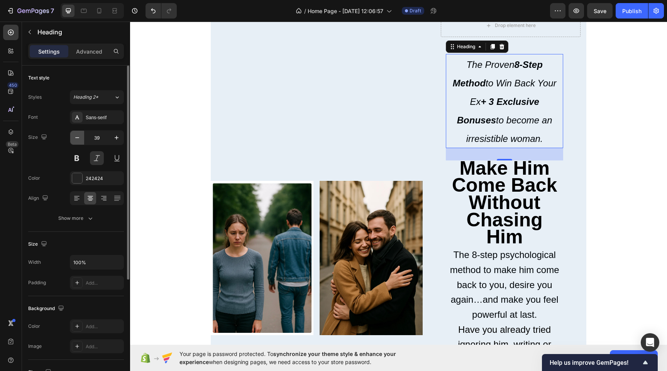
click at [81, 139] on button "button" at bounding box center [77, 138] width 14 height 14
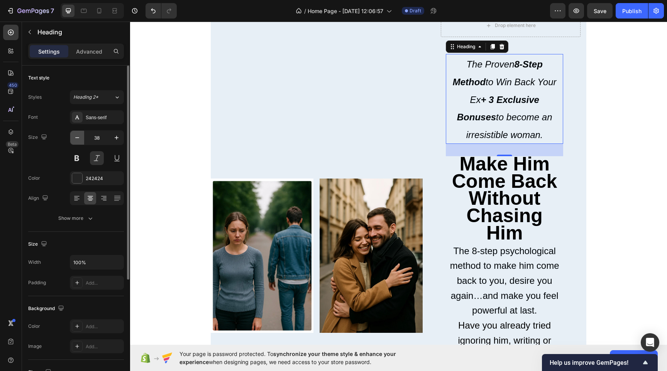
click at [81, 139] on button "button" at bounding box center [77, 138] width 14 height 14
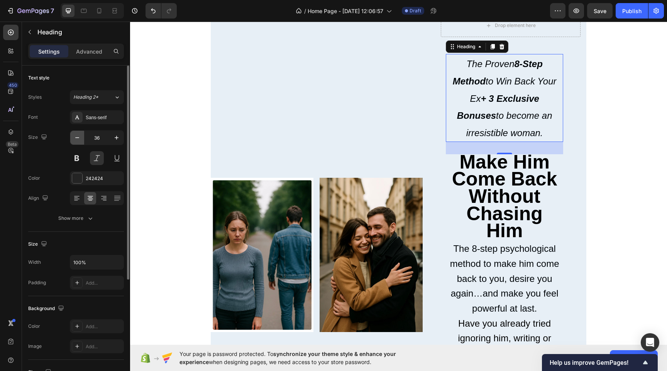
click at [81, 139] on button "button" at bounding box center [77, 138] width 14 height 14
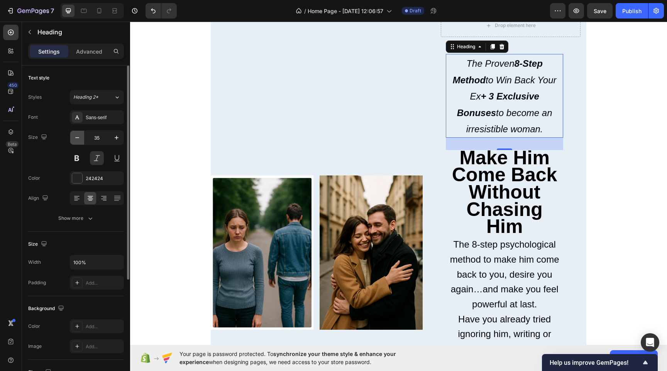
click at [81, 139] on button "button" at bounding box center [77, 138] width 14 height 14
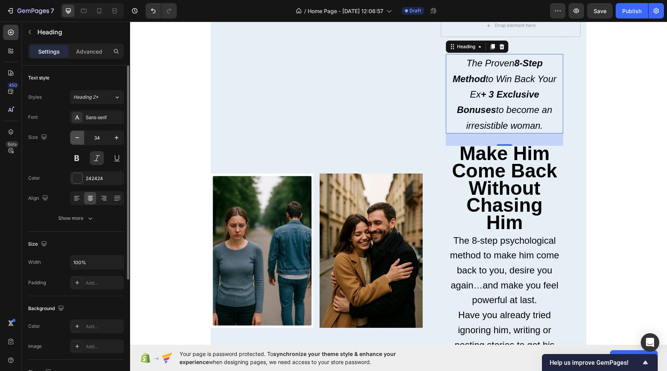
click at [81, 139] on button "button" at bounding box center [77, 138] width 14 height 14
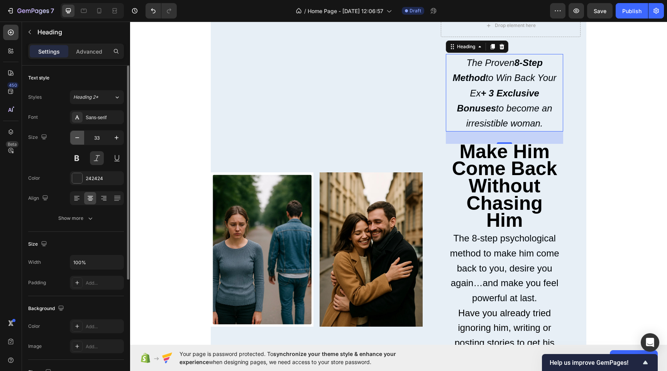
click at [81, 139] on button "button" at bounding box center [77, 138] width 14 height 14
type input "31"
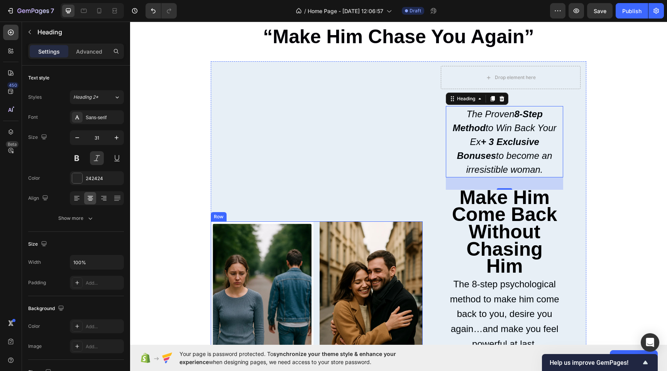
scroll to position [23, 0]
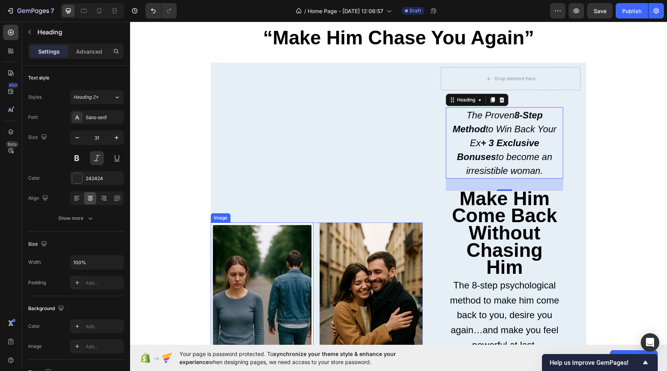
click at [287, 240] on img at bounding box center [262, 300] width 103 height 154
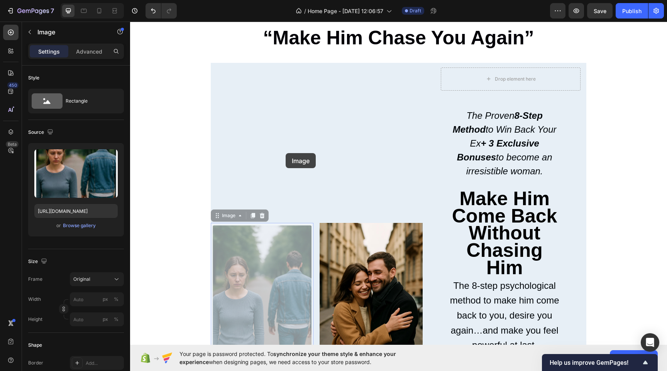
drag, startPoint x: 287, startPoint y: 240, endPoint x: 285, endPoint y: 153, distance: 87.6
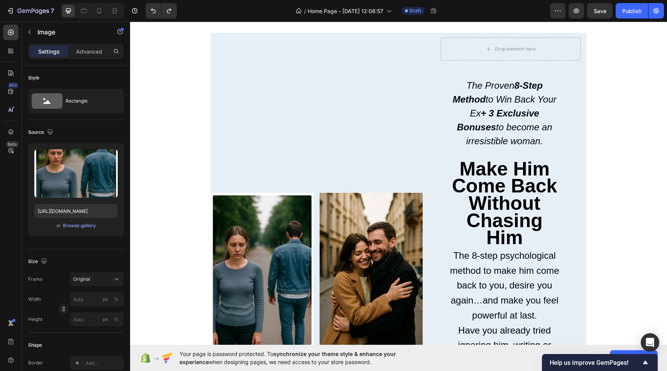
scroll to position [47, 0]
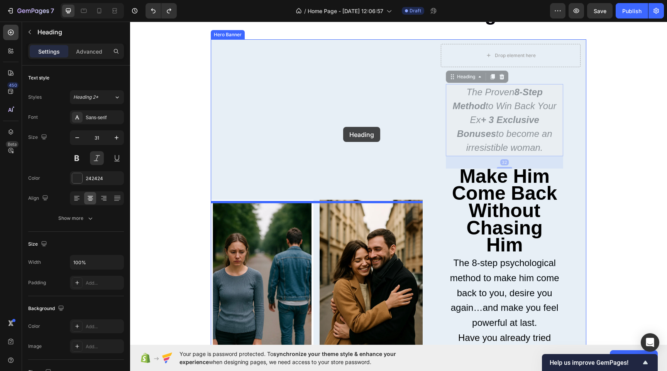
drag, startPoint x: 515, startPoint y: 119, endPoint x: 343, endPoint y: 127, distance: 172.0
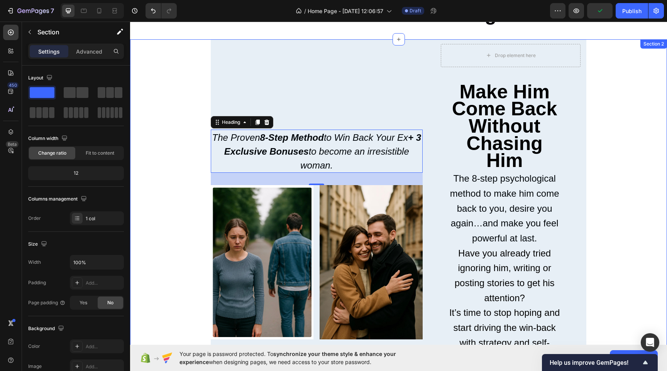
click at [607, 193] on div "Drop element here Row Make Him Come Back Without Chasing Him The 8-step psychol…" at bounding box center [398, 234] width 537 height 391
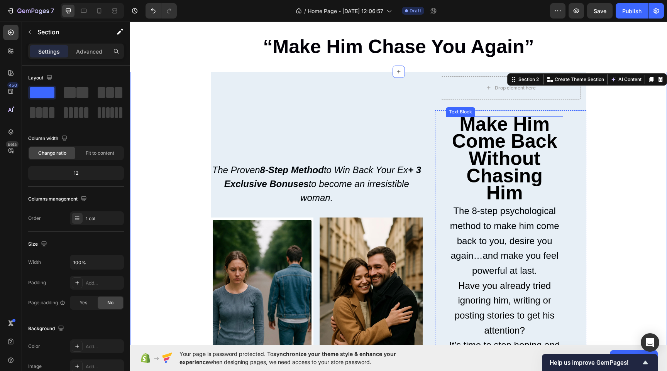
scroll to position [0, 0]
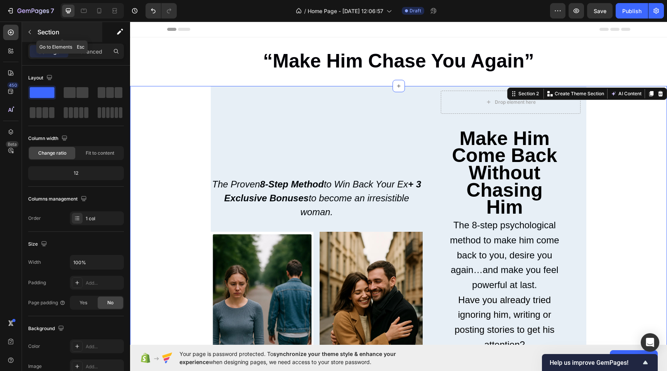
click at [33, 32] on button "button" at bounding box center [30, 32] width 12 height 12
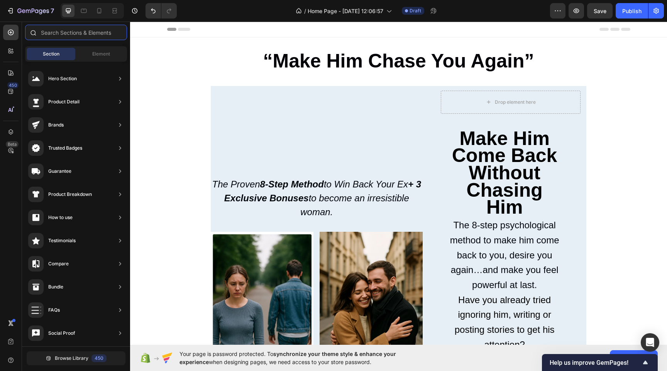
click at [86, 33] on input "text" at bounding box center [76, 32] width 102 height 15
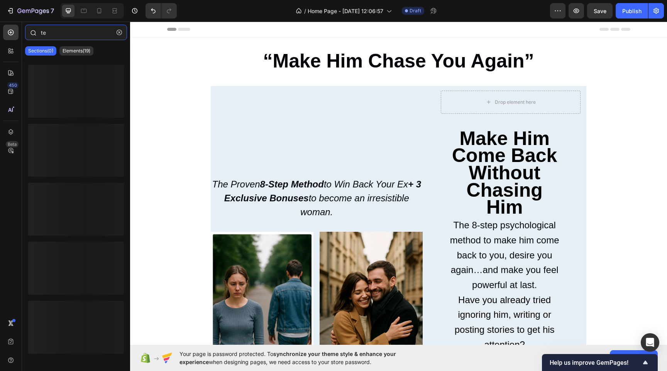
type input "t"
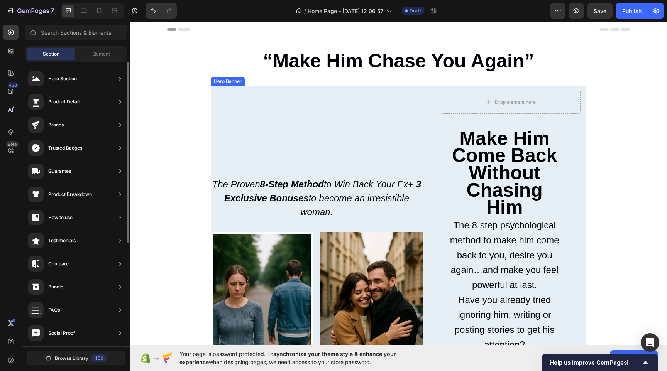
click at [327, 113] on div "The Proven 8-Step Method to Win Back Your Ex + 3 Exclusive Bonuses to become an…" at bounding box center [317, 281] width 212 height 391
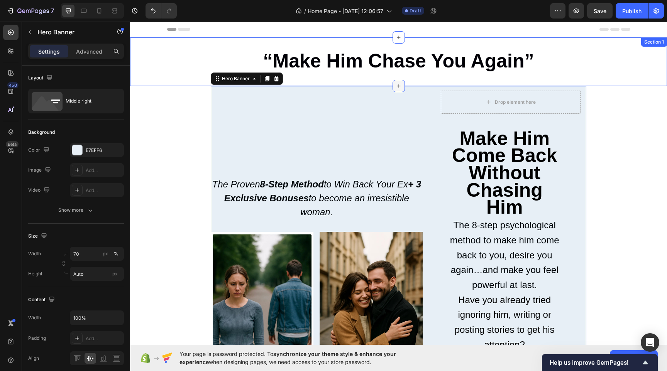
click at [399, 83] on icon at bounding box center [399, 86] width 6 height 6
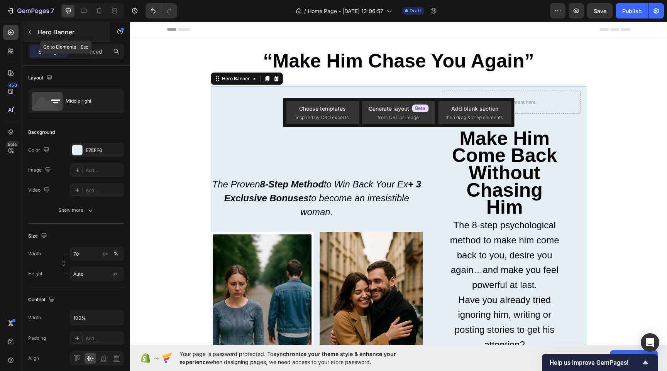
click at [30, 32] on icon "button" at bounding box center [30, 32] width 6 height 6
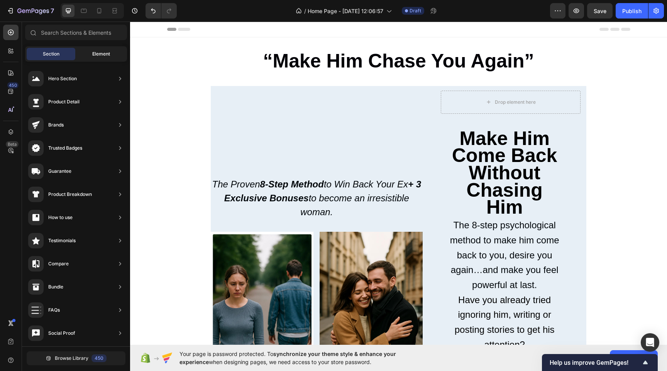
click at [103, 53] on span "Element" at bounding box center [101, 54] width 18 height 7
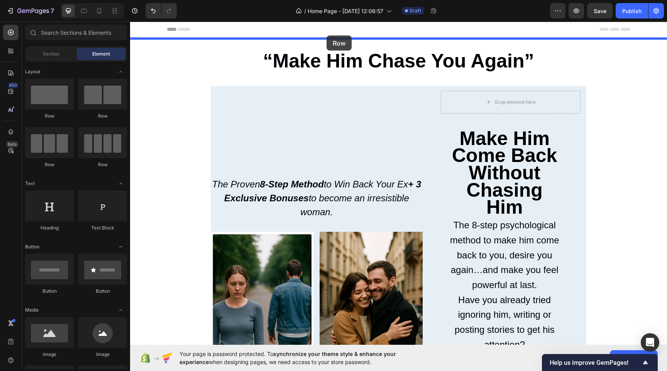
drag, startPoint x: 185, startPoint y: 112, endPoint x: 327, endPoint y: 36, distance: 160.8
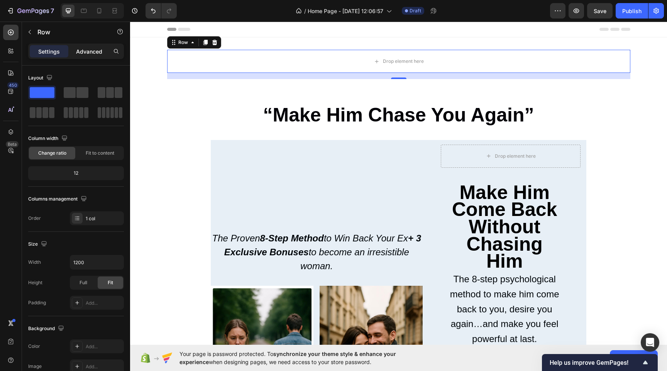
click at [93, 56] on div "Advanced" at bounding box center [89, 51] width 39 height 12
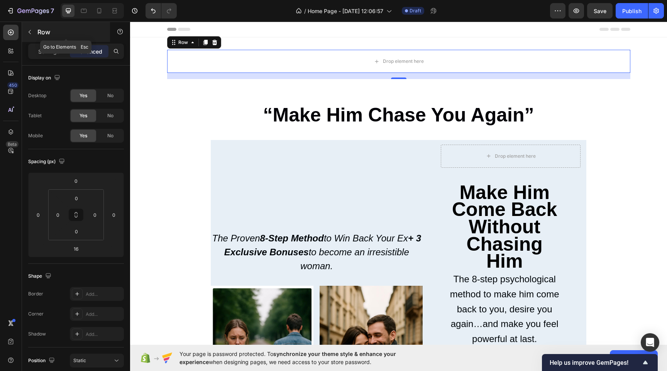
click at [32, 32] on icon "button" at bounding box center [30, 32] width 6 height 6
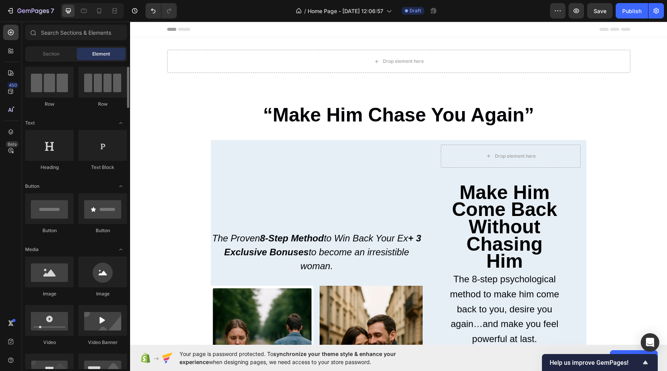
scroll to position [93, 0]
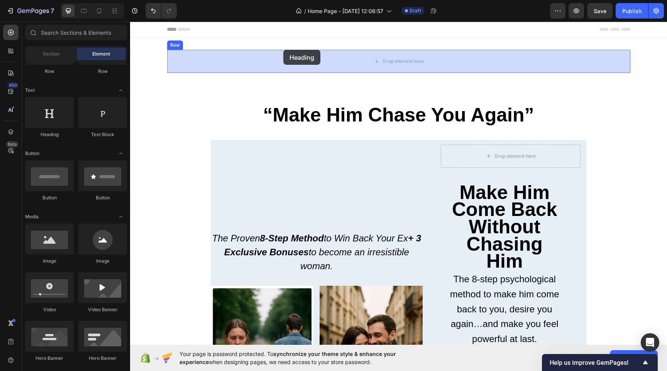
drag, startPoint x: 187, startPoint y: 141, endPoint x: 283, endPoint y: 50, distance: 133.0
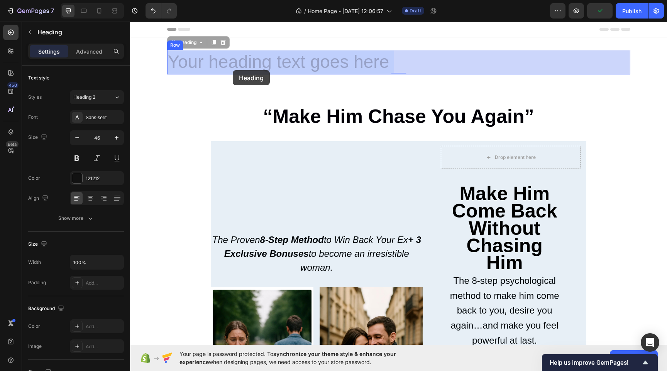
drag, startPoint x: 393, startPoint y: 59, endPoint x: 232, endPoint y: 68, distance: 160.8
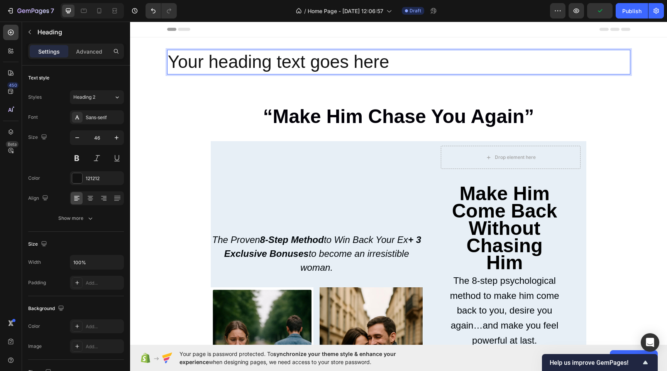
click at [232, 68] on p "Your heading text goes here" at bounding box center [399, 62] width 462 height 23
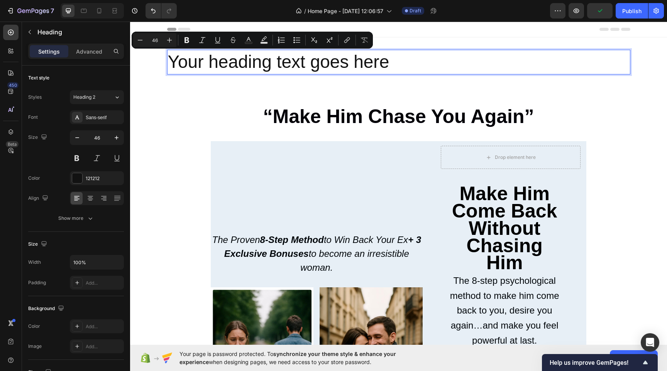
click at [232, 68] on p "Your heading text goes here" at bounding box center [399, 62] width 462 height 23
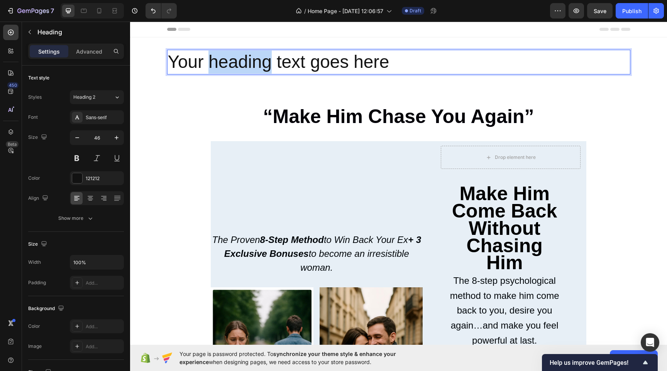
click at [232, 68] on p "Your heading text goes here" at bounding box center [399, 62] width 462 height 23
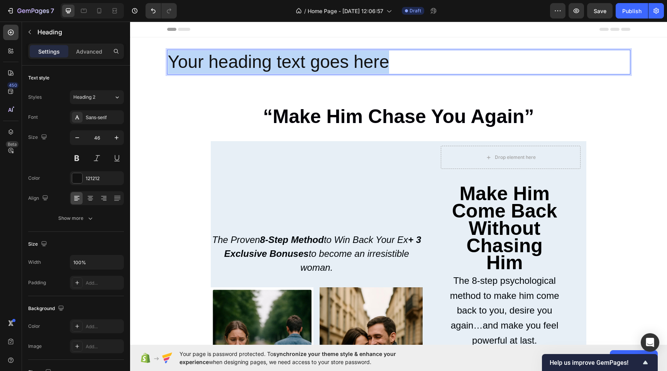
click at [232, 68] on p "Your heading text goes here" at bounding box center [399, 62] width 462 height 23
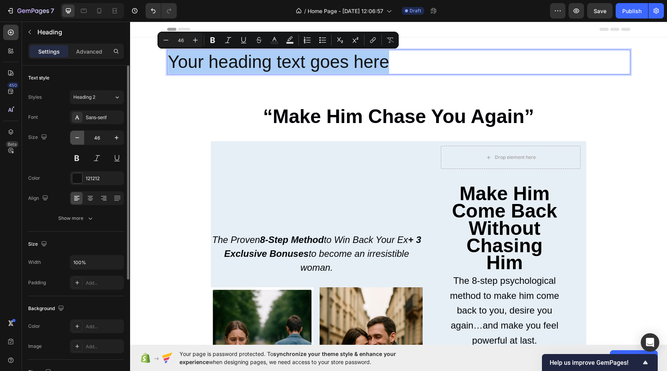
click at [74, 142] on button "button" at bounding box center [77, 138] width 14 height 14
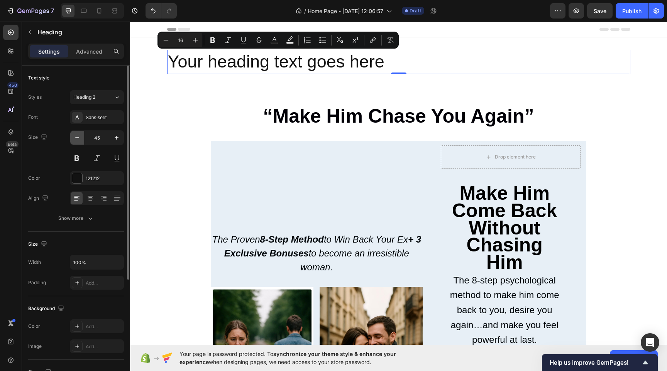
click at [74, 142] on button "button" at bounding box center [77, 138] width 14 height 14
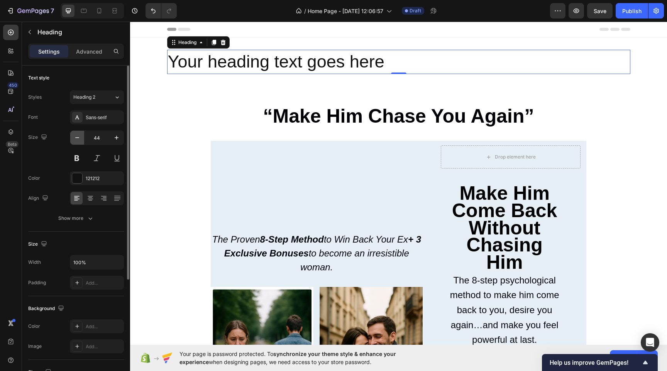
click at [74, 142] on button "button" at bounding box center [77, 138] width 14 height 14
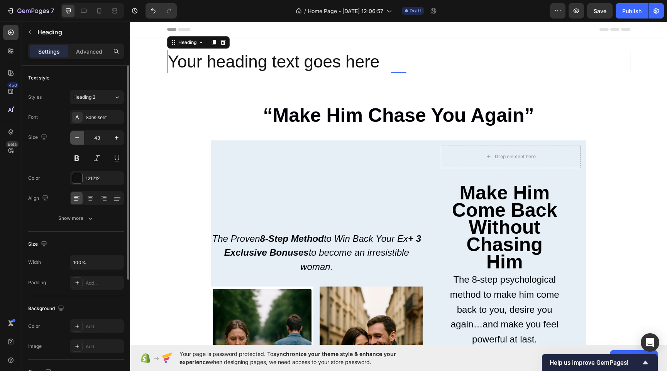
click at [74, 142] on button "button" at bounding box center [77, 138] width 14 height 14
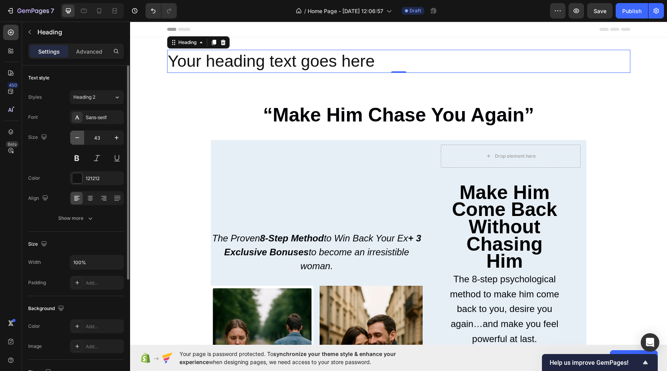
click at [74, 142] on button "button" at bounding box center [77, 138] width 14 height 14
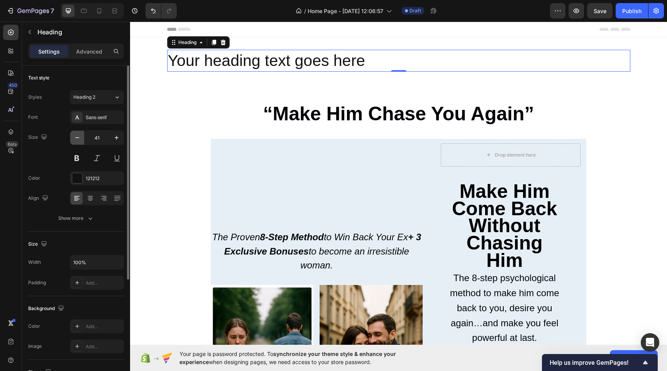
click at [74, 142] on button "button" at bounding box center [77, 138] width 14 height 14
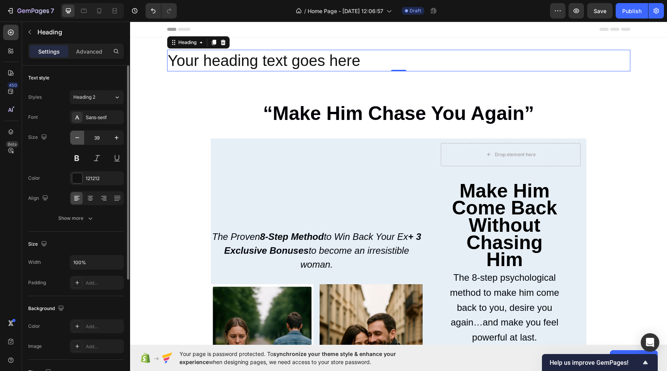
click at [74, 142] on button "button" at bounding box center [77, 138] width 14 height 14
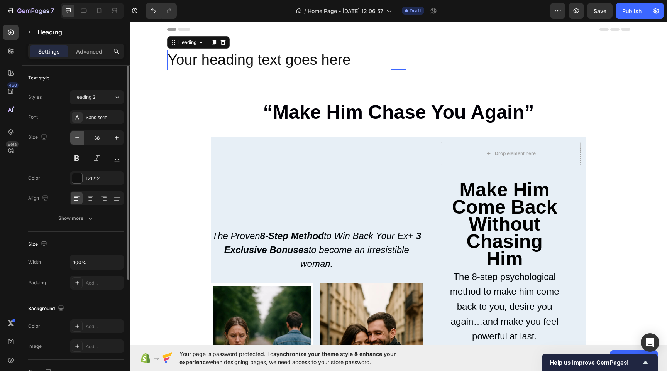
click at [74, 142] on button "button" at bounding box center [77, 138] width 14 height 14
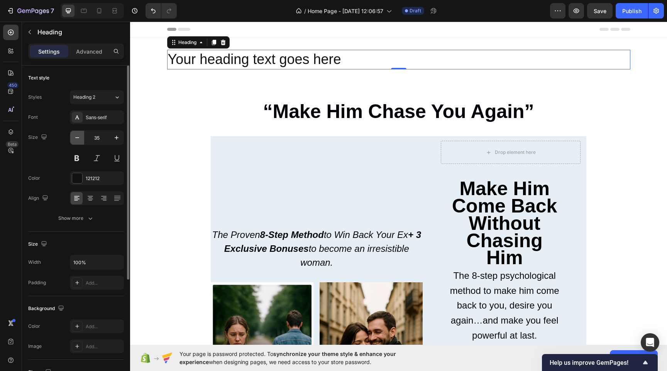
click at [74, 142] on button "button" at bounding box center [77, 138] width 14 height 14
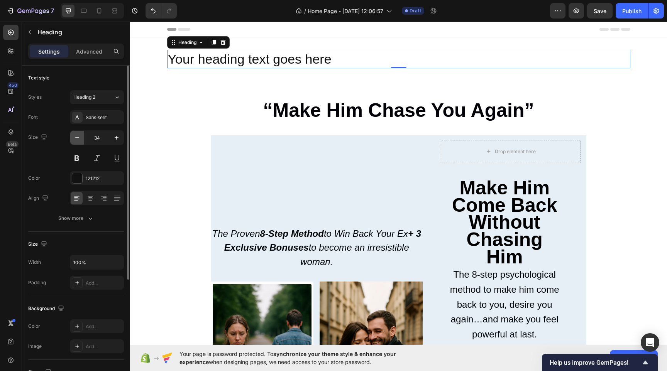
click at [74, 142] on button "button" at bounding box center [77, 138] width 14 height 14
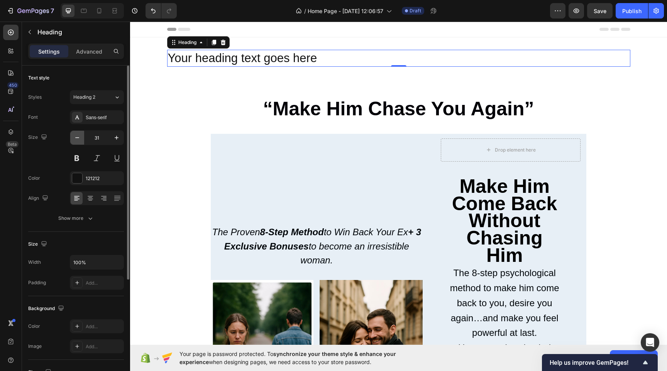
click at [74, 142] on button "button" at bounding box center [77, 138] width 14 height 14
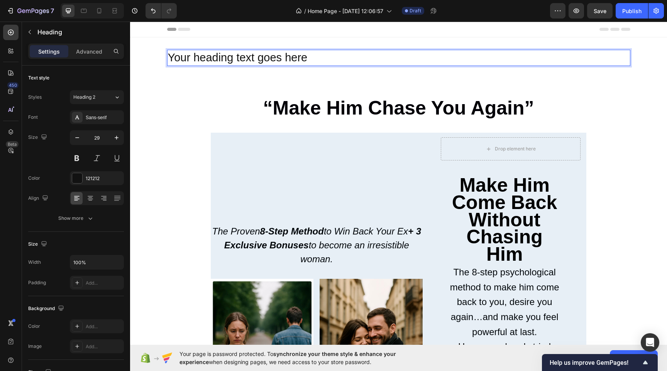
click at [233, 56] on p "Your heading text goes here" at bounding box center [399, 58] width 462 height 15
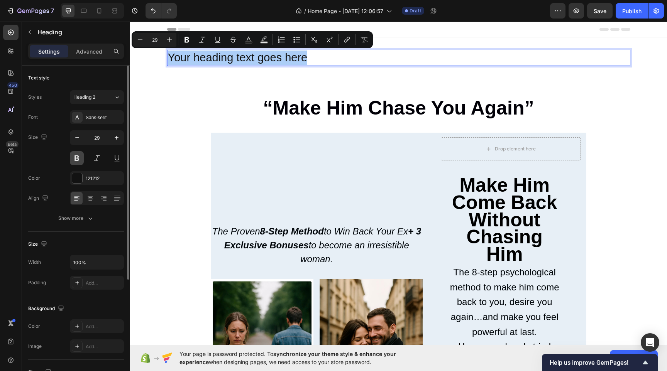
click at [77, 162] on button at bounding box center [77, 158] width 14 height 14
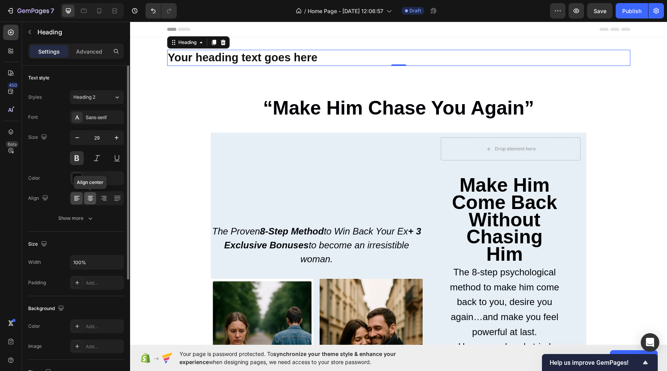
click at [91, 199] on icon at bounding box center [90, 199] width 5 height 1
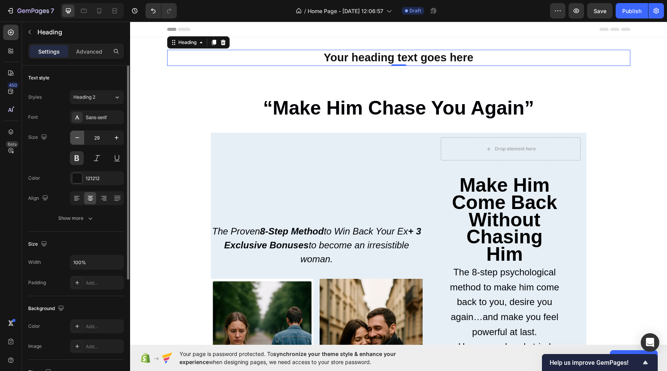
click at [80, 139] on icon "button" at bounding box center [77, 138] width 8 height 8
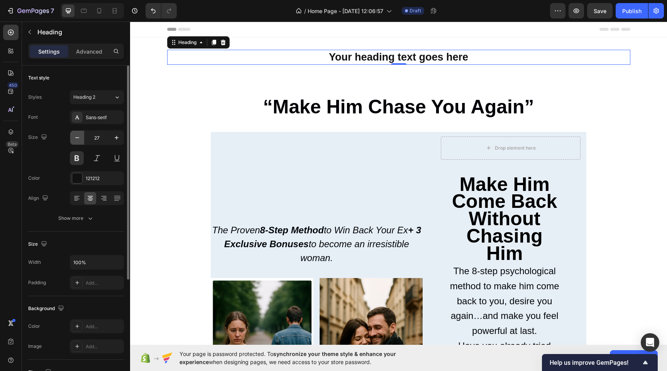
click at [80, 139] on icon "button" at bounding box center [77, 138] width 8 height 8
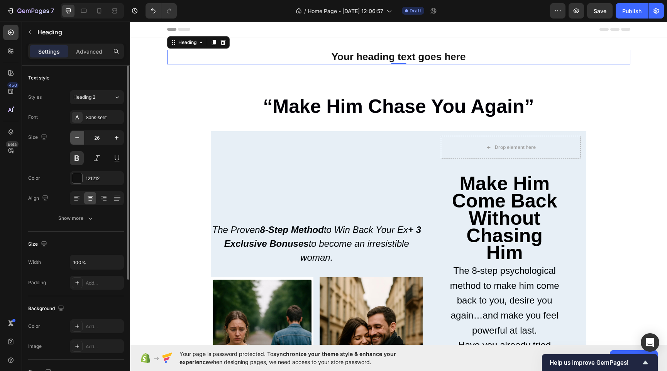
click at [80, 139] on icon "button" at bounding box center [77, 138] width 8 height 8
type input "24"
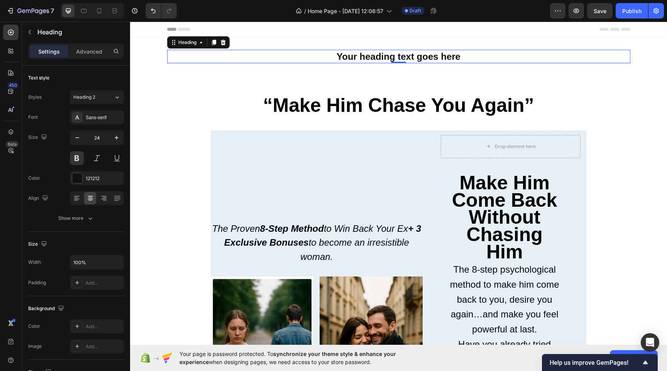
click at [439, 56] on p "Your heading text goes here" at bounding box center [399, 57] width 462 height 12
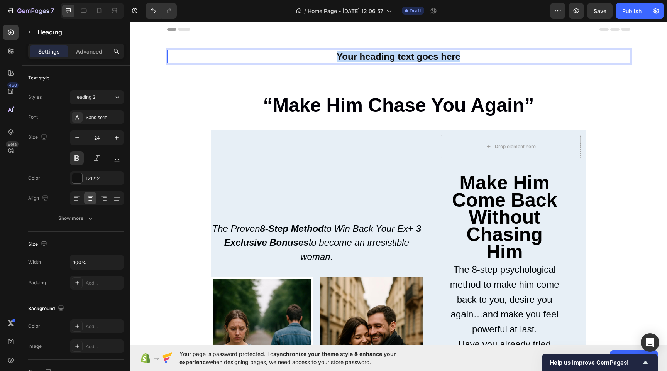
click at [439, 56] on p "Your heading text goes here" at bounding box center [399, 57] width 462 height 12
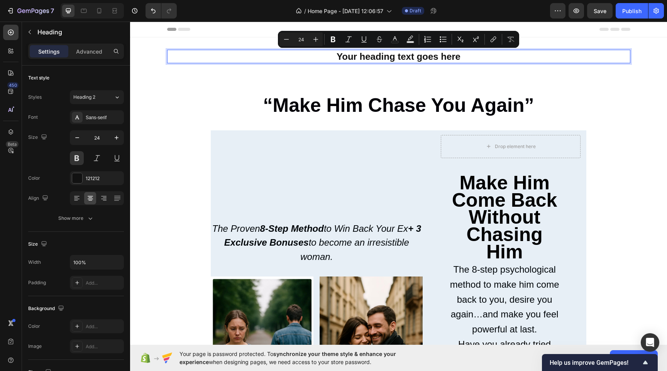
click at [377, 54] on p "Your heading text goes here" at bounding box center [399, 57] width 462 height 12
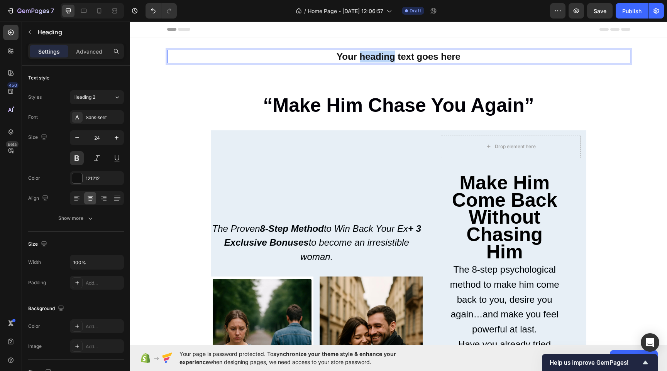
click at [377, 54] on p "Your heading text goes here" at bounding box center [399, 57] width 462 height 12
click at [301, 55] on p "“Stop chasing love. Start becoming magnetic.”" at bounding box center [399, 57] width 462 height 12
click at [508, 56] on p "Stop chasing love. Start becoming magnetic.”" at bounding box center [399, 57] width 462 height 12
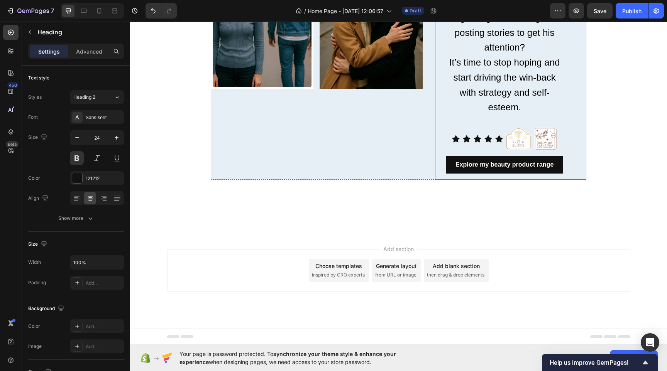
scroll to position [0, 0]
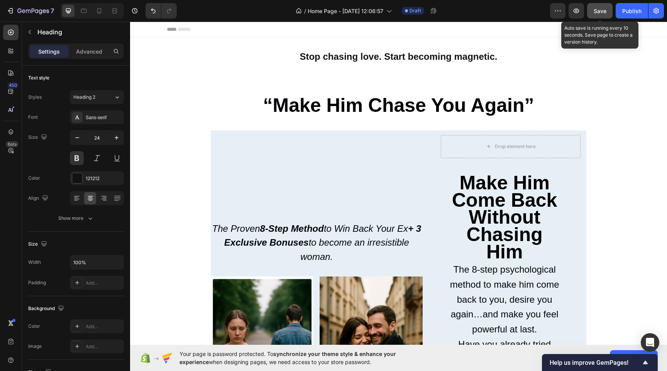
click at [593, 14] on button "Save" at bounding box center [599, 10] width 25 height 15
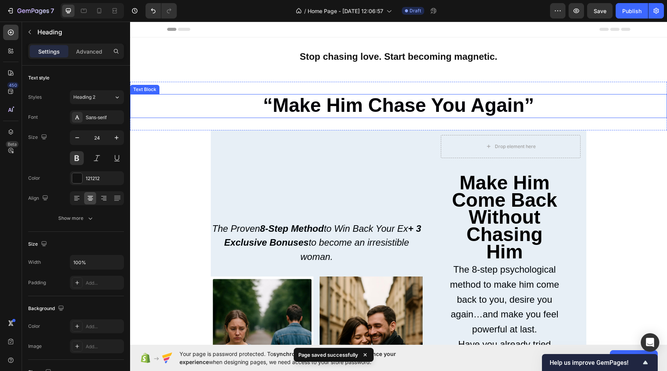
click at [272, 103] on strong "“Make Him Chase You Again”" at bounding box center [398, 106] width 271 height 22
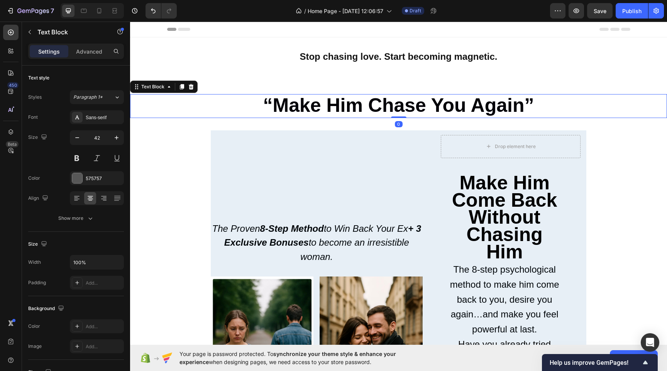
click at [272, 103] on strong "“Make Him Chase You Again”" at bounding box center [398, 106] width 271 height 22
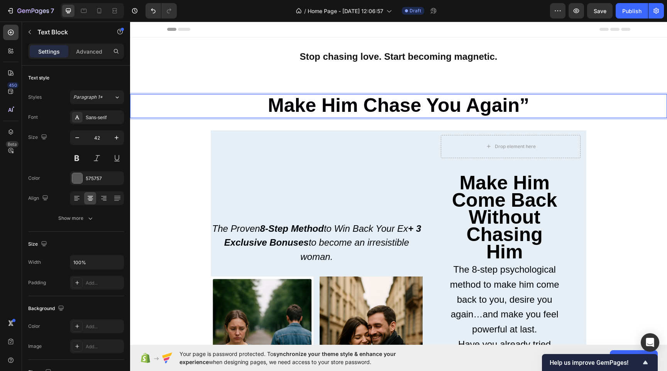
click at [532, 104] on p "Make Him Chase You Again”" at bounding box center [398, 106] width 535 height 22
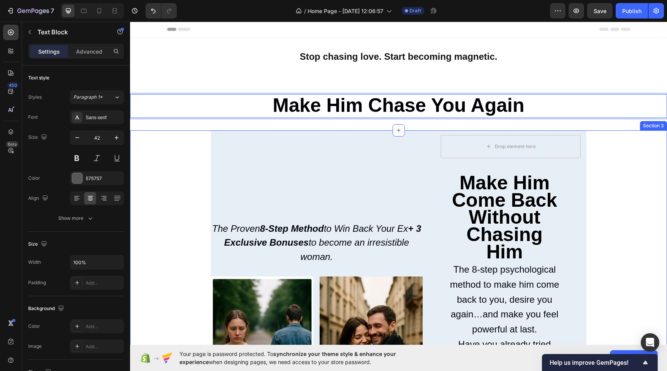
click at [641, 183] on div "Drop element here Row Make Him Come Back Without Chasing Him The 8-step psychol…" at bounding box center [398, 325] width 537 height 391
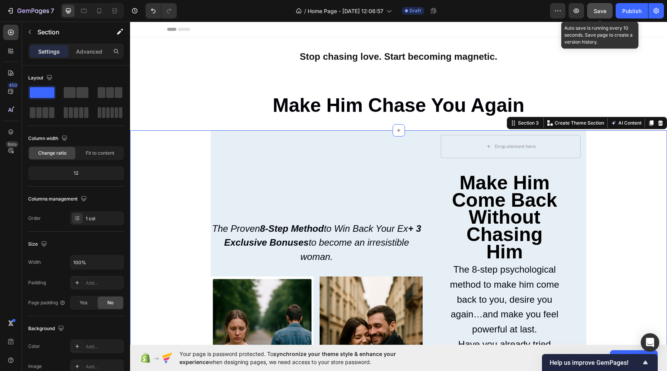
click at [601, 12] on span "Save" at bounding box center [600, 11] width 13 height 7
